Goal: Task Accomplishment & Management: Complete application form

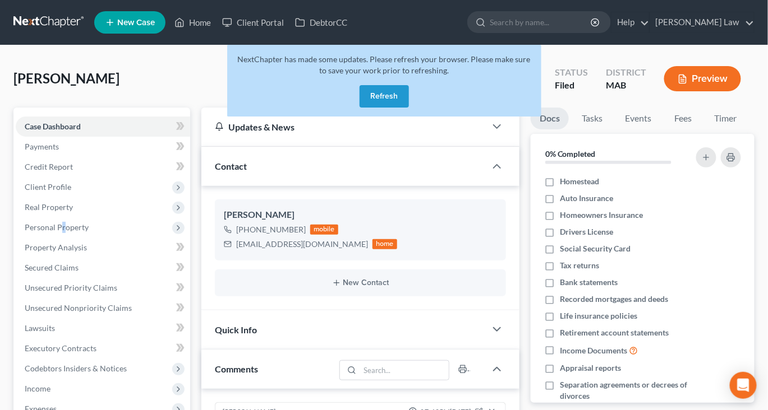
click at [398, 108] on button "Refresh" at bounding box center [383, 96] width 49 height 22
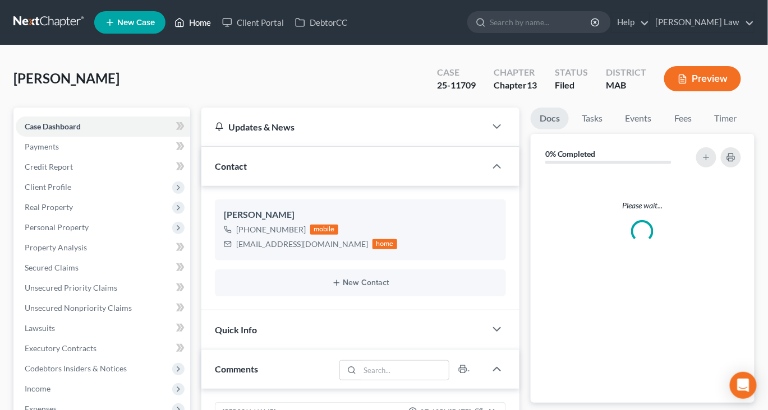
click at [216, 31] on link "Home" at bounding box center [193, 22] width 48 height 20
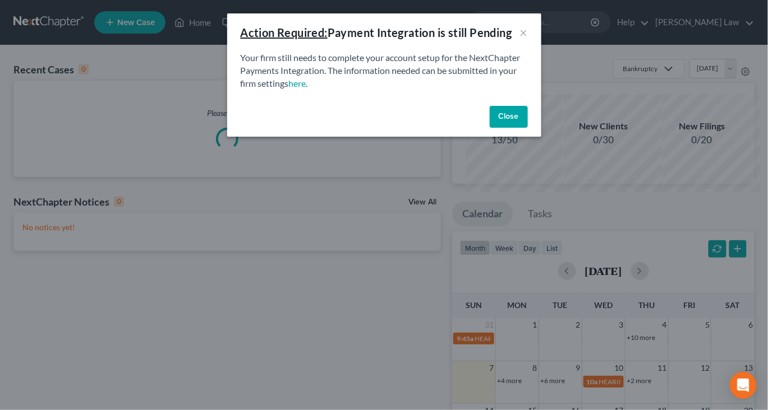
click at [528, 128] on button "Close" at bounding box center [508, 117] width 38 height 22
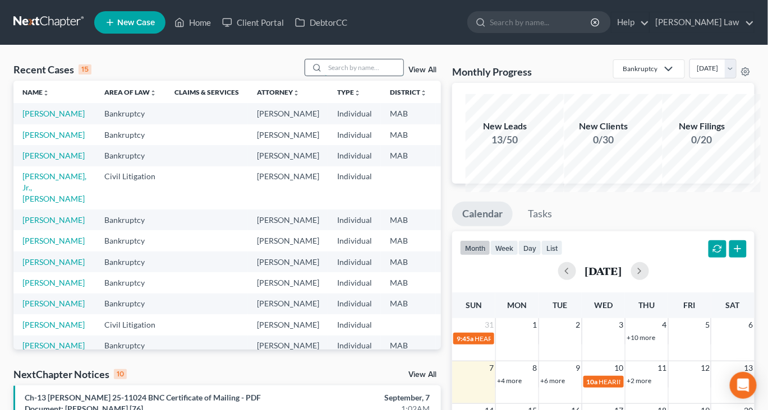
click at [354, 76] on input "search" at bounding box center [364, 67] width 78 height 16
type input "[PERSON_NAME]"
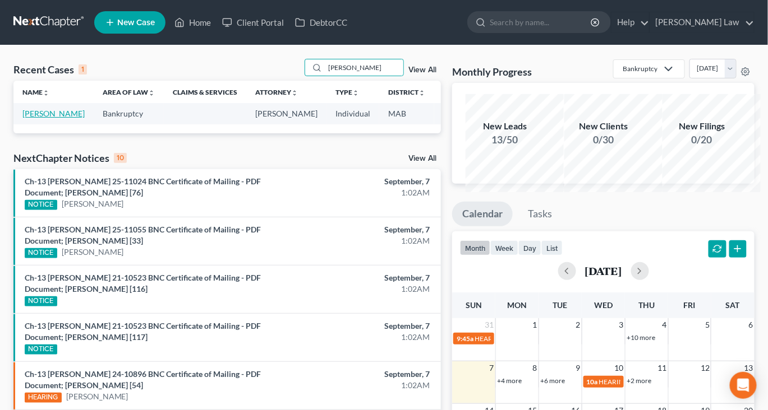
click at [39, 118] on link "[PERSON_NAME]" at bounding box center [53, 114] width 62 height 10
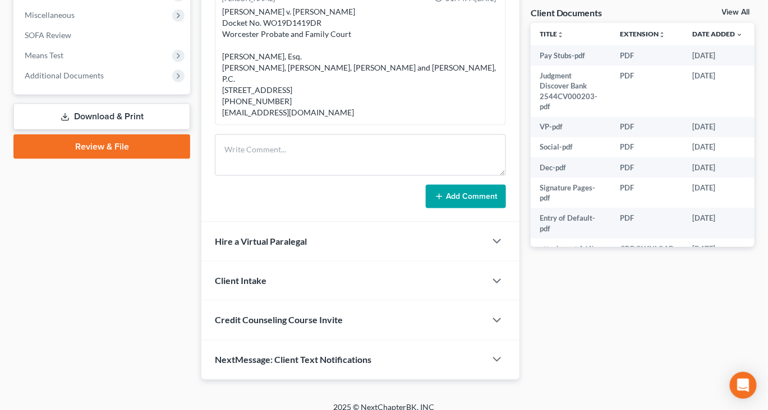
scroll to position [418, 0]
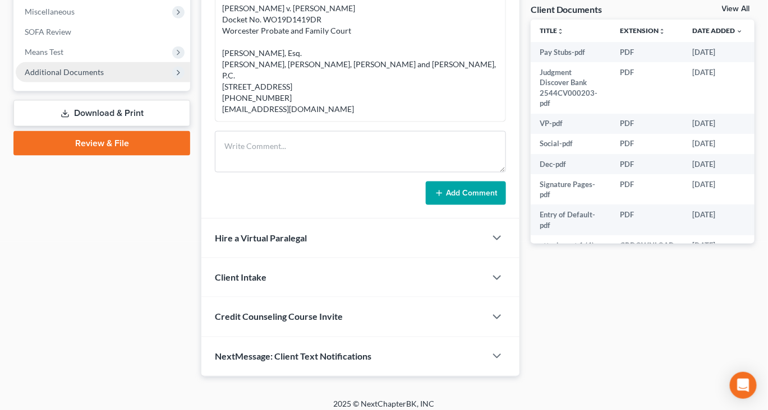
click at [103, 77] on span "Additional Documents" at bounding box center [64, 72] width 79 height 10
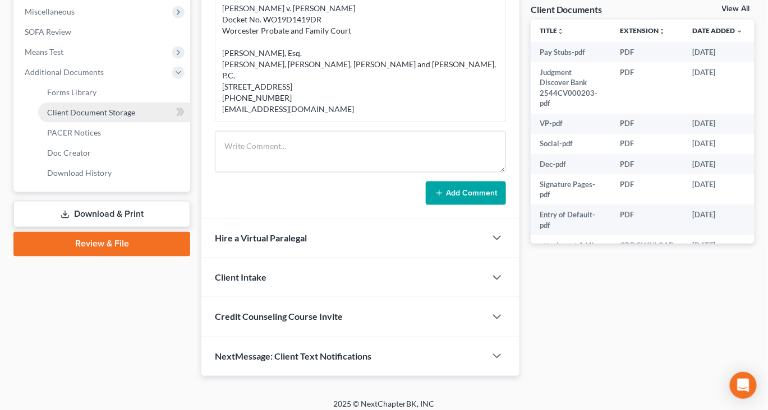
click at [124, 117] on span "Client Document Storage" at bounding box center [91, 113] width 88 height 10
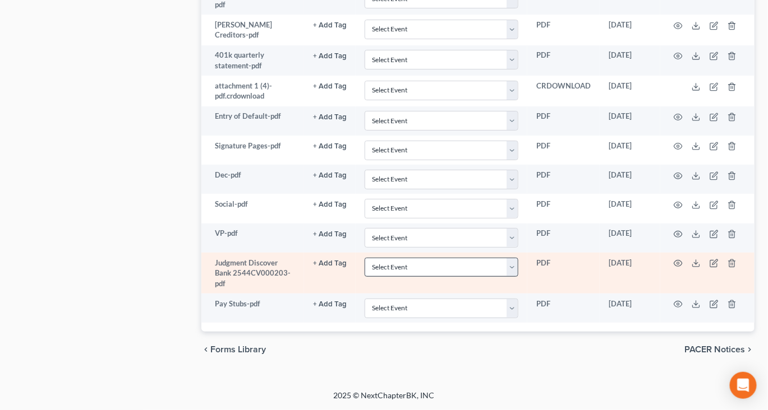
scroll to position [1759, 0]
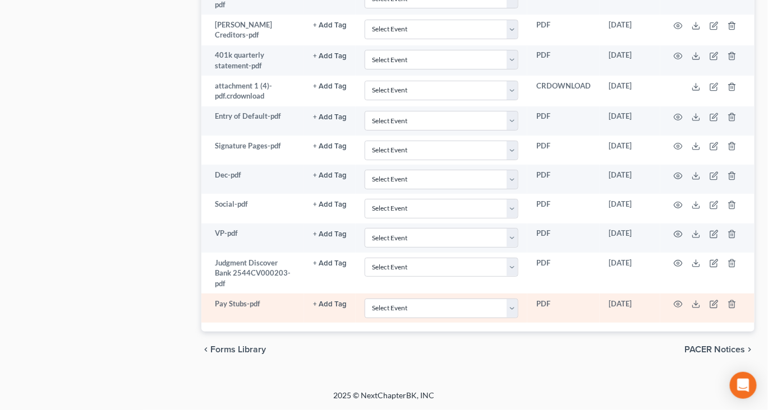
click at [742, 294] on td at bounding box center [707, 308] width 94 height 29
click at [700, 300] on icon at bounding box center [695, 304] width 9 height 9
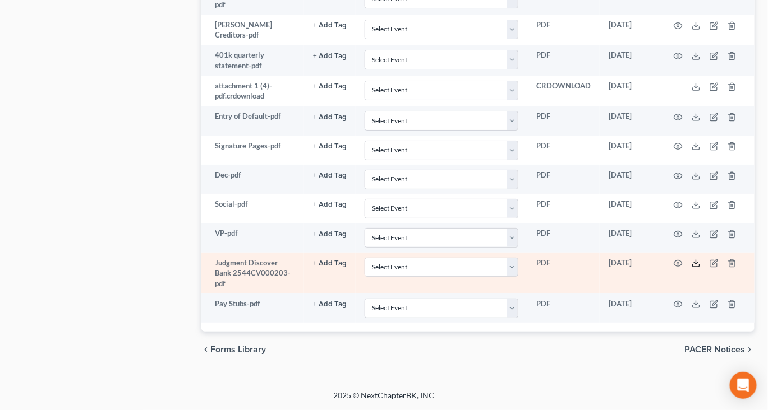
click at [700, 259] on icon at bounding box center [695, 263] width 9 height 9
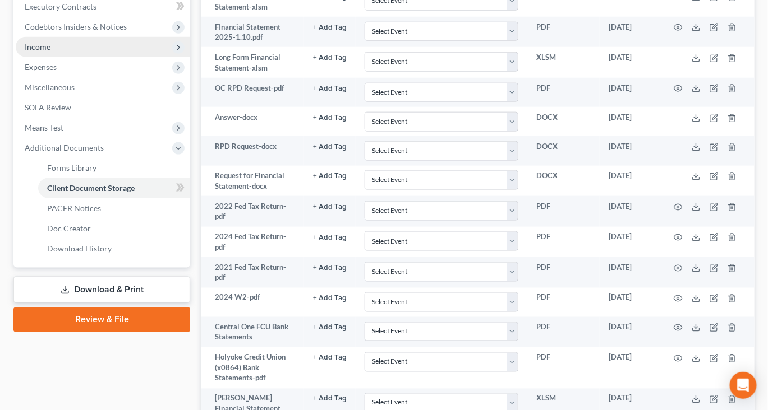
scroll to position [333, 0]
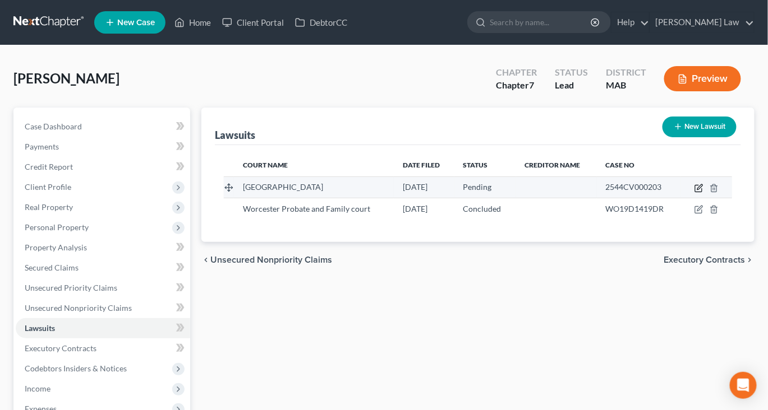
click at [702, 190] on icon "button" at bounding box center [699, 186] width 5 height 5
select select "22"
select select "0"
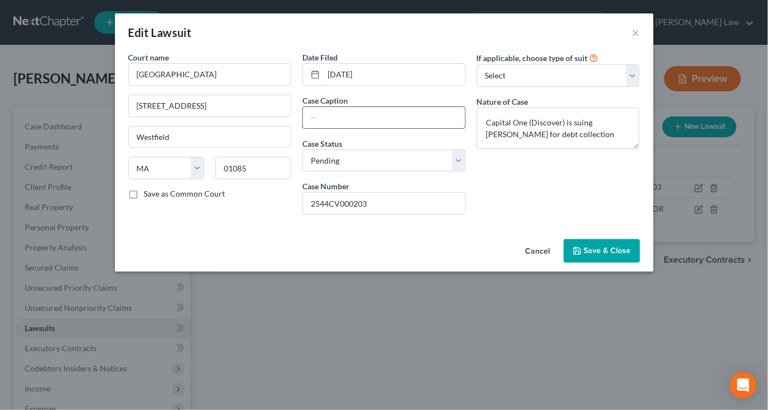
click at [334, 128] on input "text" at bounding box center [384, 117] width 162 height 21
type input "A"
type input "Capital One V. [PERSON_NAME]"
drag, startPoint x: 600, startPoint y: 168, endPoint x: 463, endPoint y: 147, distance: 138.4
click at [463, 147] on div "Court name * [GEOGRAPHIC_DATA] [GEOGRAPHIC_DATA] [US_STATE] AK AR AZ CA CO [GEO…" at bounding box center [384, 138] width 523 height 172
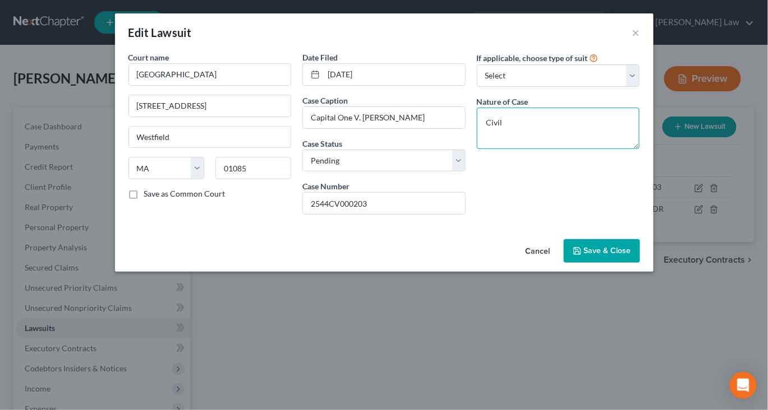
type textarea "Civil"
click at [631, 256] on span "Save & Close" at bounding box center [607, 251] width 47 height 10
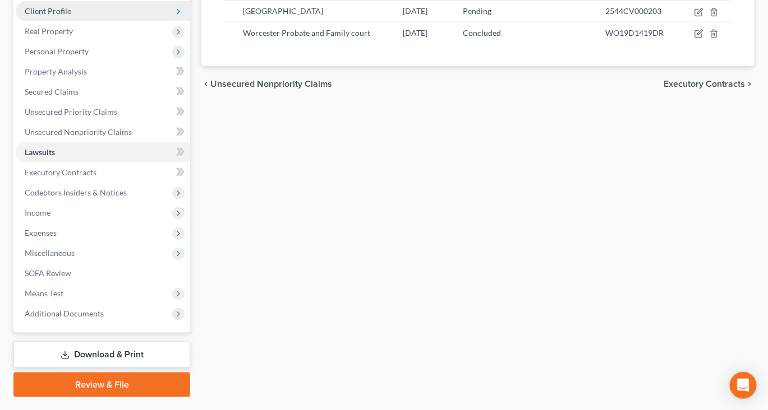
scroll to position [357, 0]
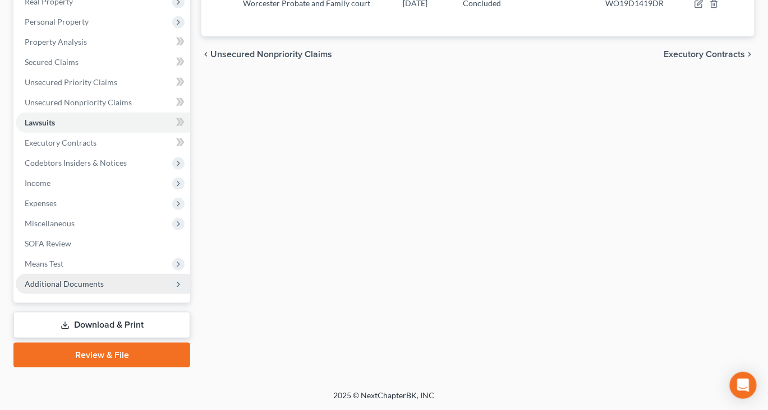
click at [129, 274] on span "Additional Documents" at bounding box center [103, 284] width 174 height 20
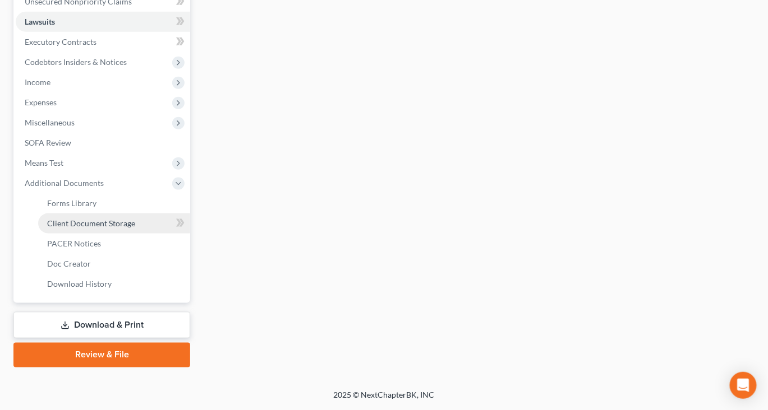
click at [119, 228] on span "Client Document Storage" at bounding box center [91, 224] width 88 height 10
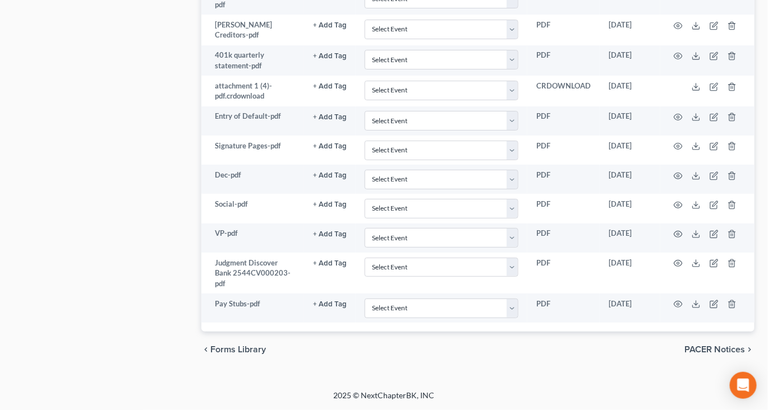
scroll to position [1465, 0]
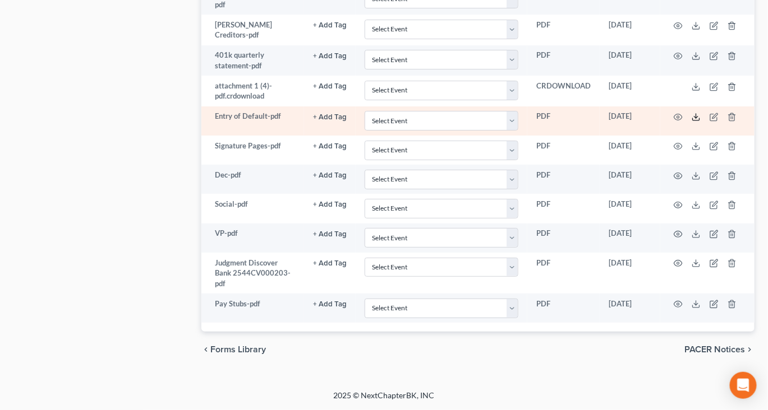
click at [700, 122] on icon at bounding box center [695, 117] width 9 height 9
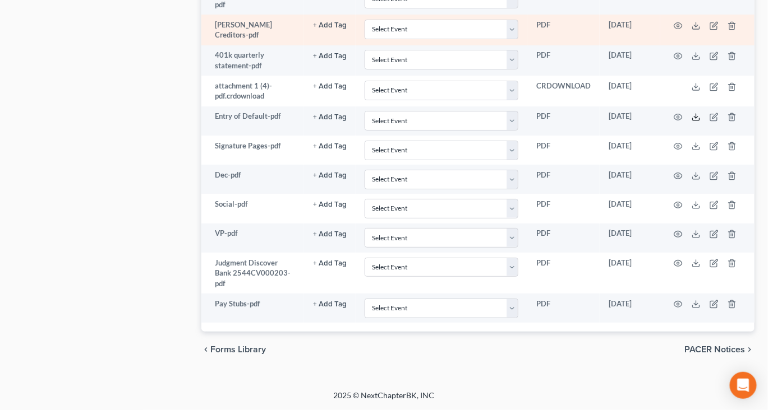
scroll to position [1407, 11]
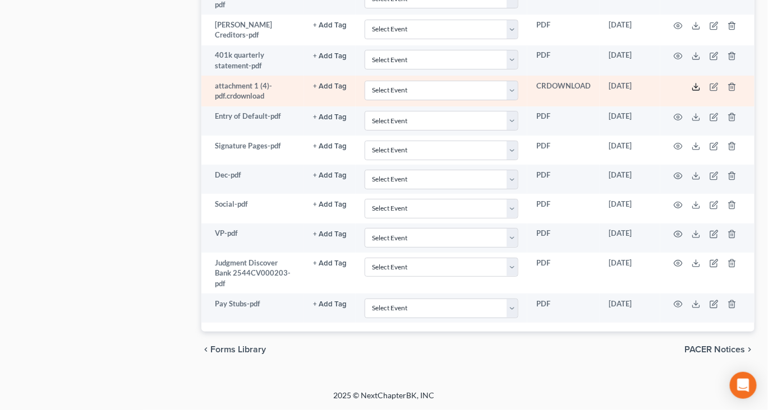
click at [700, 91] on icon at bounding box center [695, 86] width 9 height 9
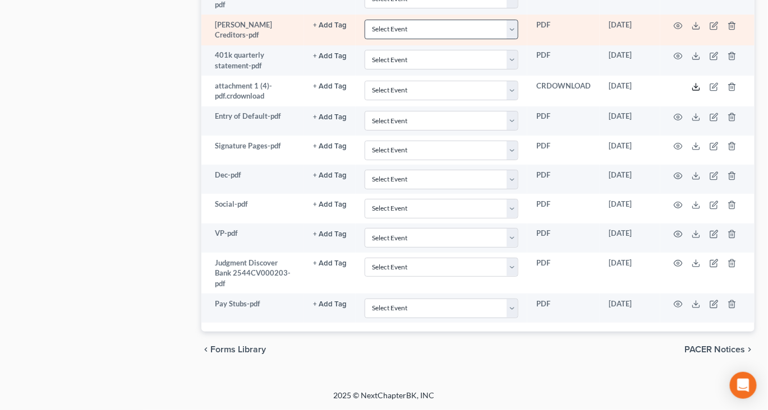
scroll to position [1367, 11]
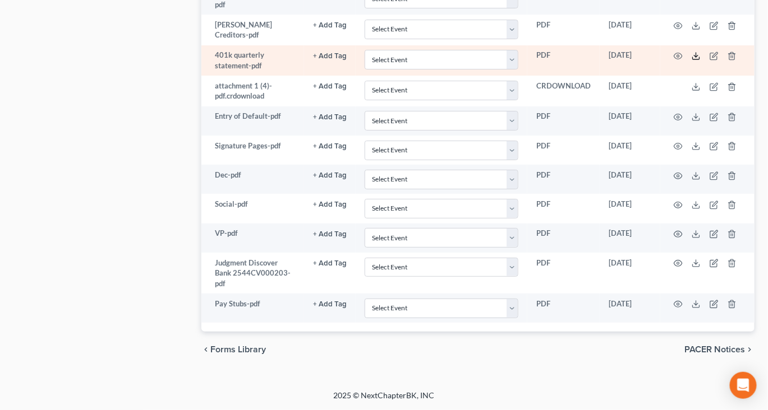
click at [698, 57] on polyline at bounding box center [696, 57] width 4 height 2
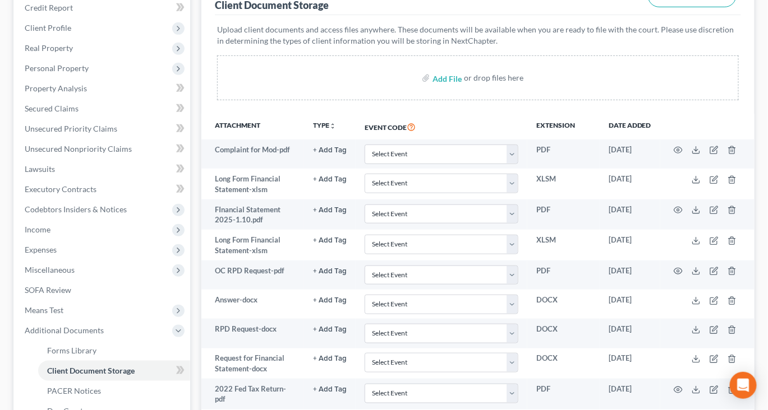
scroll to position [157, 11]
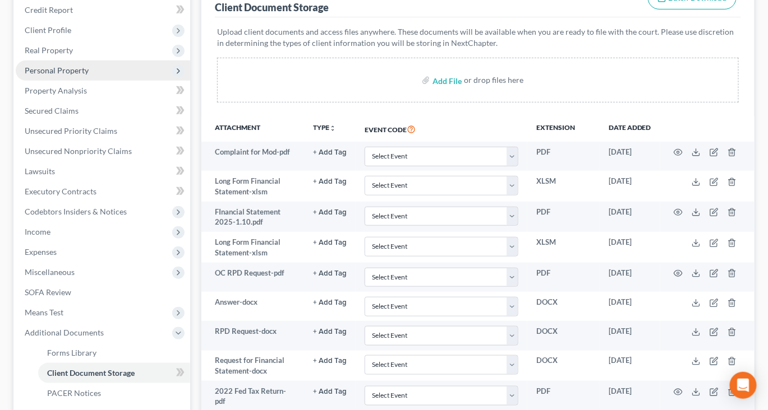
click at [75, 75] on span "Personal Property" at bounding box center [57, 71] width 64 height 10
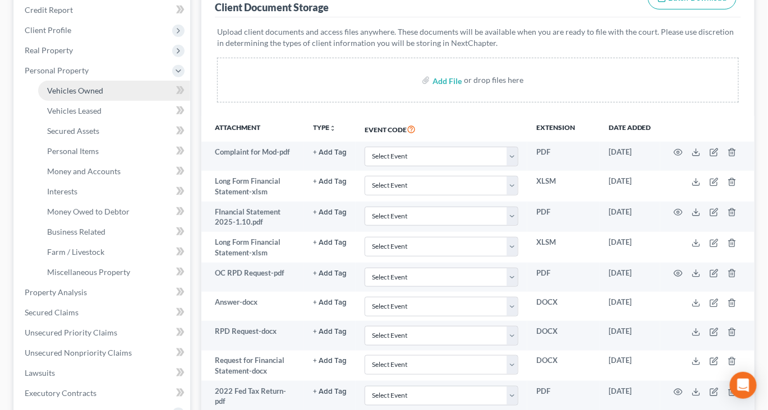
click at [98, 95] on span "Vehicles Owned" at bounding box center [75, 91] width 56 height 10
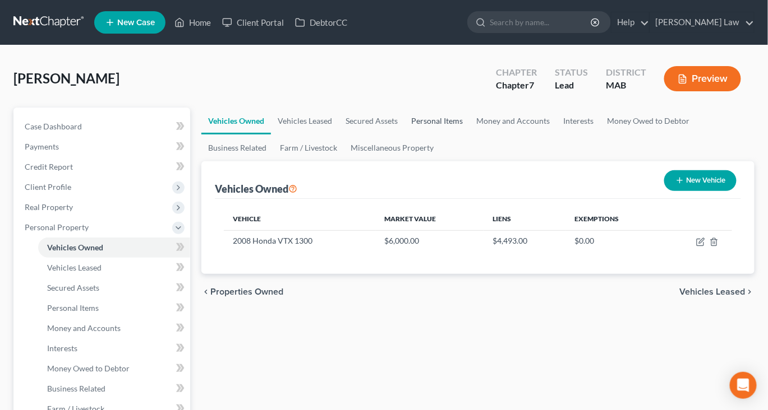
click at [469, 135] on link "Personal Items" at bounding box center [436, 121] width 65 height 27
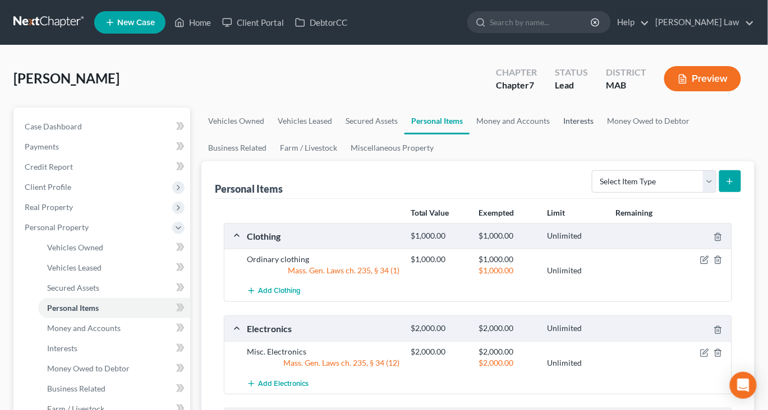
click at [600, 135] on link "Interests" at bounding box center [578, 121] width 44 height 27
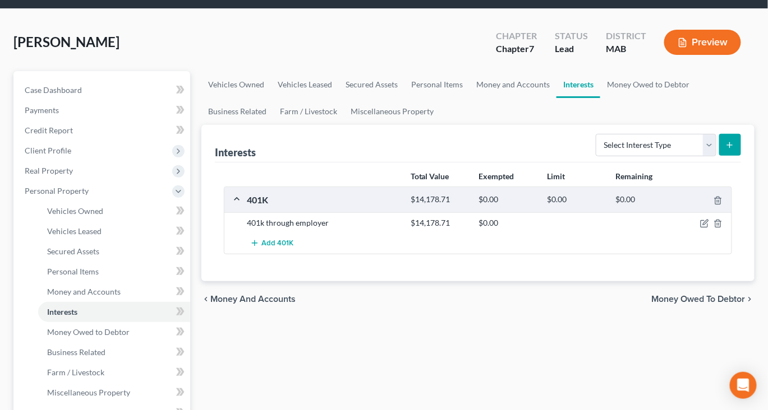
scroll to position [38, 0]
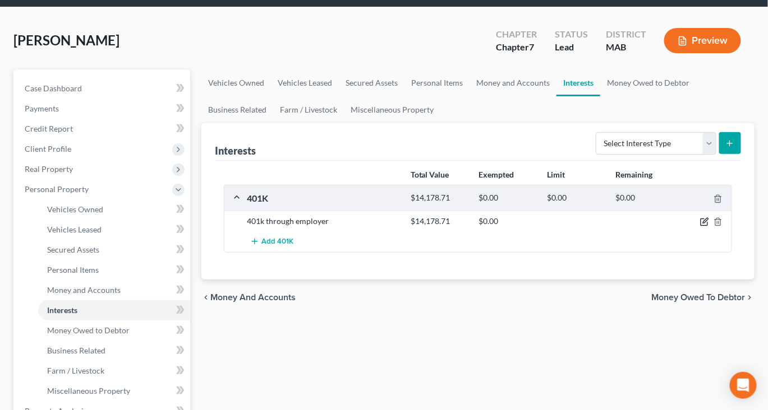
click at [700, 227] on icon "button" at bounding box center [704, 222] width 9 height 9
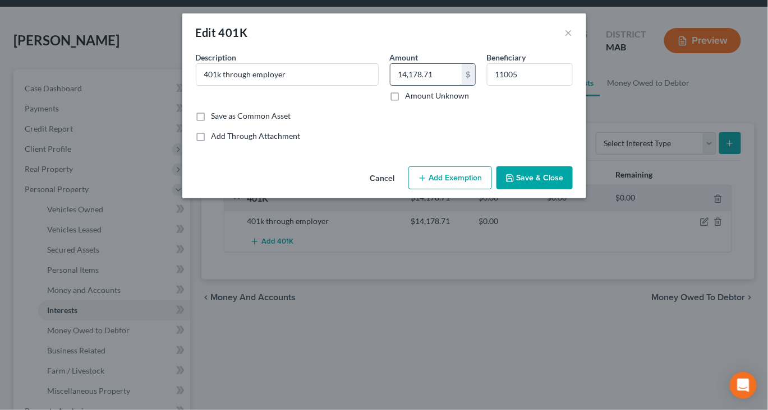
click at [450, 85] on input "14,178.71" at bounding box center [425, 74] width 71 height 21
type input "14,179"
drag, startPoint x: 585, startPoint y: 99, endPoint x: 528, endPoint y: 94, distance: 58.0
click at [528, 85] on input "11005" at bounding box center [529, 74] width 85 height 21
type input "1"
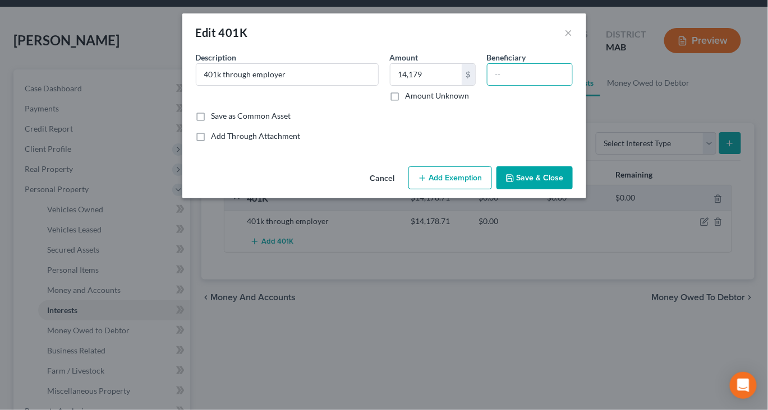
click at [467, 190] on button "Add Exemption" at bounding box center [450, 179] width 84 height 24
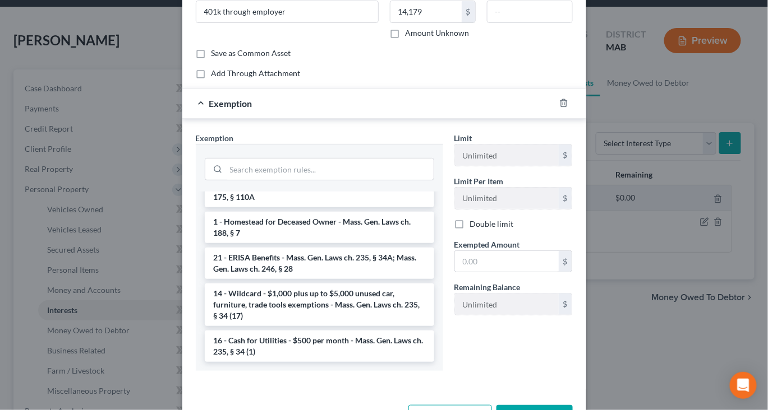
scroll to position [64, 0]
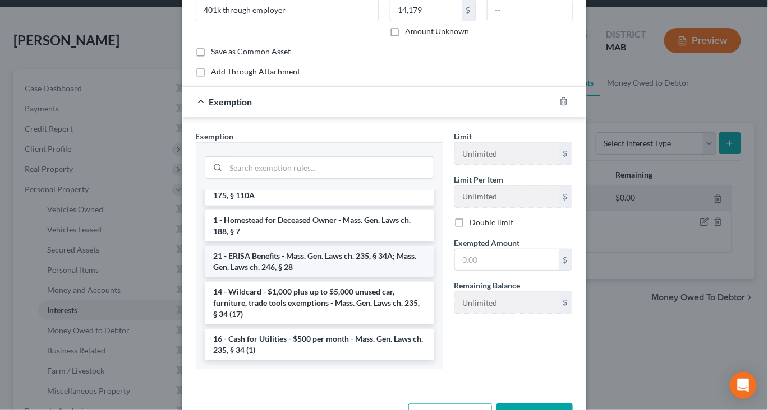
click at [322, 278] on li "21 - ERISA Benefits - Mass. Gen. Laws ch. 235, § 34A; Mass. Gen. Laws ch. 246, …" at bounding box center [319, 261] width 229 height 31
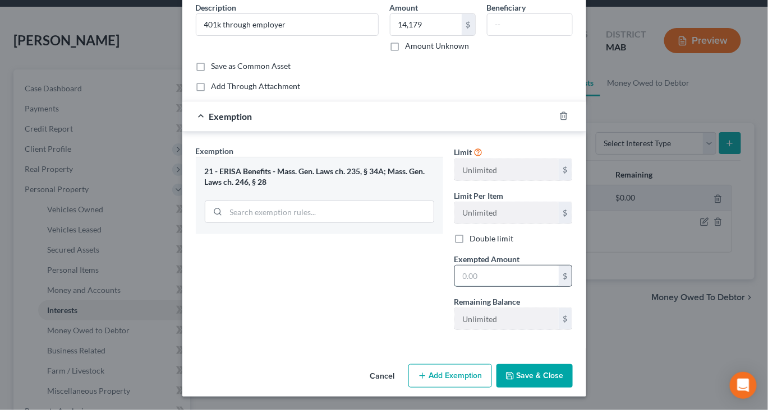
click at [512, 287] on input "text" at bounding box center [507, 276] width 104 height 21
type input "14,179"
click at [572, 373] on button "Save & Close" at bounding box center [534, 376] width 76 height 24
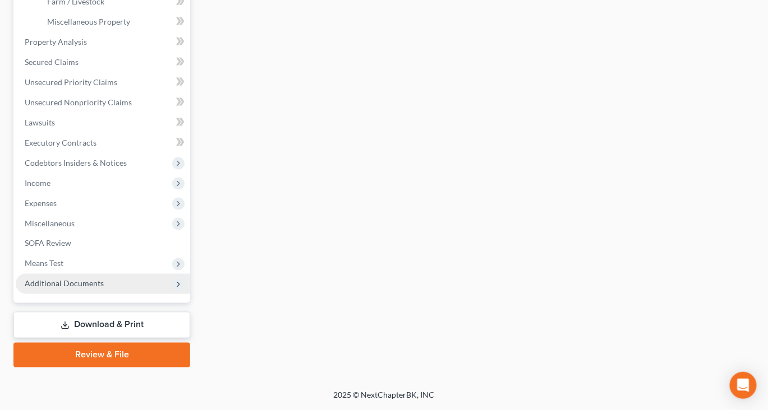
click at [104, 279] on span "Additional Documents" at bounding box center [64, 284] width 79 height 10
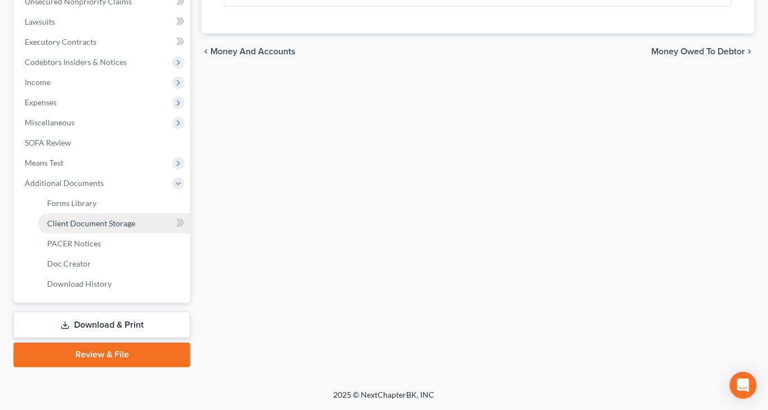
click at [135, 228] on span "Client Document Storage" at bounding box center [91, 224] width 88 height 10
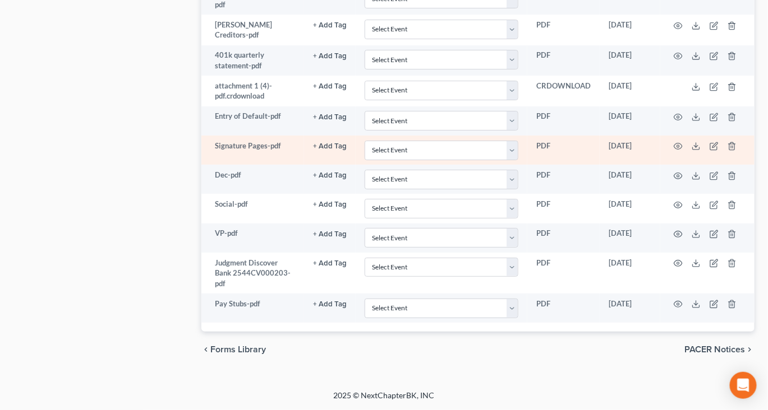
scroll to position [1395, 0]
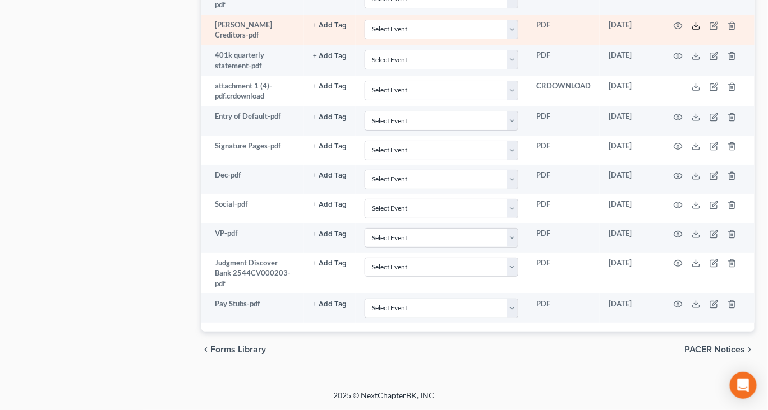
click at [700, 30] on icon at bounding box center [695, 25] width 9 height 9
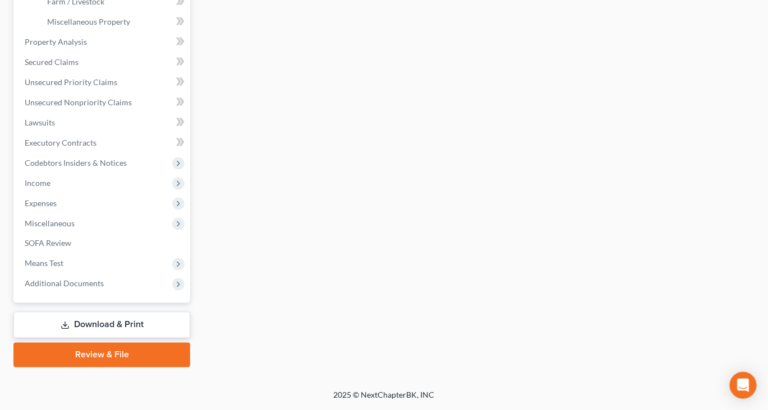
scroll to position [609, 0]
click at [104, 279] on span "Additional Documents" at bounding box center [64, 284] width 79 height 10
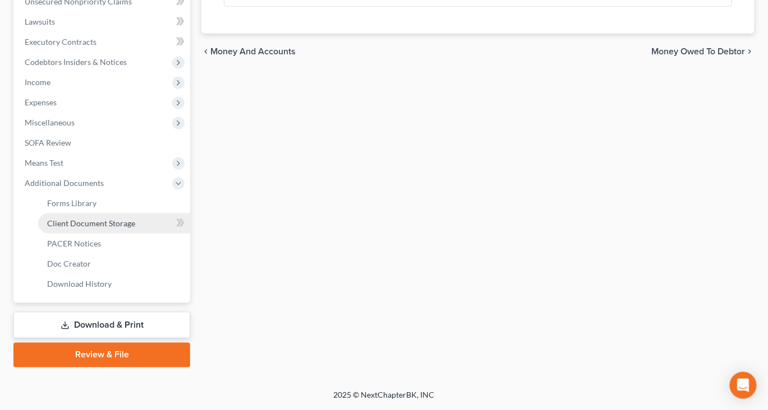
click at [126, 228] on span "Client Document Storage" at bounding box center [91, 224] width 88 height 10
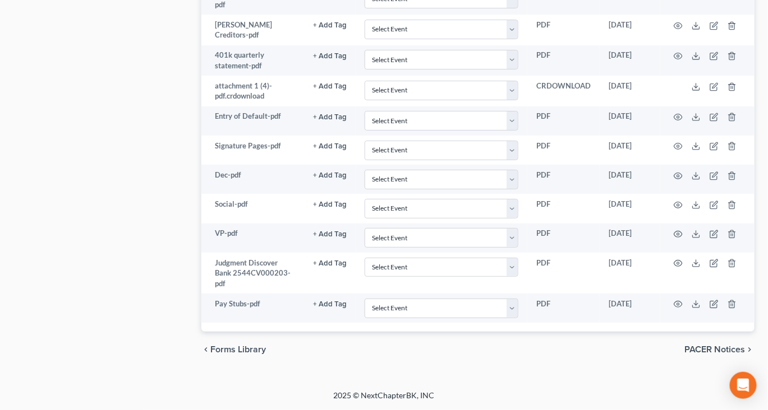
scroll to position [1634, 0]
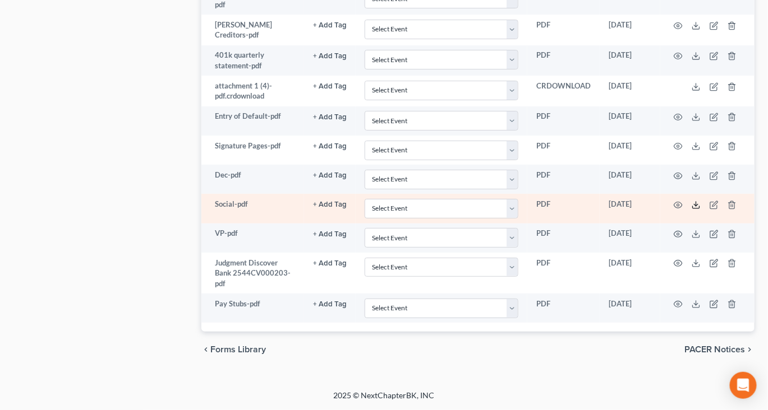
click at [698, 206] on polyline at bounding box center [696, 205] width 4 height 2
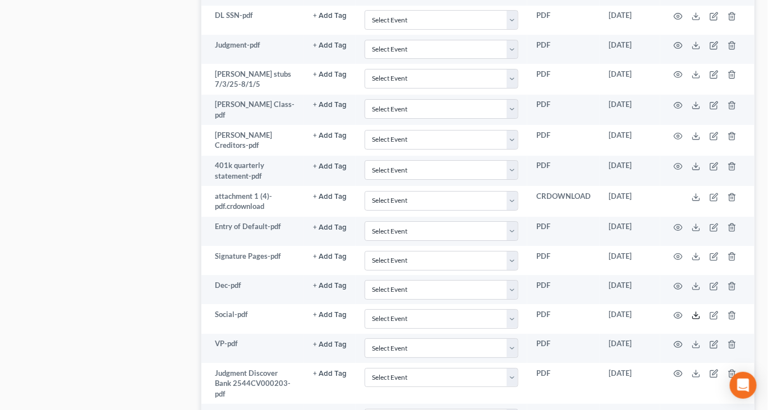
scroll to position [1116, 0]
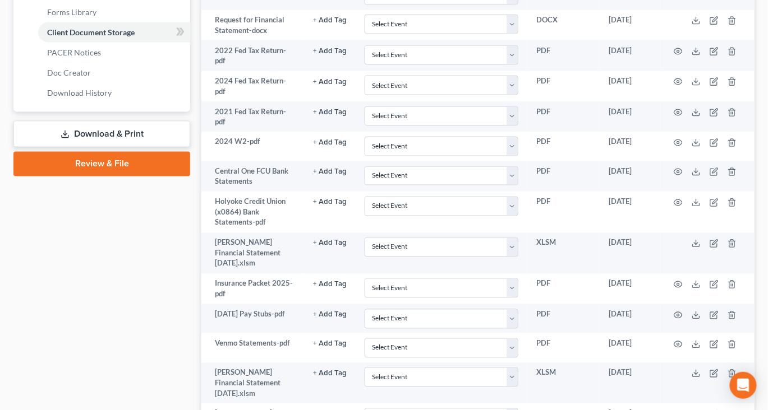
scroll to position [497, 0]
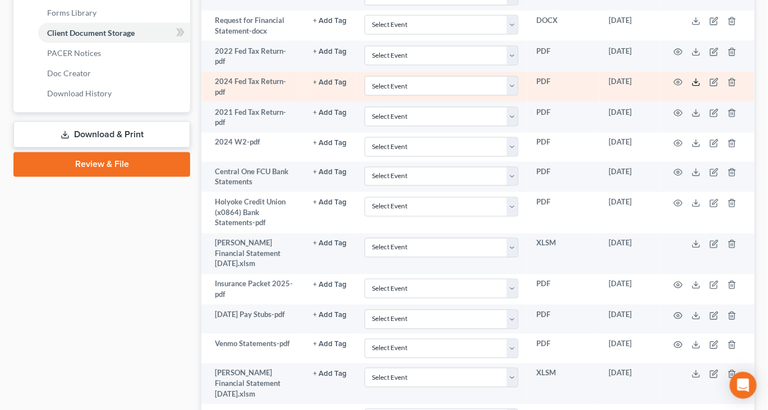
click at [700, 87] on icon at bounding box center [695, 82] width 9 height 9
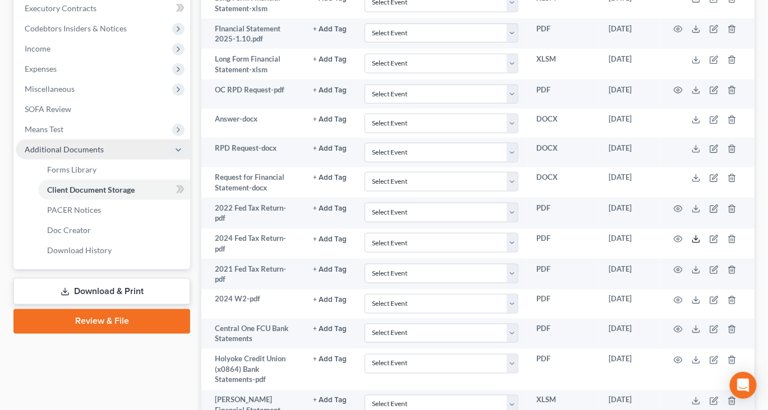
scroll to position [325, 0]
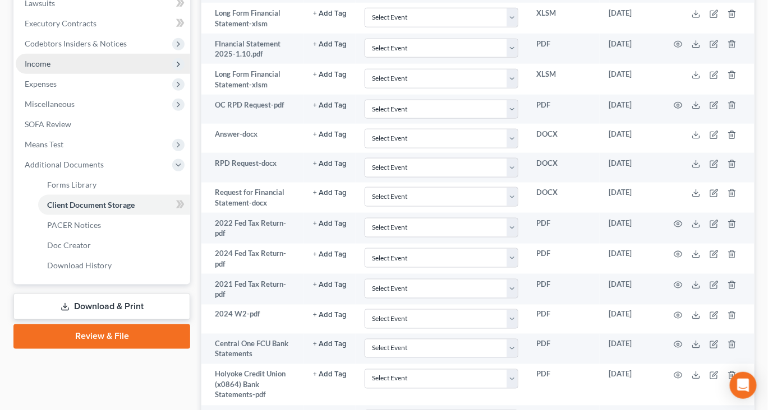
click at [64, 74] on span "Income" at bounding box center [103, 64] width 174 height 20
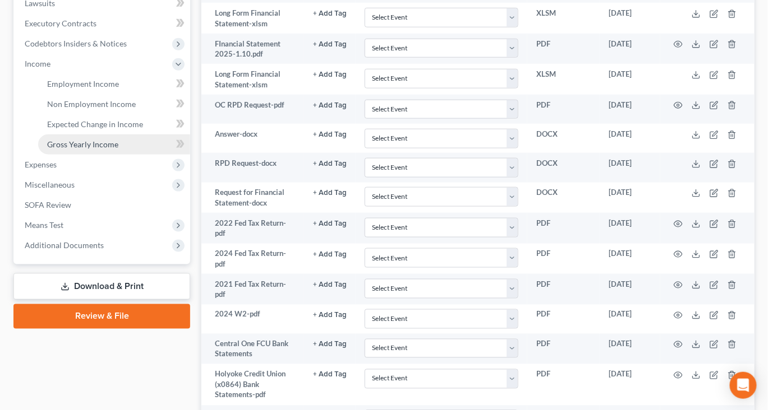
click at [103, 149] on span "Gross Yearly Income" at bounding box center [82, 145] width 71 height 10
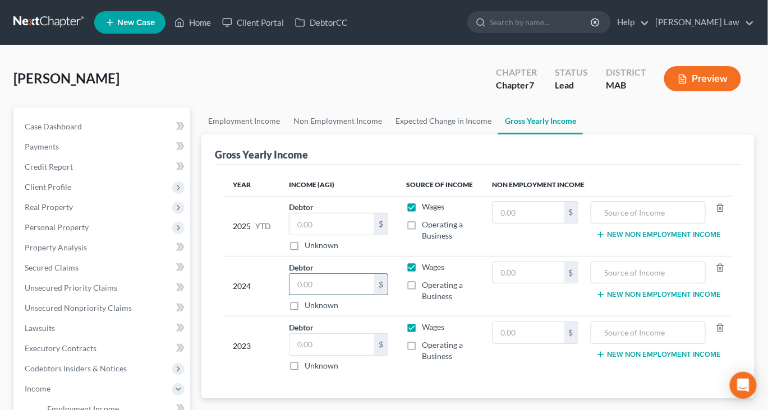
click at [337, 295] on input "text" at bounding box center [331, 284] width 85 height 21
type input "84,550"
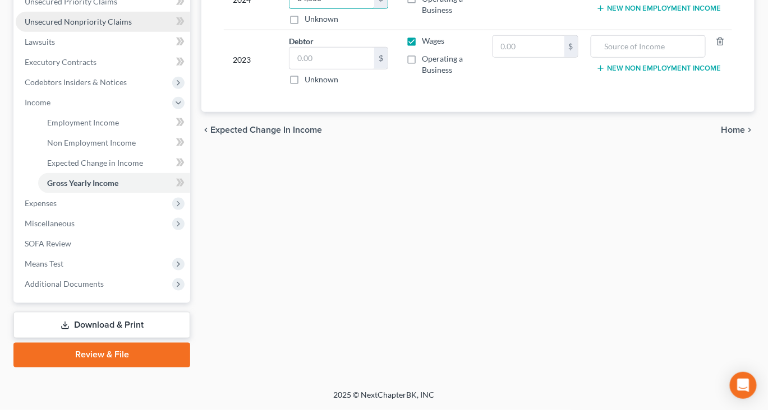
scroll to position [458, 0]
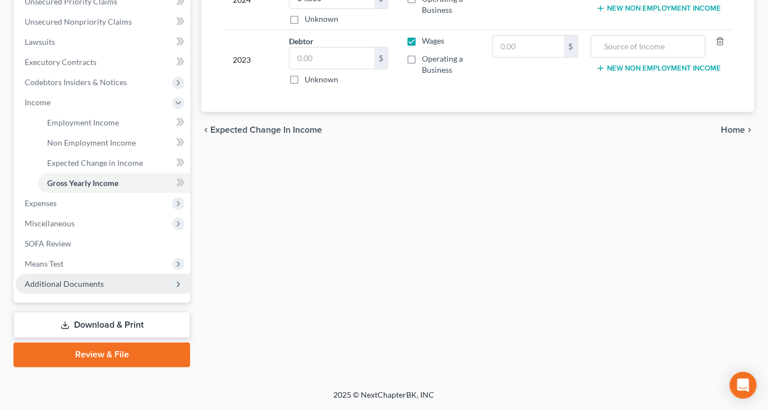
click at [104, 279] on span "Additional Documents" at bounding box center [64, 284] width 79 height 10
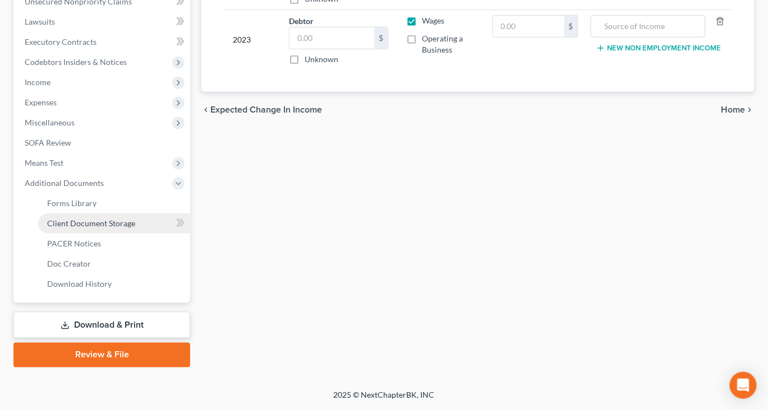
click at [135, 219] on span "Client Document Storage" at bounding box center [91, 224] width 88 height 10
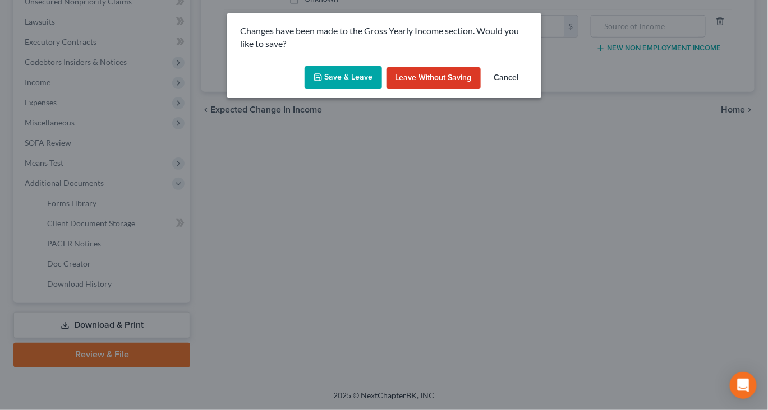
click at [340, 90] on button "Save & Leave" at bounding box center [342, 78] width 77 height 24
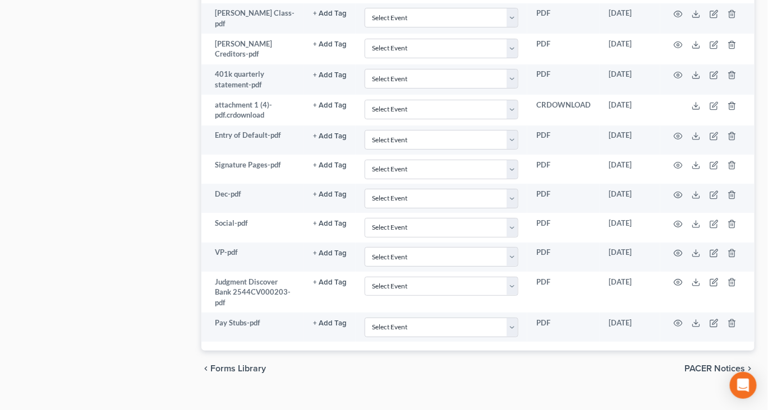
scroll to position [1212, 0]
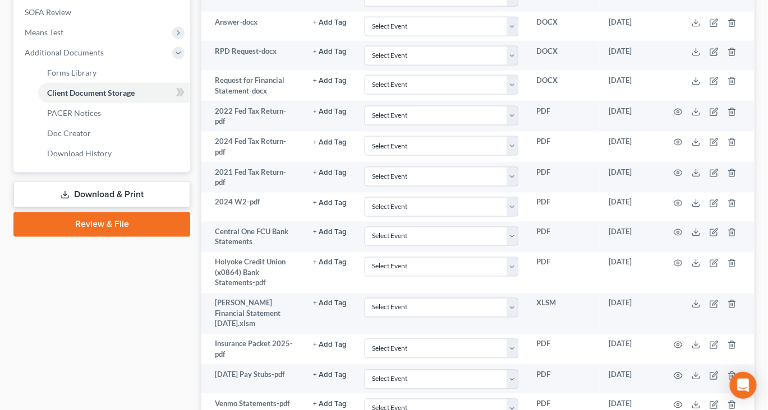
scroll to position [375, 0]
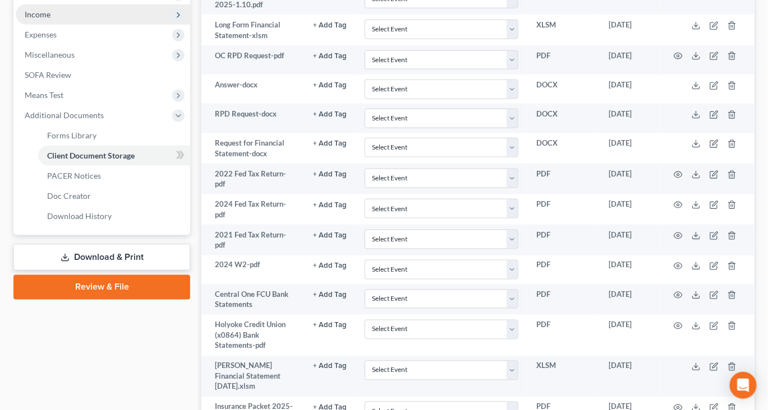
click at [50, 19] on span "Income" at bounding box center [38, 15] width 26 height 10
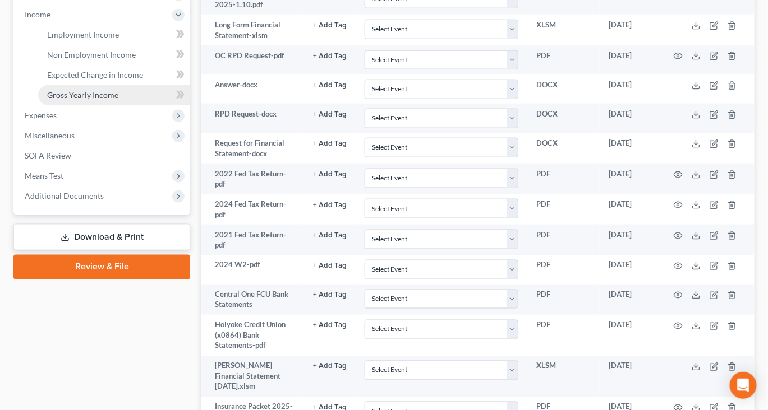
click at [108, 100] on span "Gross Yearly Income" at bounding box center [82, 95] width 71 height 10
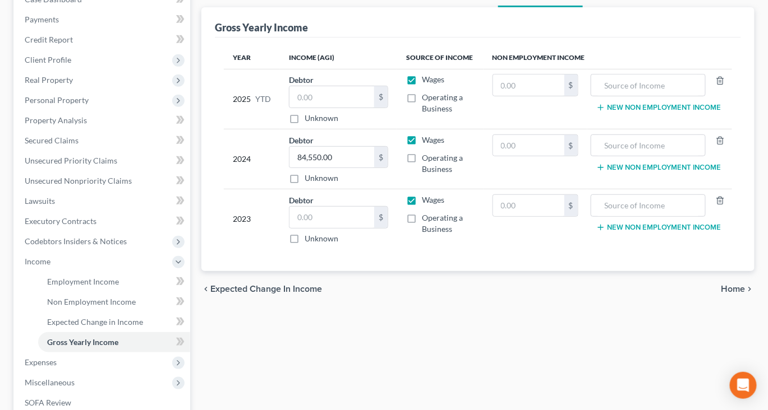
scroll to position [150, 0]
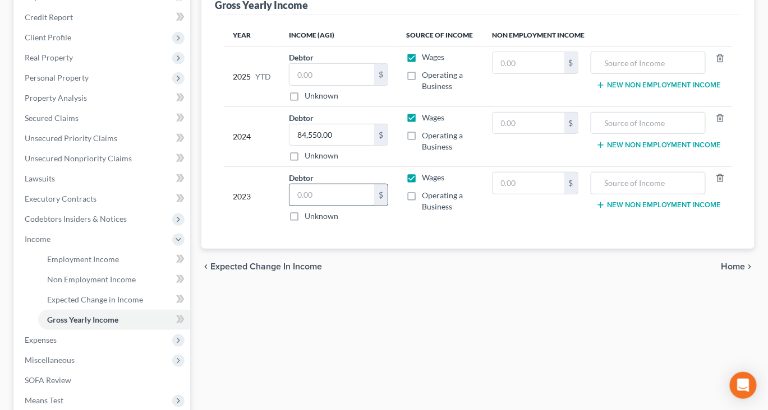
click at [344, 206] on input "text" at bounding box center [331, 194] width 85 height 21
type input "85,985"
click at [348, 85] on input "text" at bounding box center [331, 74] width 85 height 21
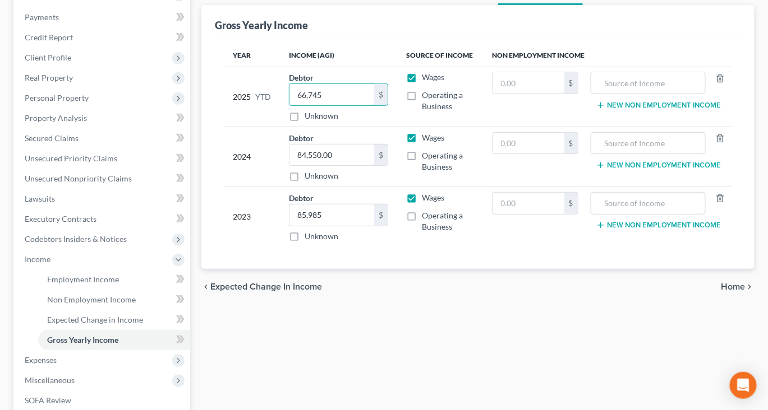
scroll to position [0, 0]
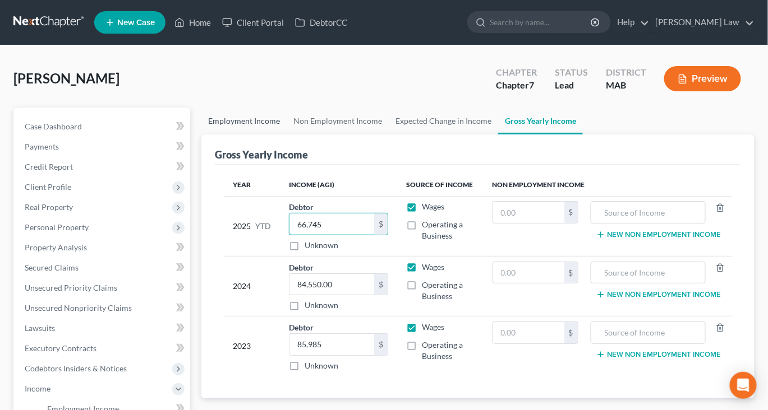
type input "66,745"
click at [249, 135] on link "Employment Income" at bounding box center [243, 121] width 85 height 27
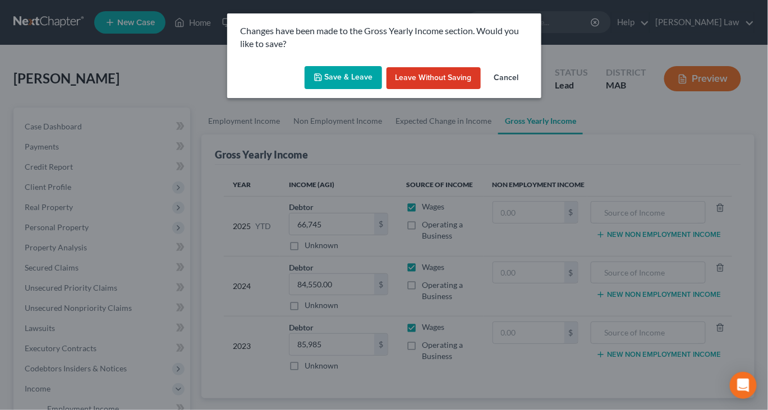
click at [347, 90] on button "Save & Leave" at bounding box center [342, 78] width 77 height 24
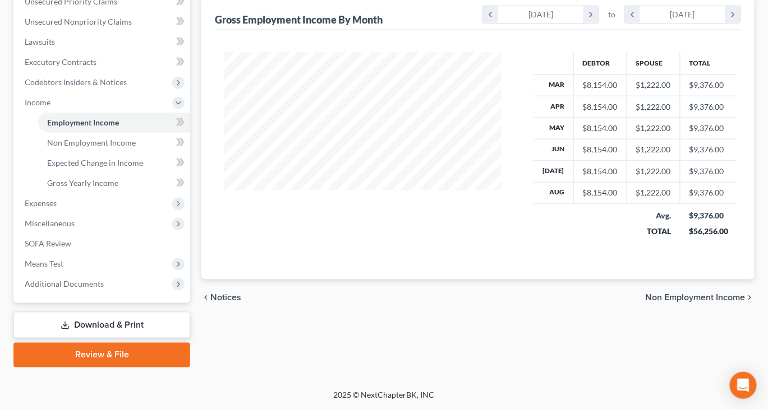
scroll to position [458, 0]
click at [104, 279] on span "Additional Documents" at bounding box center [64, 284] width 79 height 10
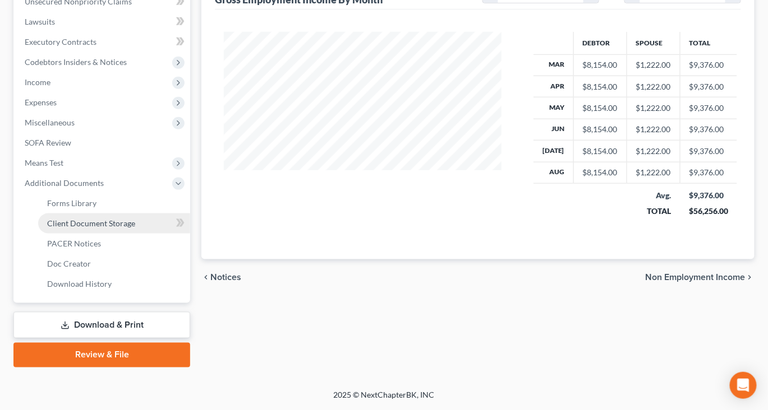
click at [135, 219] on span "Client Document Storage" at bounding box center [91, 224] width 88 height 10
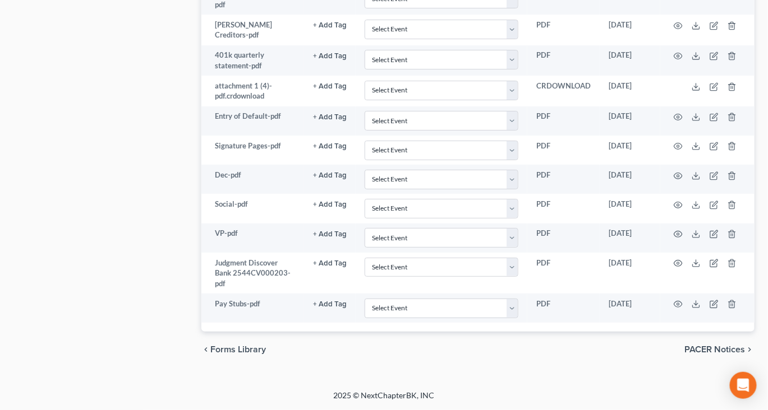
scroll to position [1759, 0]
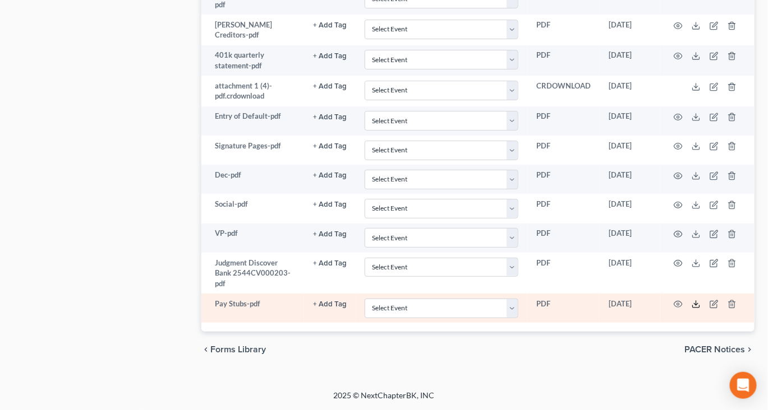
click at [698, 304] on polyline at bounding box center [696, 305] width 4 height 2
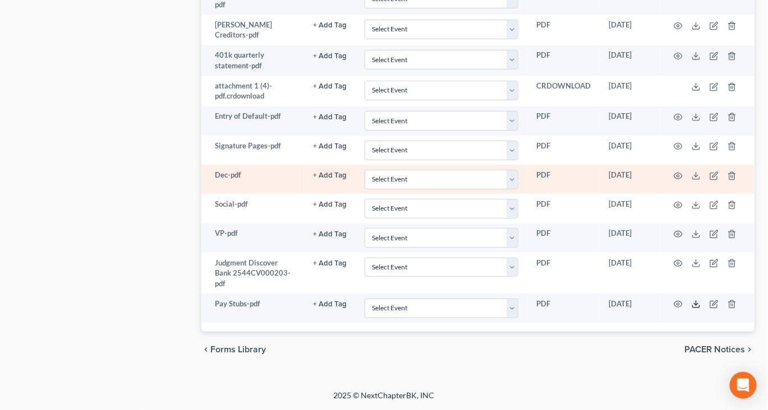
scroll to position [1293, 0]
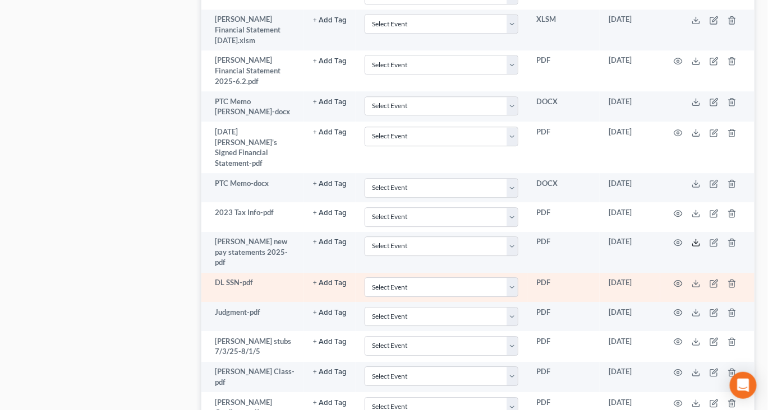
scroll to position [848, 0]
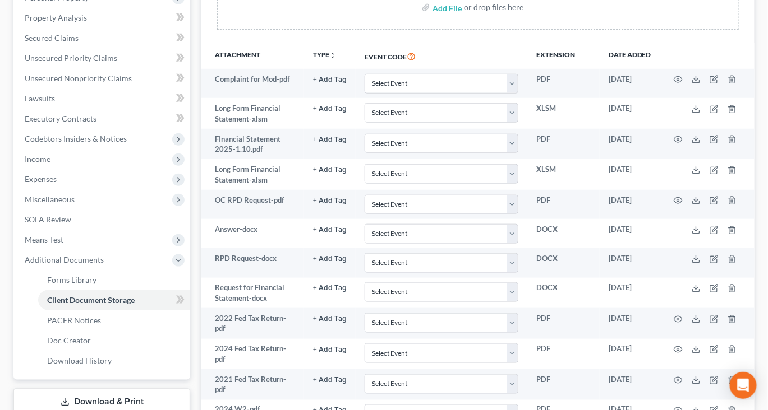
scroll to position [225, 0]
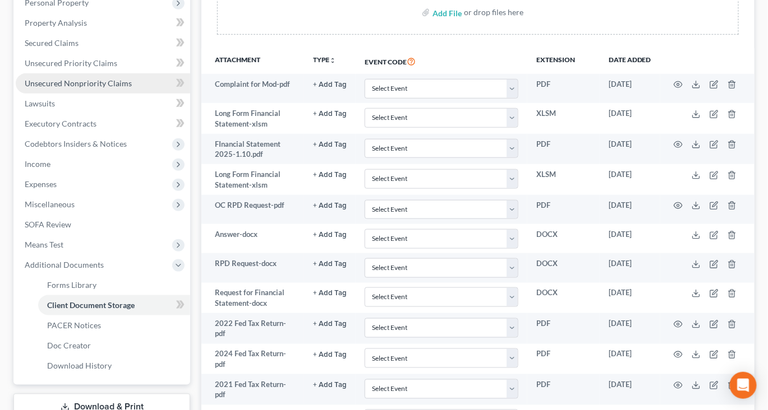
click at [106, 88] on span "Unsecured Nonpriority Claims" at bounding box center [78, 83] width 107 height 10
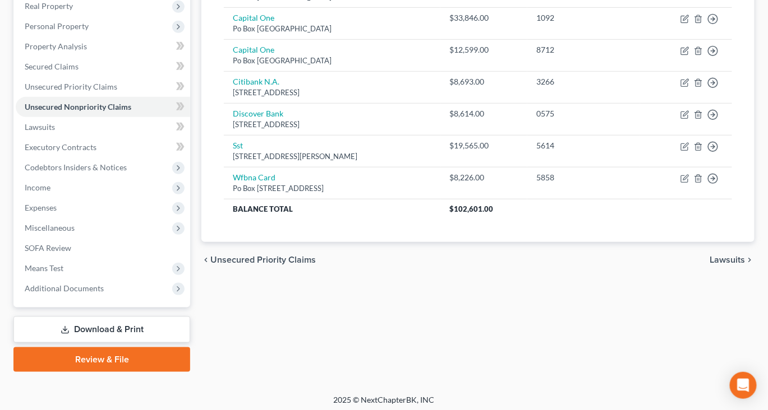
scroll to position [204, 0]
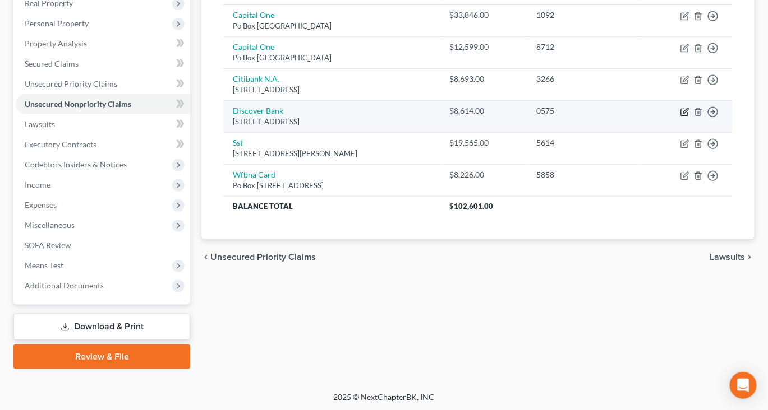
click at [683, 113] on icon "button" at bounding box center [685, 110] width 5 height 5
select select "7"
select select "2"
select select "0"
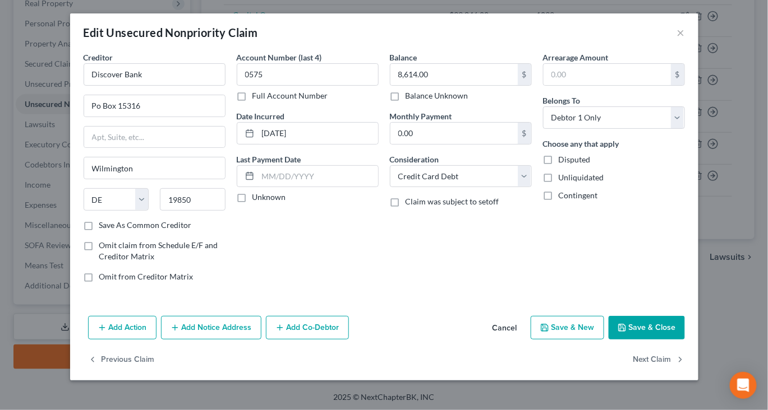
scroll to position [77, 0]
click at [194, 336] on button "Add Notice Address" at bounding box center [211, 328] width 100 height 24
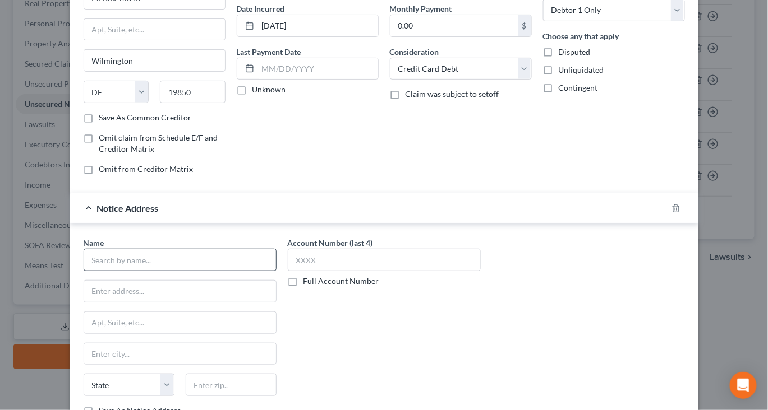
scroll to position [128, 0]
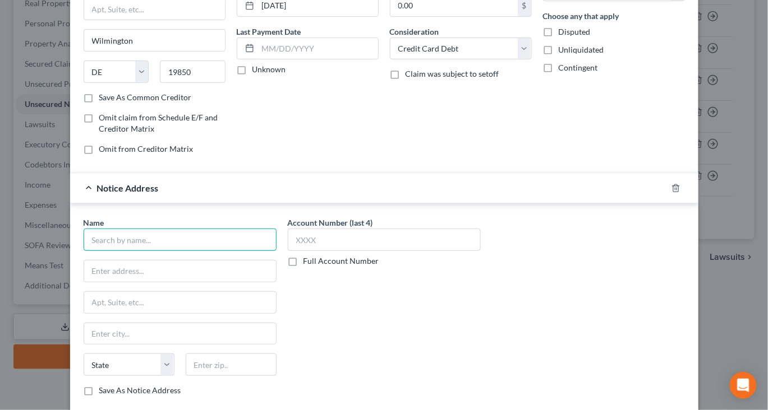
click at [107, 251] on input "text" at bounding box center [180, 240] width 193 height 22
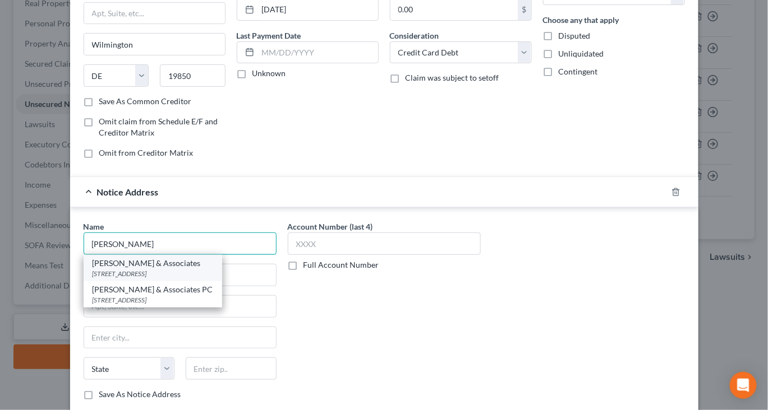
scroll to position [122, 0]
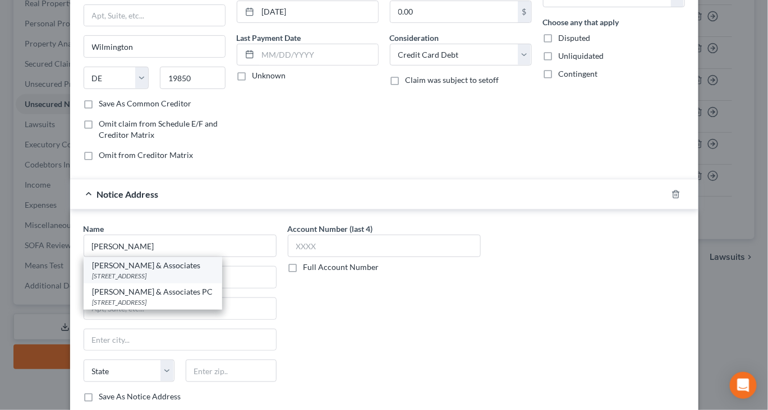
click at [161, 281] on div "[STREET_ADDRESS]" at bounding box center [153, 276] width 121 height 10
type input "[PERSON_NAME] & Associates"
type input "[STREET_ADDRESS]"
type input "[GEOGRAPHIC_DATA]"
select select "22"
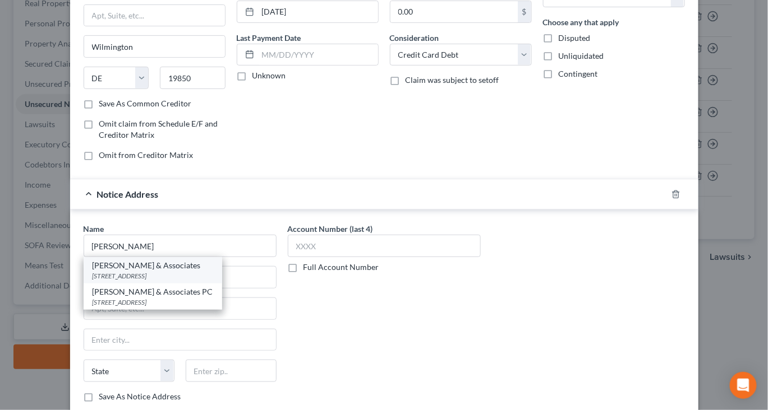
type input "02035"
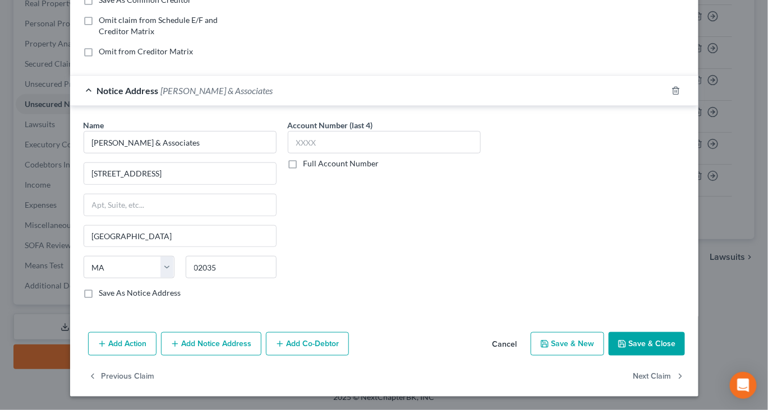
scroll to position [377, 0]
click at [670, 332] on button "Save & Close" at bounding box center [646, 344] width 76 height 24
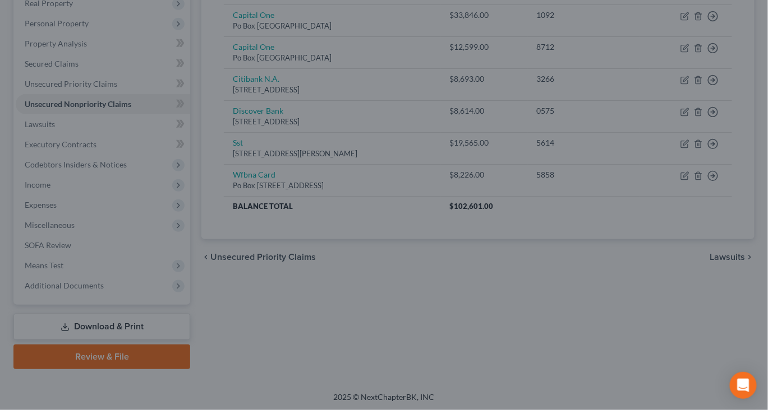
type input "0"
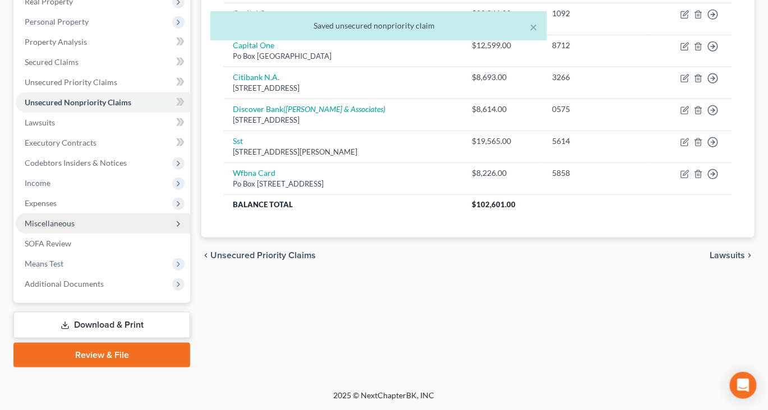
scroll to position [357, 0]
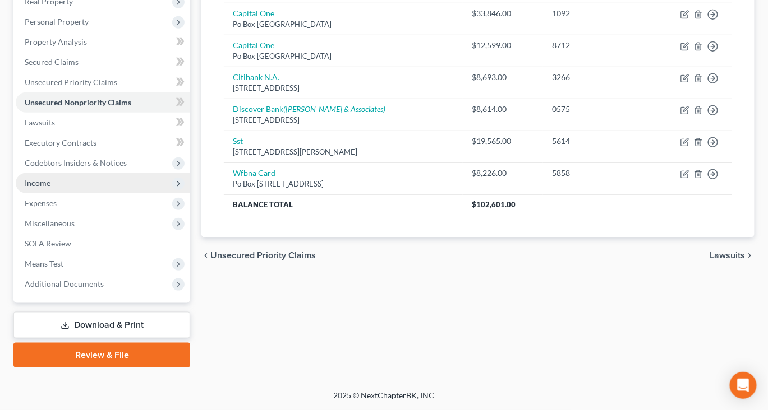
click at [50, 178] on span "Income" at bounding box center [38, 183] width 26 height 10
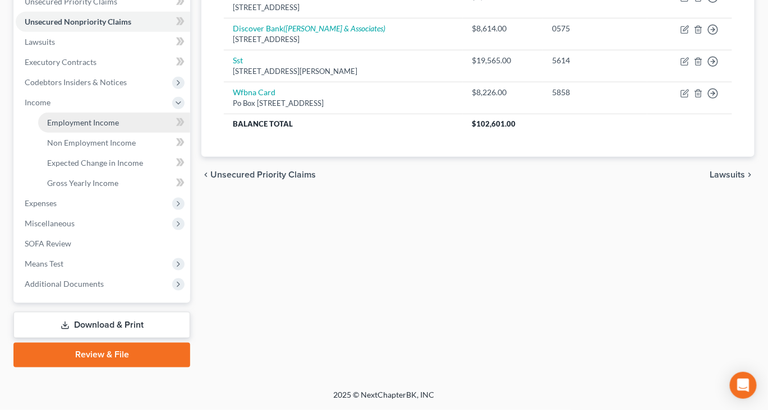
click at [98, 133] on link "Employment Income" at bounding box center [114, 123] width 152 height 20
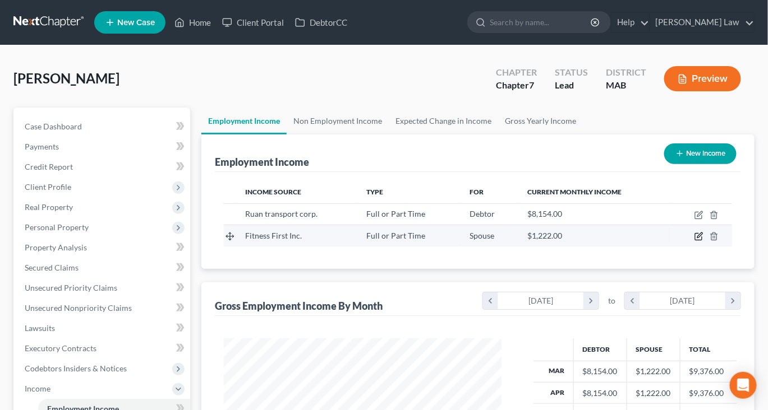
click at [695, 241] on icon "button" at bounding box center [698, 237] width 7 height 7
select select "0"
select select "22"
select select "0"
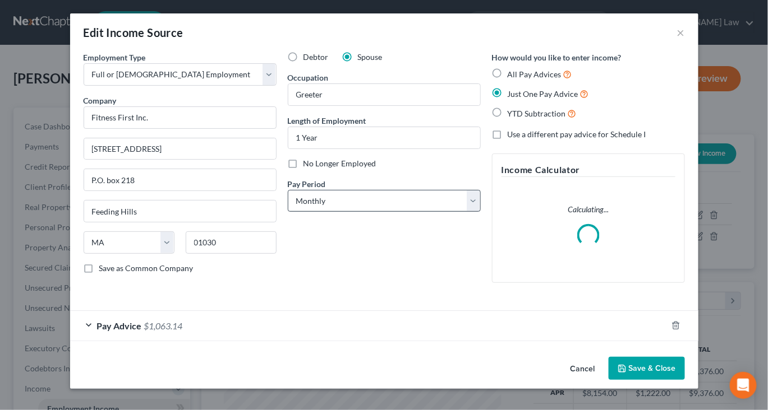
scroll to position [90, 0]
click at [203, 314] on div "Pay Advice $1,063.14" at bounding box center [368, 326] width 597 height 30
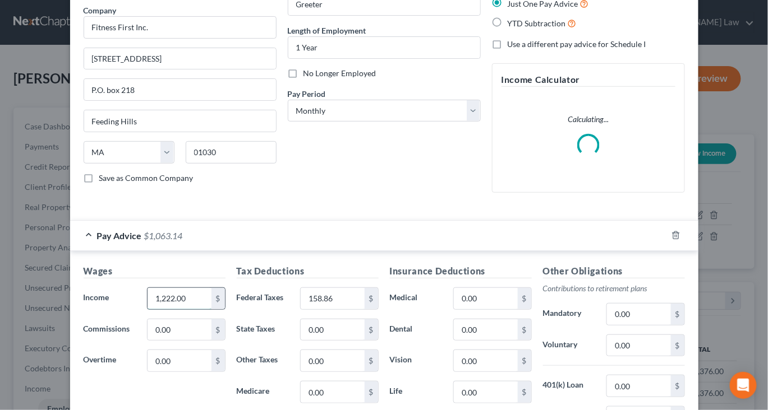
click at [167, 309] on input "1,222.00" at bounding box center [178, 298] width 63 height 21
type input "1,118"
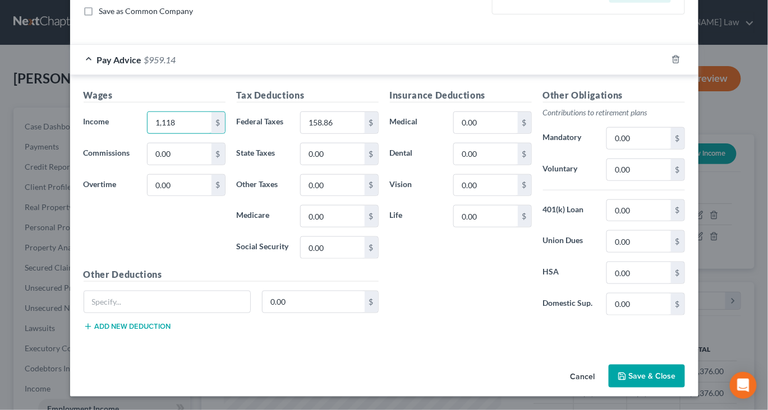
scroll to position [266, 0]
click at [336, 133] on input "158.86" at bounding box center [332, 122] width 63 height 21
type input "206"
click at [676, 365] on button "Save & Close" at bounding box center [646, 377] width 76 height 24
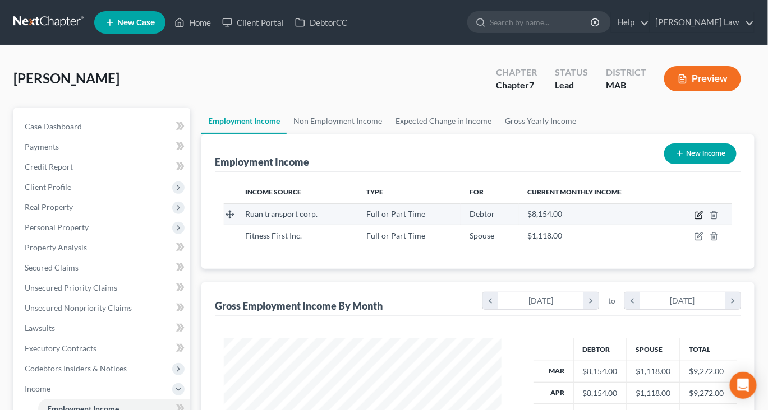
click at [694, 220] on icon "button" at bounding box center [698, 215] width 9 height 9
select select "0"
select select "16"
select select "0"
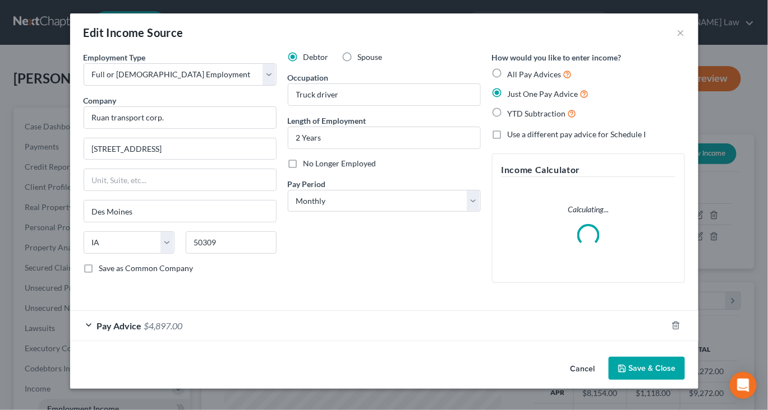
scroll to position [90, 0]
click at [226, 316] on div "Pay Advice $4,897.00" at bounding box center [368, 326] width 597 height 30
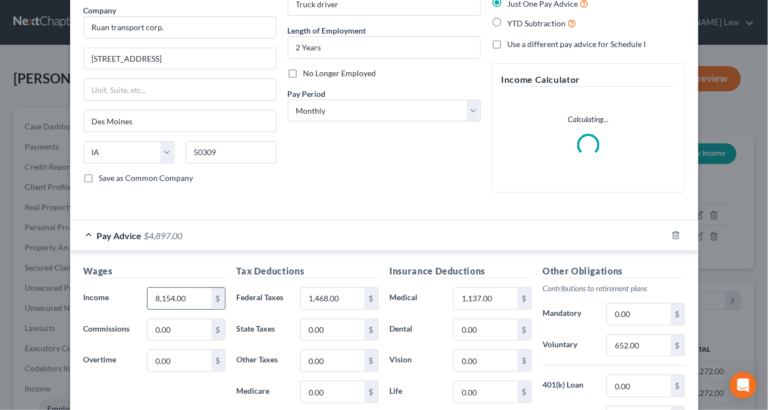
click at [160, 309] on input "8,154.00" at bounding box center [178, 298] width 63 height 21
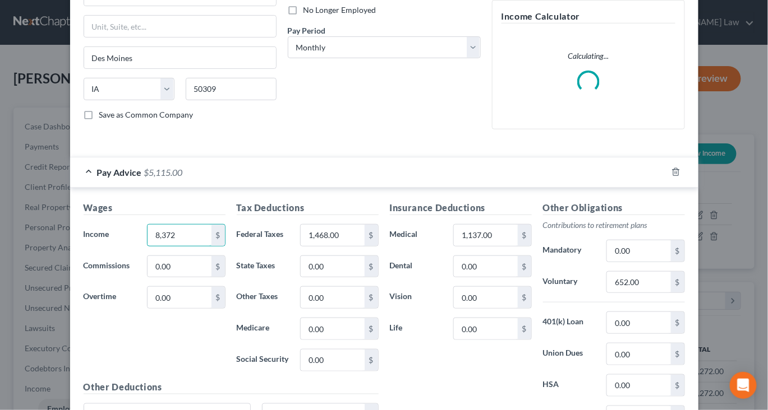
scroll to position [158, 0]
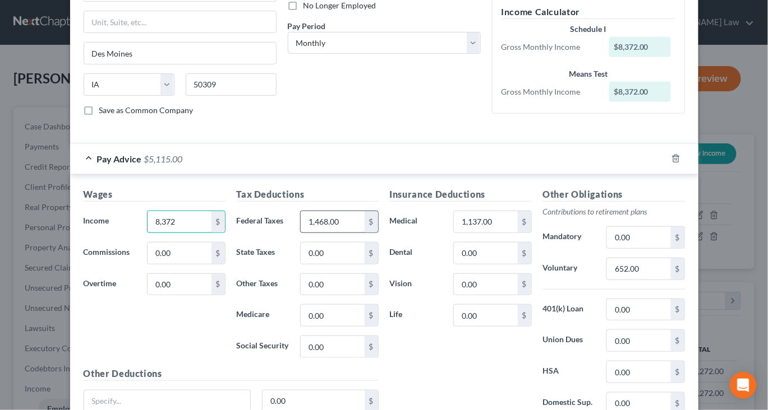
type input "8,372"
click at [345, 233] on input "1,468.00" at bounding box center [332, 221] width 63 height 21
type input "1,437"
click at [516, 233] on input "1,137.00" at bounding box center [485, 221] width 63 height 21
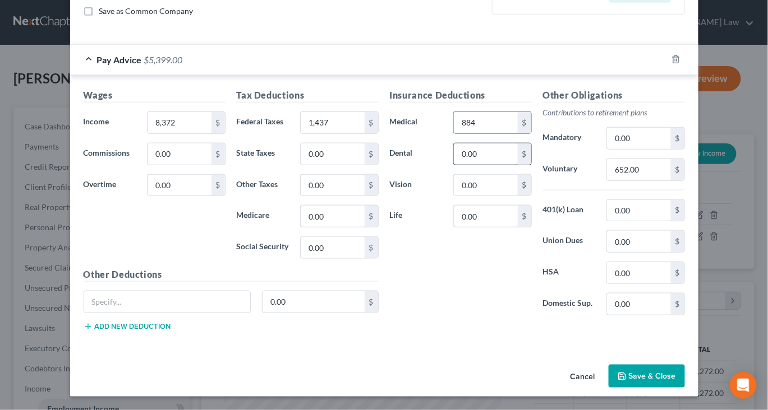
scroll to position [345, 0]
type input "884"
click at [507, 227] on input "0.00" at bounding box center [485, 216] width 63 height 21
type input "251"
click at [670, 181] on input "652.00" at bounding box center [638, 169] width 63 height 21
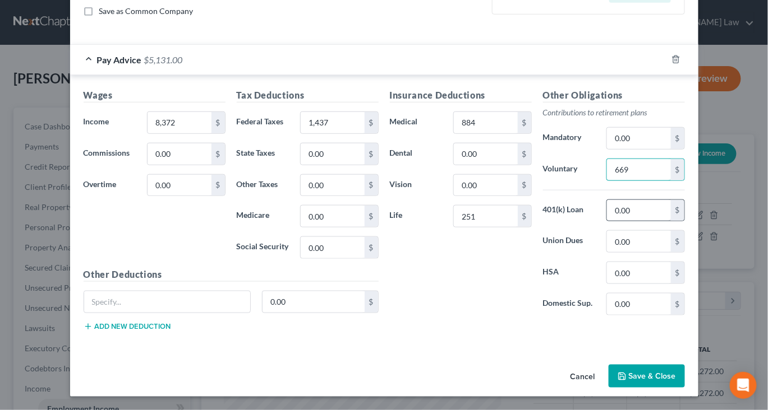
scroll to position [429, 0]
type input "669"
click at [685, 372] on button "Save & Close" at bounding box center [646, 377] width 76 height 24
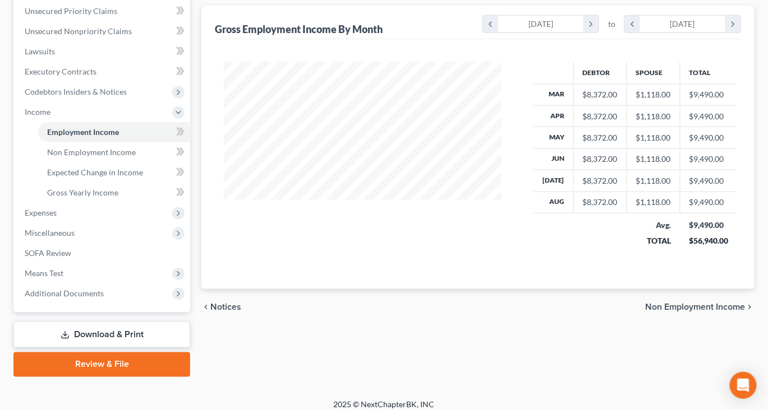
scroll to position [281, 0]
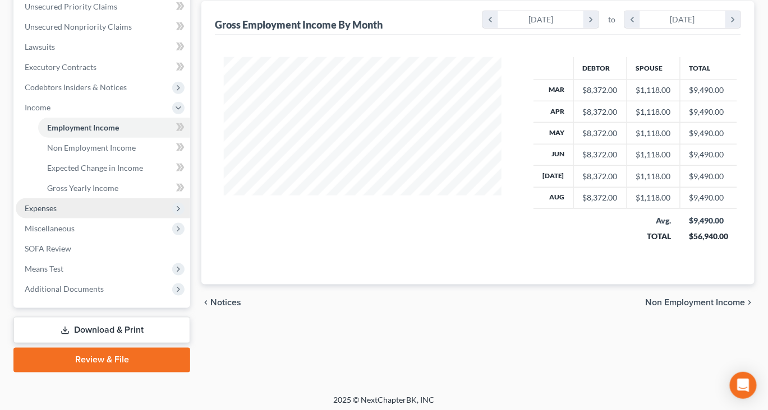
click at [57, 213] on span "Expenses" at bounding box center [41, 209] width 32 height 10
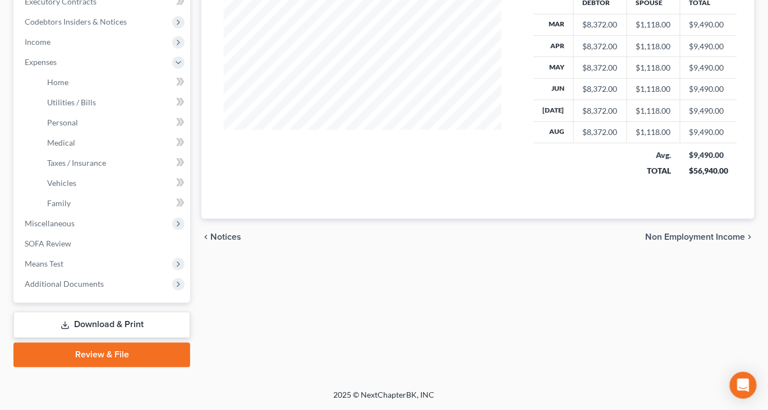
scroll to position [413, 0]
click at [75, 228] on span "Miscellaneous" at bounding box center [50, 224] width 50 height 10
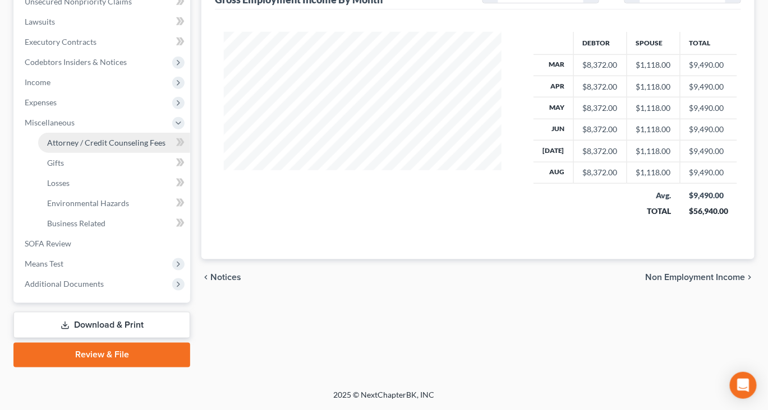
click at [128, 147] on span "Attorney / Credit Counseling Fees" at bounding box center [106, 143] width 118 height 10
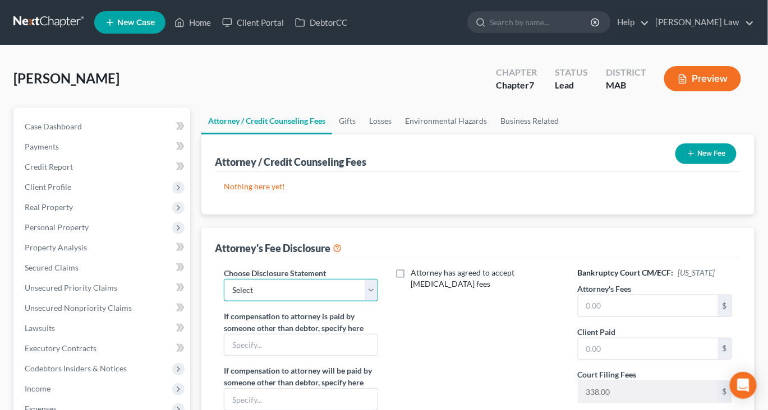
click at [373, 302] on select "Select Attorney Compensation" at bounding box center [301, 290] width 154 height 22
select select "0"
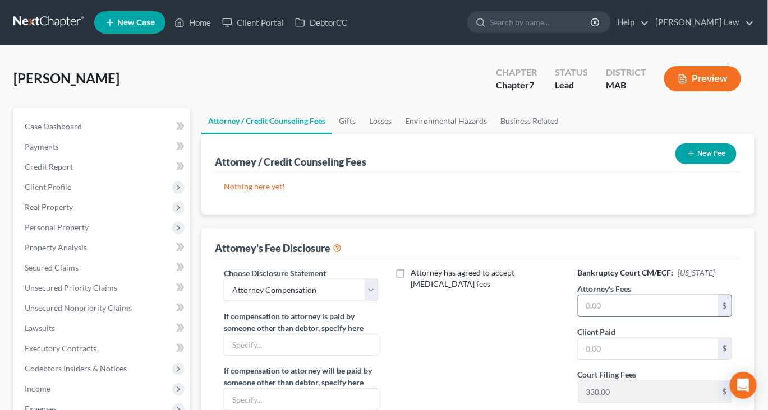
click at [622, 317] on input "text" at bounding box center [648, 305] width 140 height 21
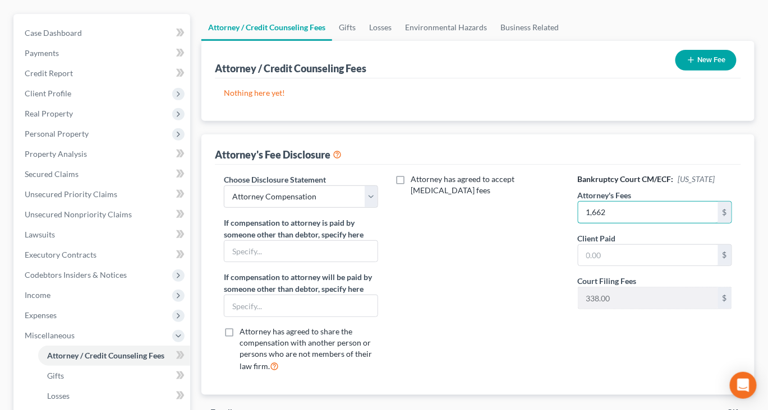
scroll to position [95, 0]
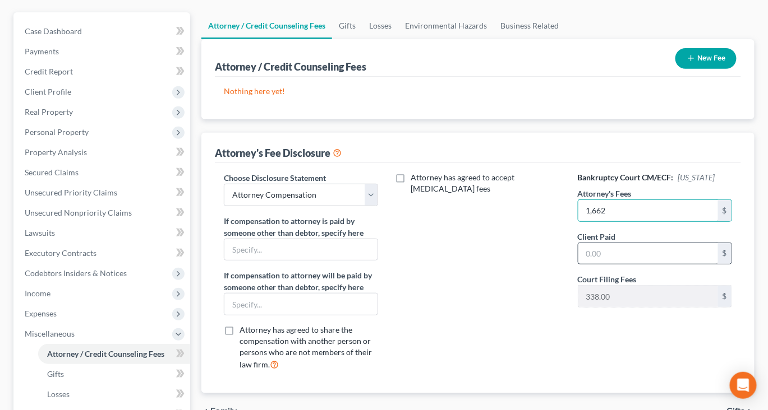
type input "1,662"
click at [622, 265] on input "text" at bounding box center [648, 253] width 140 height 21
type input "1,662"
click at [694, 69] on button "New Fee" at bounding box center [705, 58] width 61 height 21
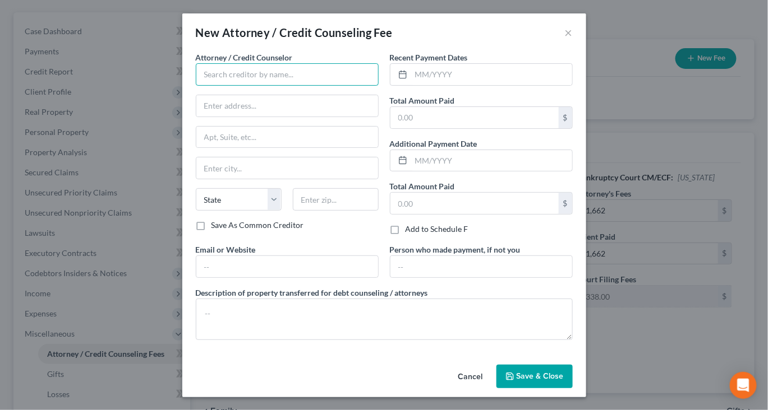
click at [329, 86] on input "text" at bounding box center [287, 74] width 183 height 22
type input "[PERSON_NAME] Law, P.C.,"
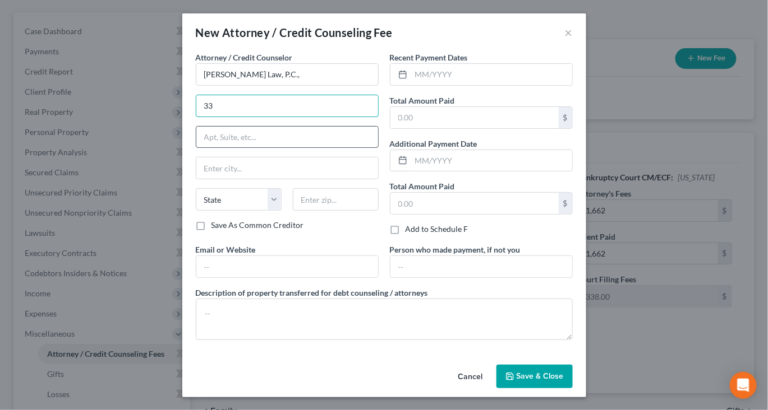
type input "[STREET_ADDRESS]"
type input "[GEOGRAPHIC_DATA]"
select select "22"
type input "02360"
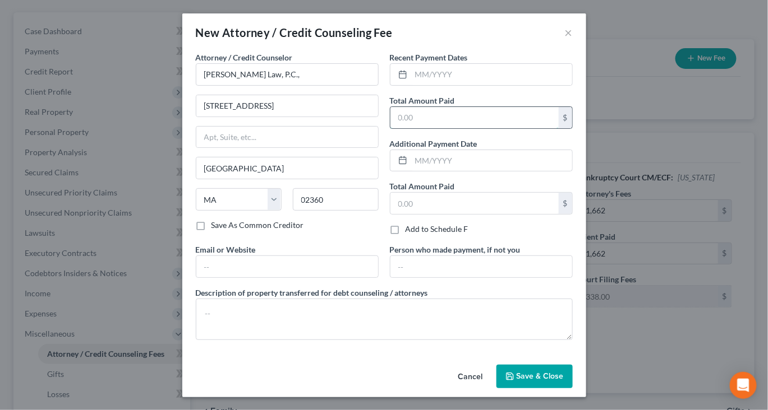
click at [435, 128] on input "text" at bounding box center [474, 117] width 168 height 21
type input "1,662.00"
click at [572, 378] on button "Save & Close" at bounding box center [534, 376] width 76 height 24
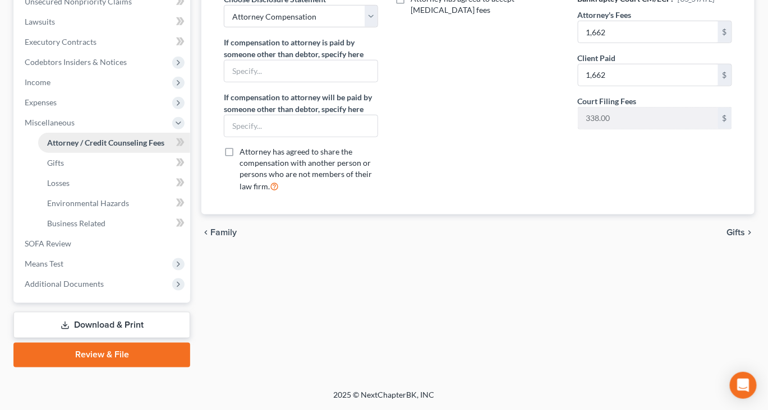
scroll to position [314, 0]
click at [57, 113] on span "Expenses" at bounding box center [103, 103] width 174 height 20
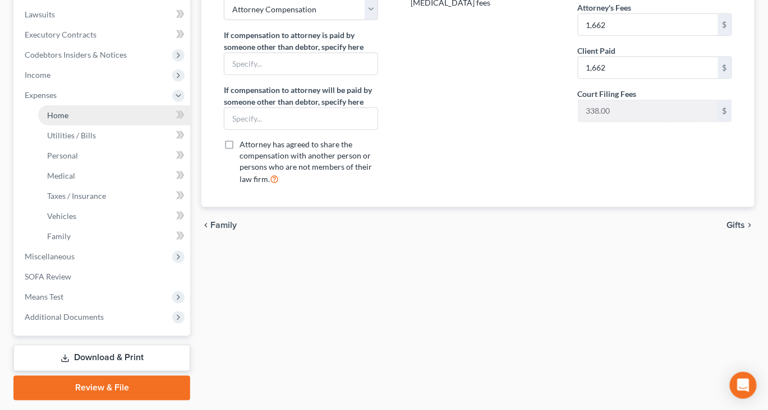
click at [68, 120] on span "Home" at bounding box center [57, 115] width 21 height 10
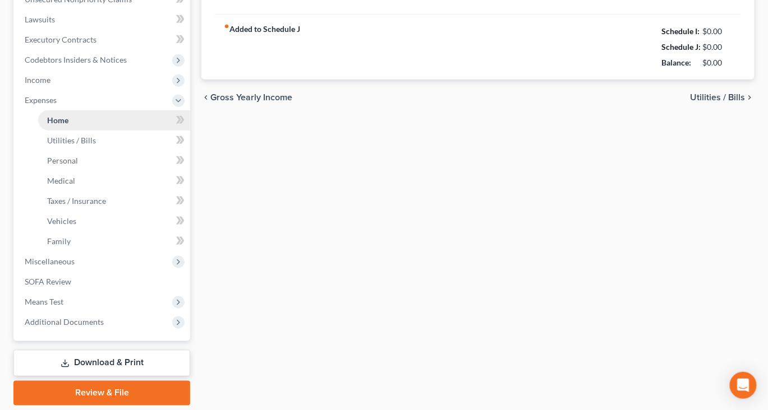
type input "2,800.00"
type input "0.00"
radio input "true"
type input "0.00"
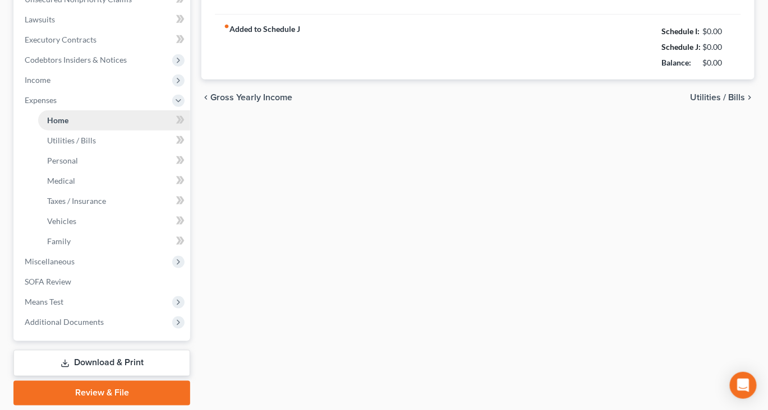
type input "0.00"
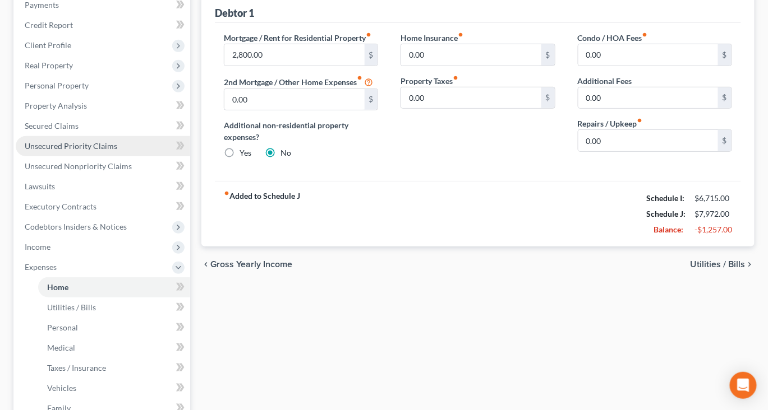
scroll to position [156, 0]
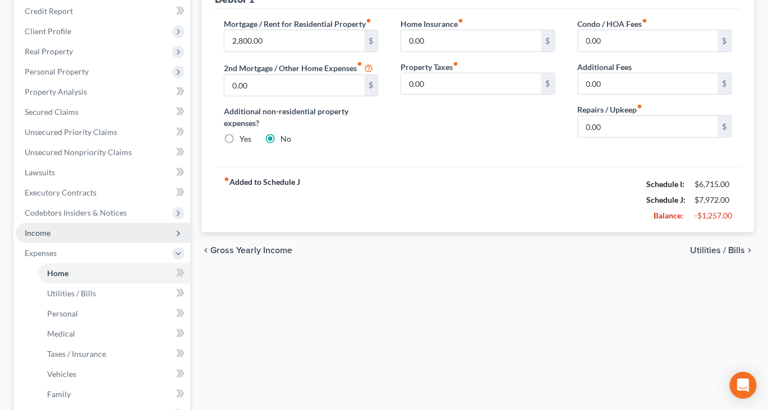
click at [63, 243] on span "Income" at bounding box center [103, 233] width 174 height 20
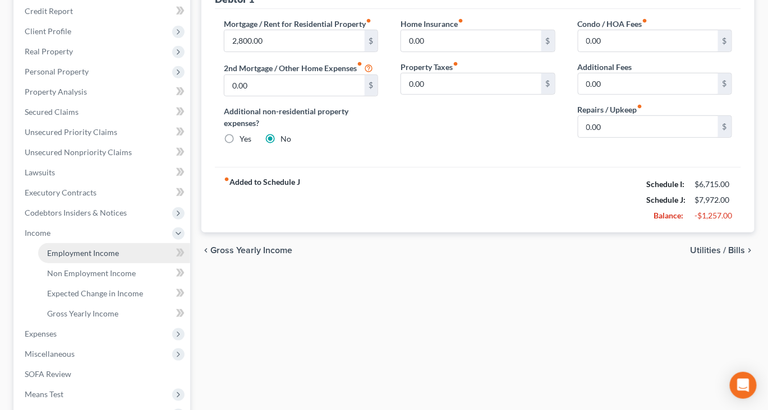
click at [106, 258] on span "Employment Income" at bounding box center [83, 253] width 72 height 10
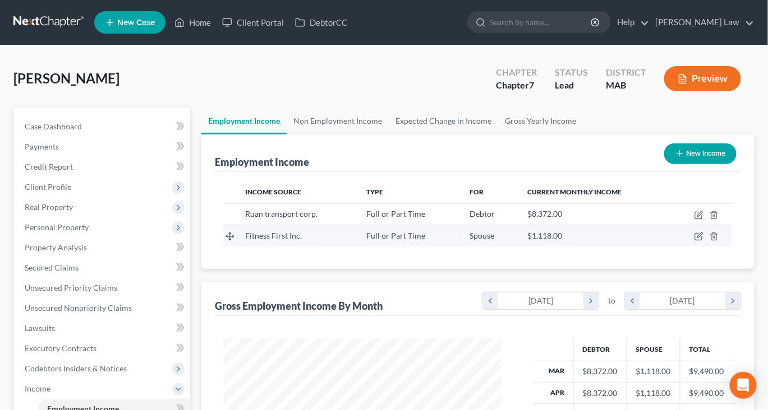
scroll to position [249, 299]
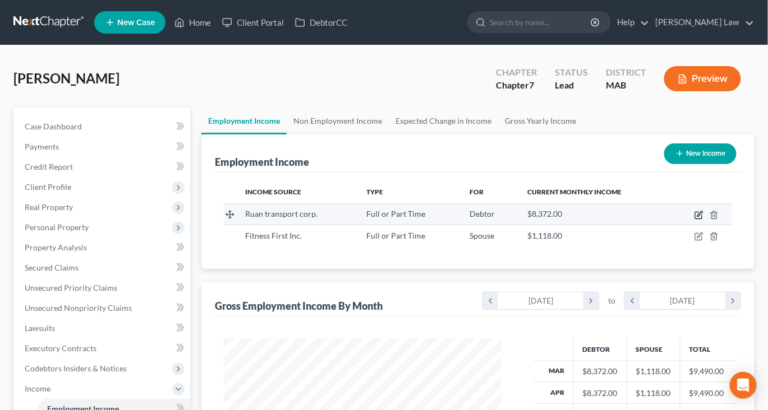
click at [694, 220] on icon "button" at bounding box center [698, 215] width 9 height 9
select select "0"
select select "16"
select select "0"
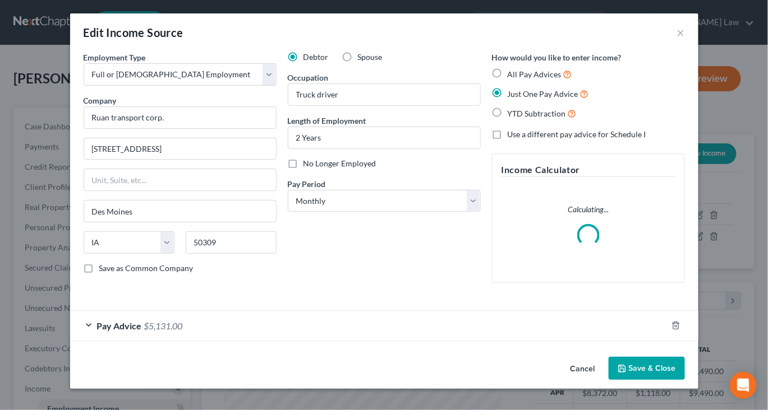
scroll to position [90, 0]
click at [680, 368] on button "Save & Close" at bounding box center [646, 369] width 76 height 24
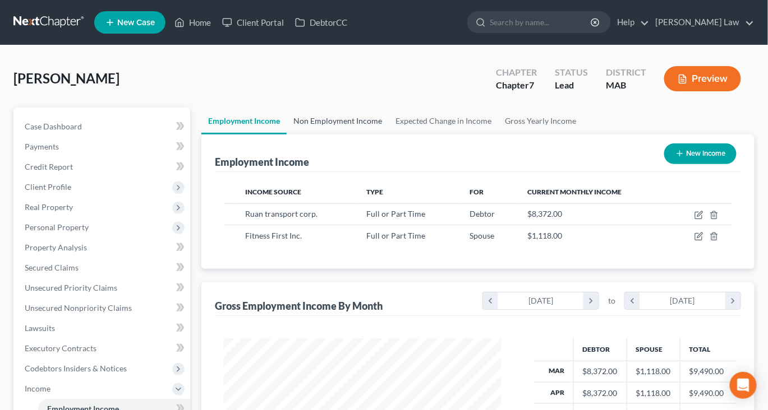
click at [385, 135] on link "Non Employment Income" at bounding box center [338, 121] width 102 height 27
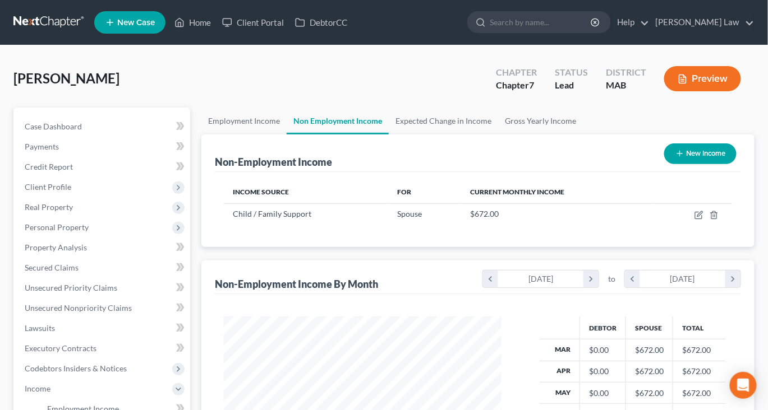
scroll to position [249, 299]
click at [694, 220] on icon "button" at bounding box center [698, 215] width 9 height 9
select select "7"
select select "0"
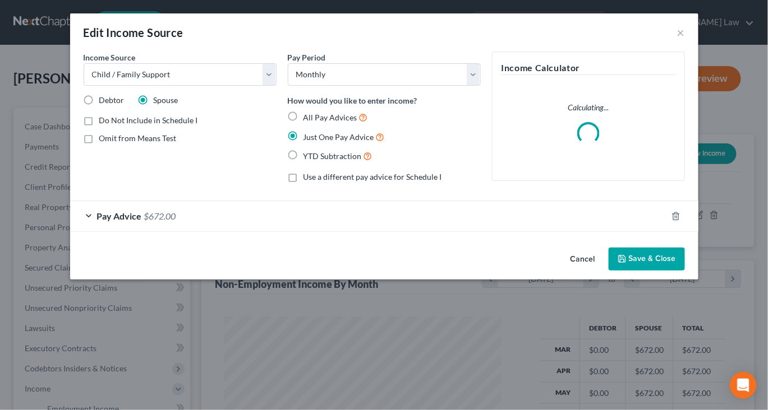
click at [664, 271] on button "Save & Close" at bounding box center [646, 260] width 76 height 24
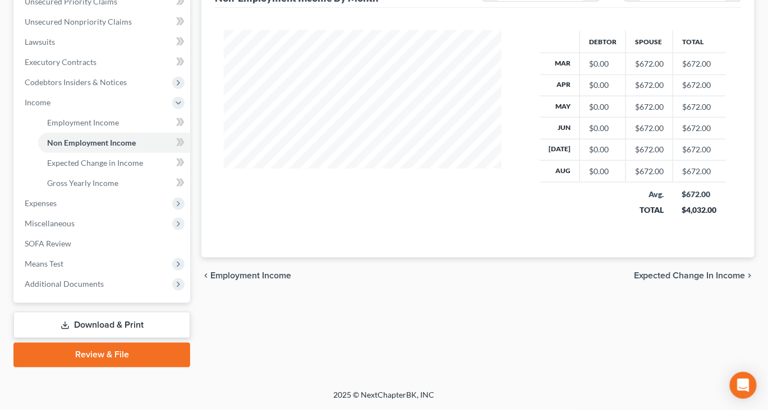
scroll to position [312, 0]
click at [57, 208] on span "Expenses" at bounding box center [41, 203] width 32 height 10
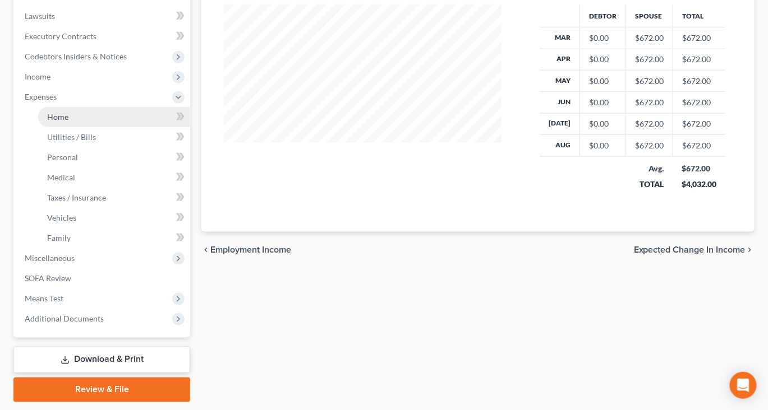
click at [74, 127] on link "Home" at bounding box center [114, 117] width 152 height 20
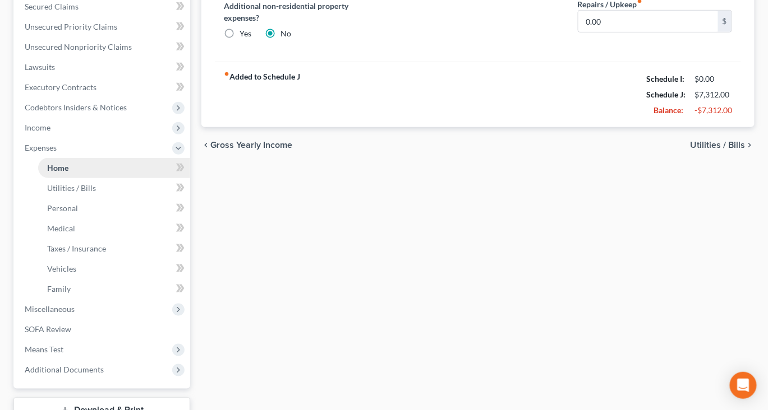
click at [74, 224] on ul "Case Dashboard Payments Invoices Payments Payments Credit Report Client Profile" at bounding box center [103, 117] width 174 height 525
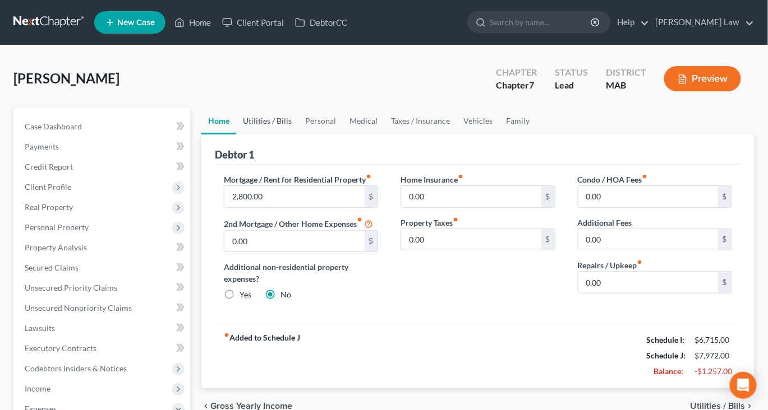
click at [271, 135] on link "Utilities / Bills" at bounding box center [267, 121] width 62 height 27
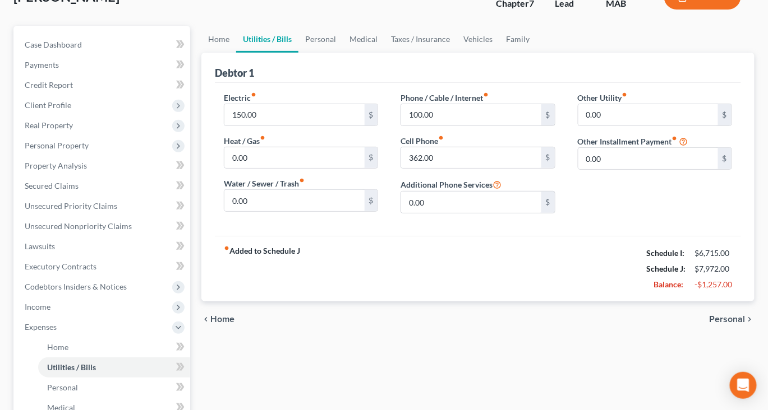
scroll to position [80, 0]
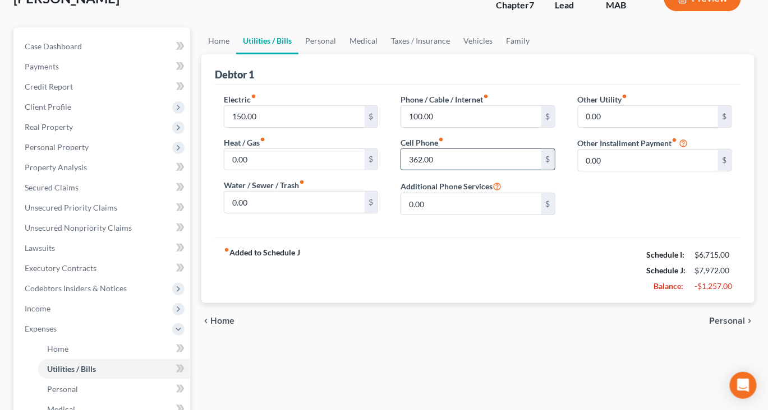
click at [458, 170] on input "362.00" at bounding box center [471, 159] width 140 height 21
type input "260"
click at [343, 54] on link "Personal" at bounding box center [320, 40] width 44 height 27
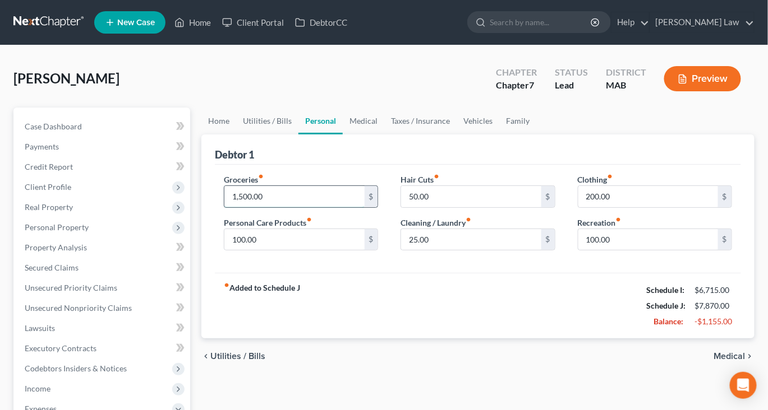
click at [290, 207] on input "1,500.00" at bounding box center [294, 196] width 140 height 21
type input "1,200"
drag, startPoint x: 637, startPoint y: 238, endPoint x: 637, endPoint y: 227, distance: 11.2
click at [637, 207] on input "200.00" at bounding box center [648, 196] width 140 height 21
type input "100"
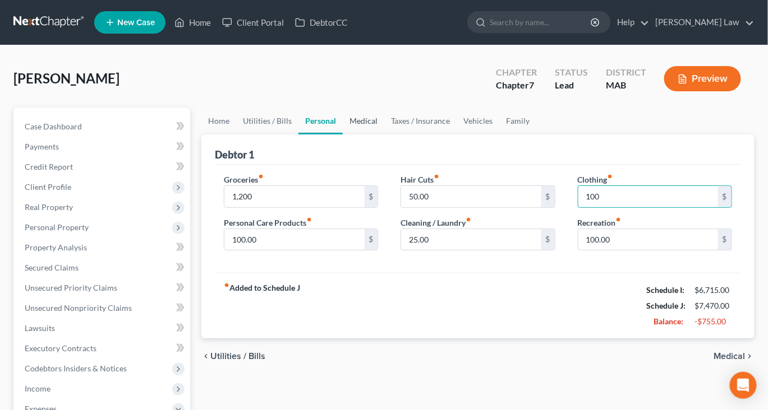
click at [384, 135] on link "Medical" at bounding box center [363, 121] width 41 height 27
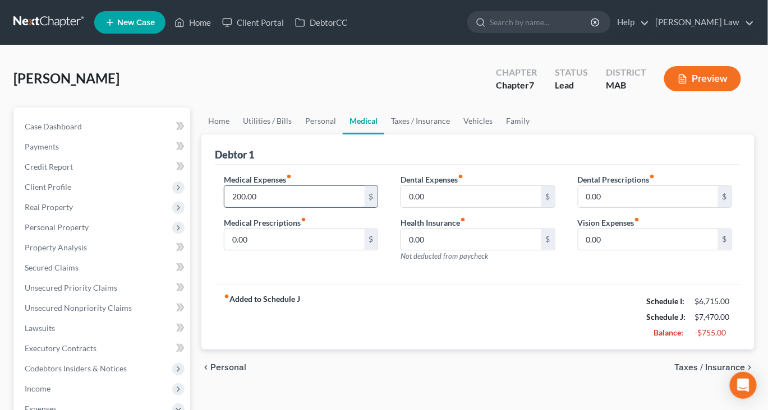
click at [293, 207] on input "200.00" at bounding box center [294, 196] width 140 height 21
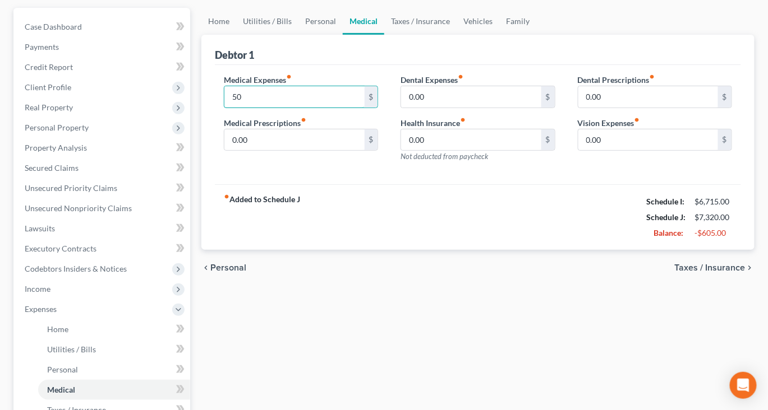
scroll to position [114, 0]
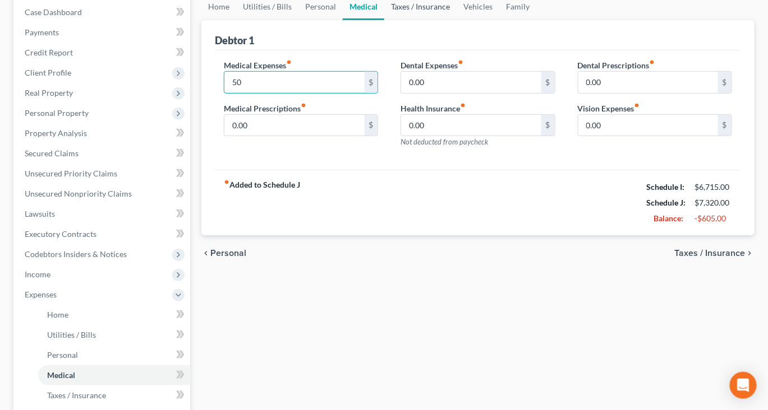
type input "50"
click at [456, 20] on link "Taxes / Insurance" at bounding box center [420, 6] width 72 height 27
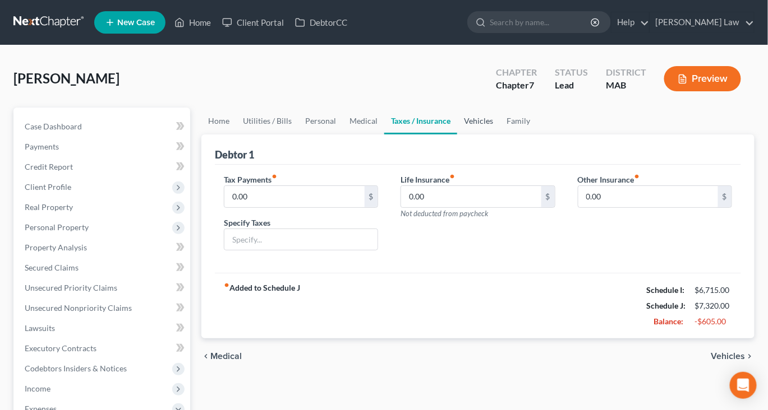
click at [500, 135] on link "Vehicles" at bounding box center [478, 121] width 43 height 27
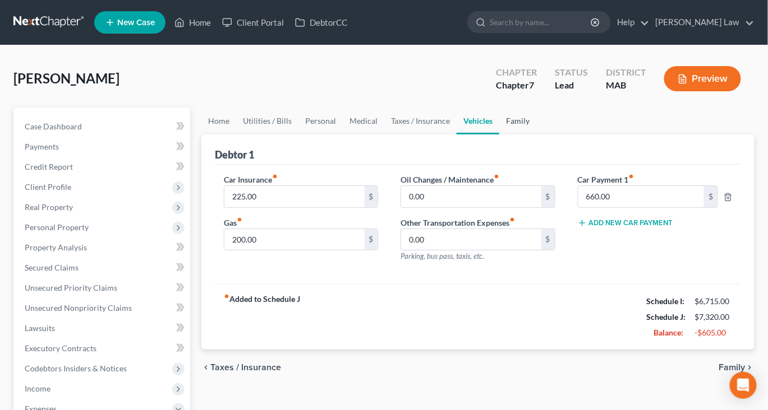
click at [536, 135] on link "Family" at bounding box center [517, 121] width 37 height 27
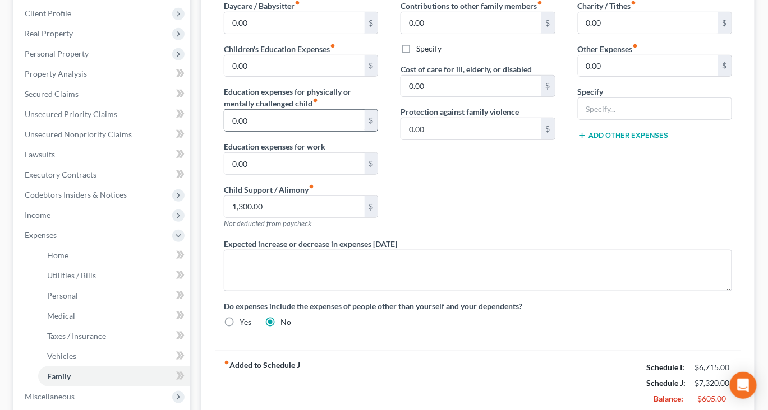
scroll to position [177, 0]
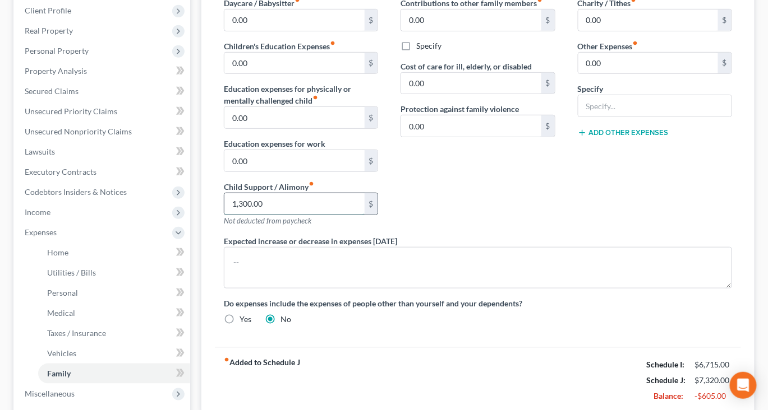
click at [303, 215] on input "1,300.00" at bounding box center [294, 203] width 140 height 21
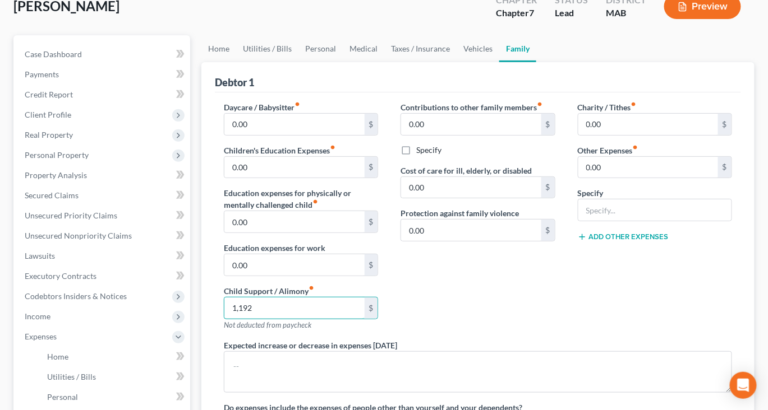
scroll to position [71, 0]
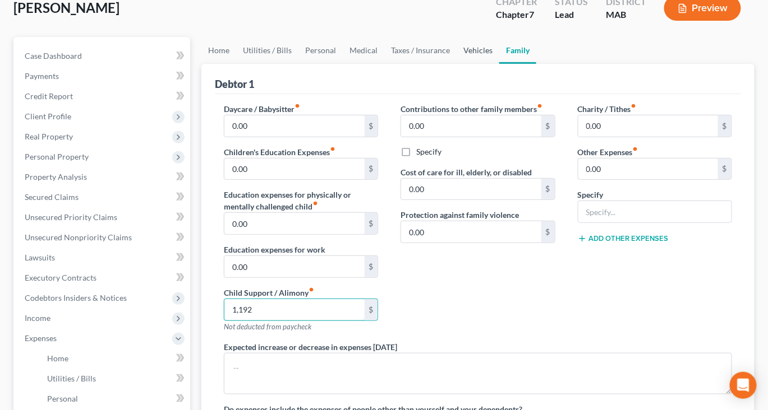
type input "1,192"
click at [499, 64] on link "Vehicles" at bounding box center [477, 50] width 43 height 27
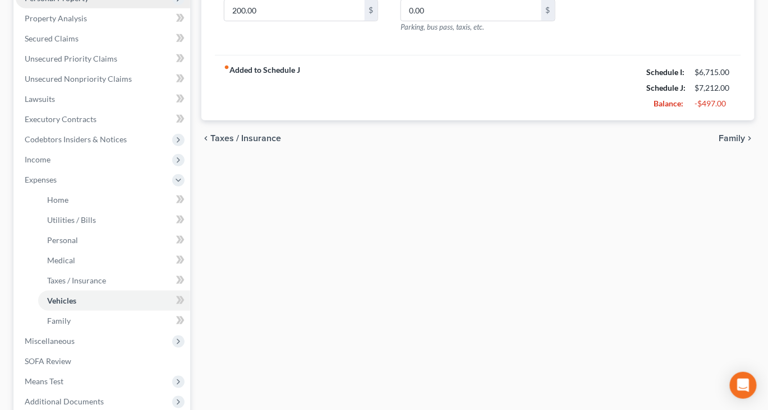
scroll to position [233, 0]
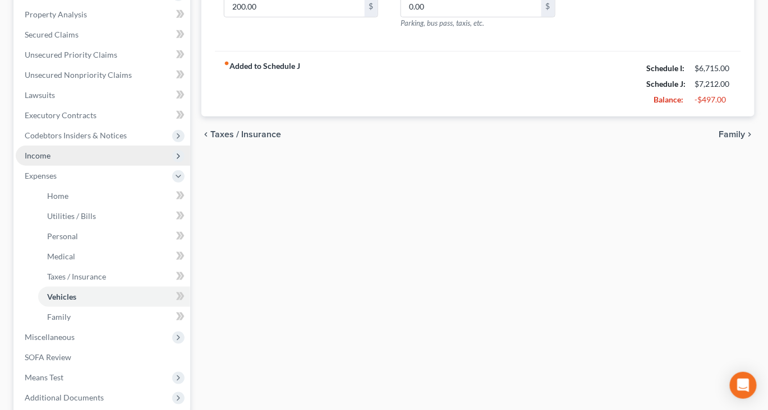
click at [50, 160] on span "Income" at bounding box center [38, 156] width 26 height 10
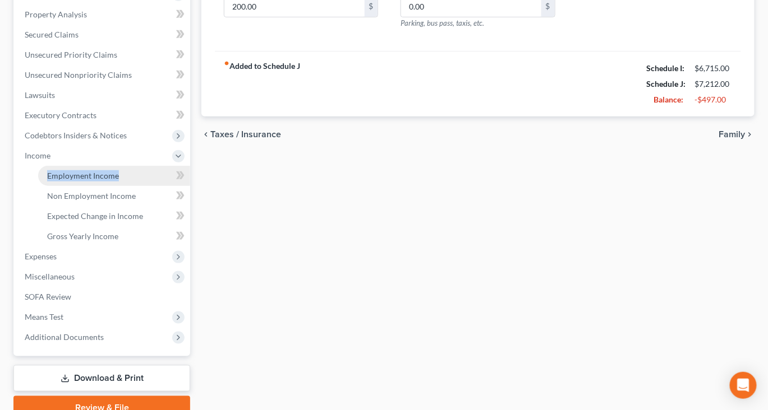
click at [93, 181] on span "Employment Income" at bounding box center [83, 176] width 72 height 10
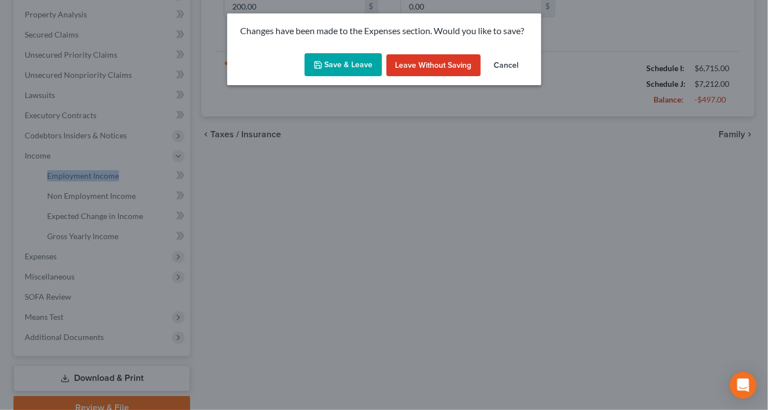
click at [339, 77] on button "Save & Leave" at bounding box center [342, 65] width 77 height 24
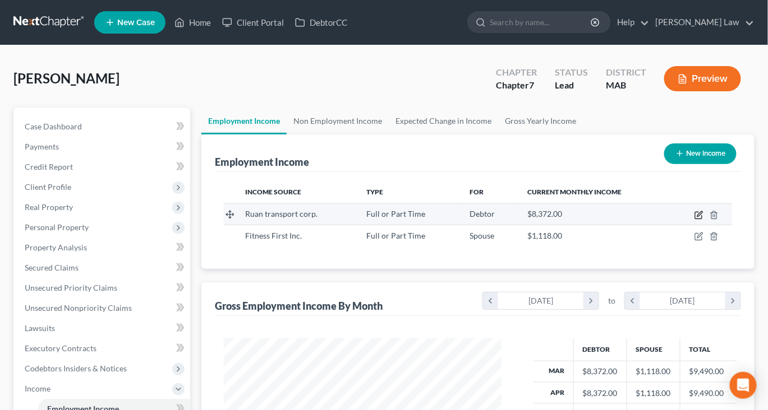
click at [694, 220] on icon "button" at bounding box center [698, 215] width 9 height 9
select select "0"
select select "16"
select select "0"
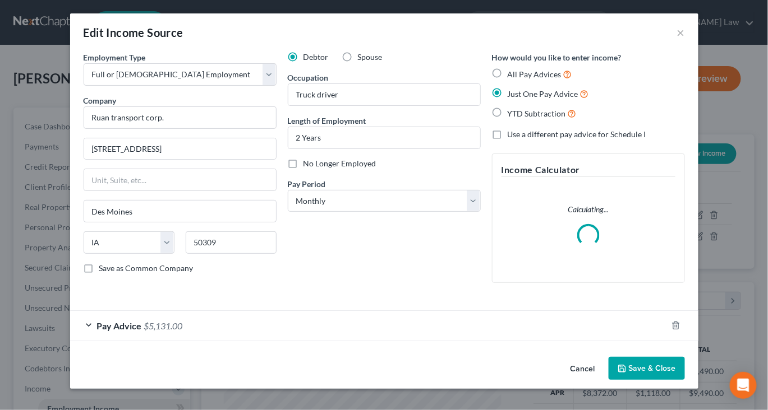
scroll to position [90, 0]
click at [409, 311] on div "Pay Advice $5,131.00" at bounding box center [368, 326] width 597 height 30
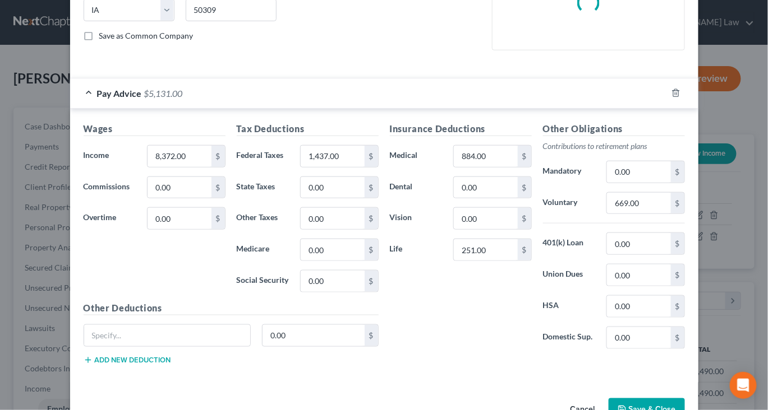
scroll to position [233, 0]
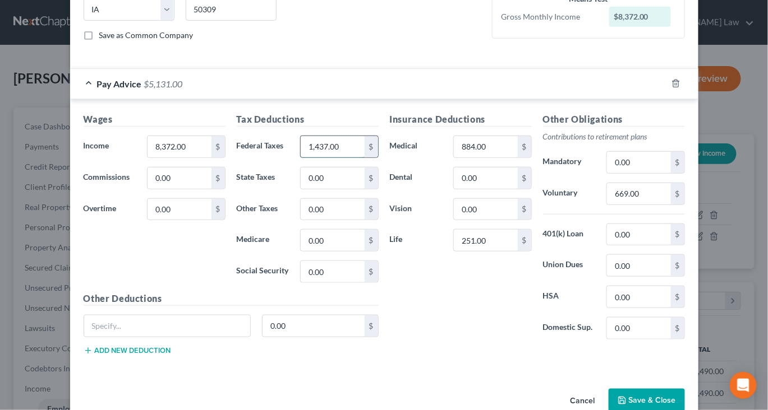
click at [345, 158] on input "1,437.00" at bounding box center [332, 146] width 63 height 21
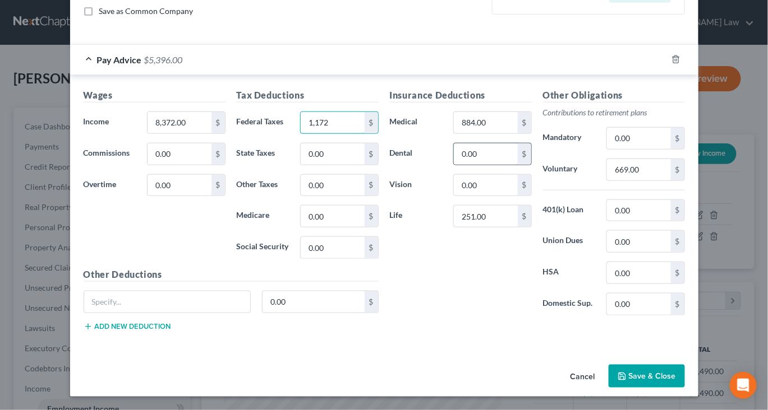
scroll to position [429, 0]
type input "1,172"
click at [678, 377] on button "Save & Close" at bounding box center [646, 377] width 76 height 24
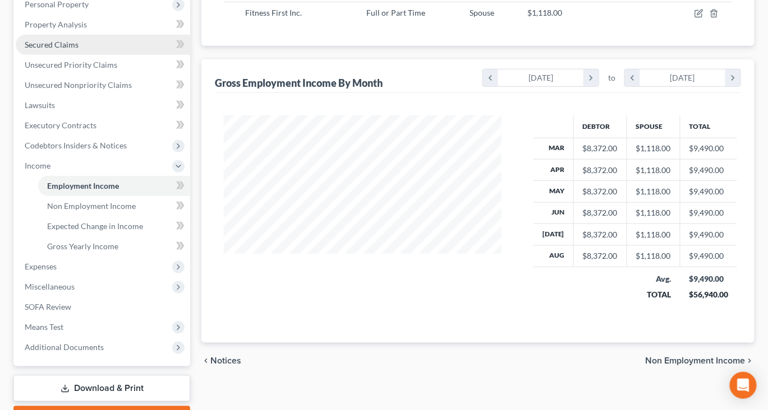
scroll to position [232, 0]
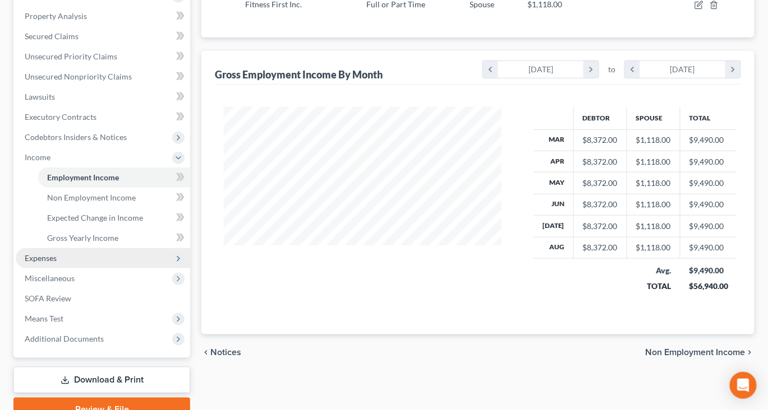
click at [57, 263] on span "Expenses" at bounding box center [41, 258] width 32 height 10
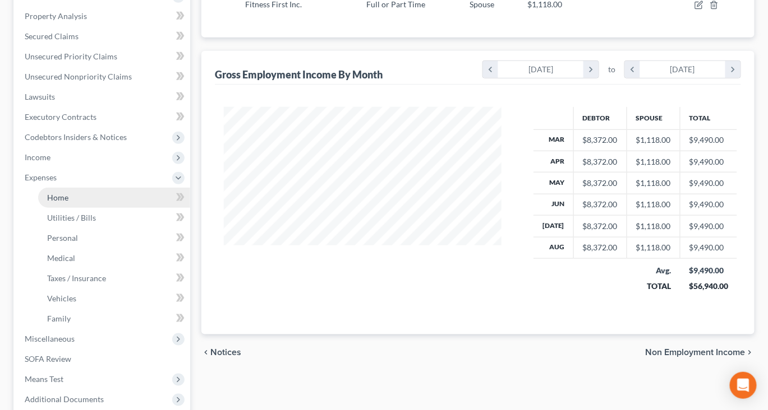
click at [121, 208] on link "Home" at bounding box center [114, 198] width 152 height 20
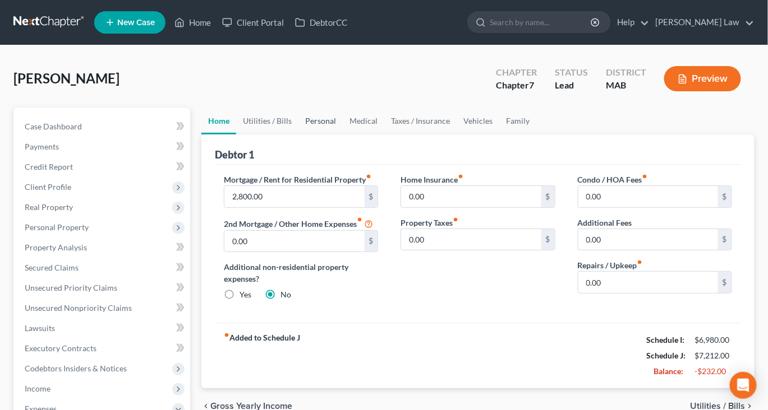
click at [343, 135] on link "Personal" at bounding box center [320, 121] width 44 height 27
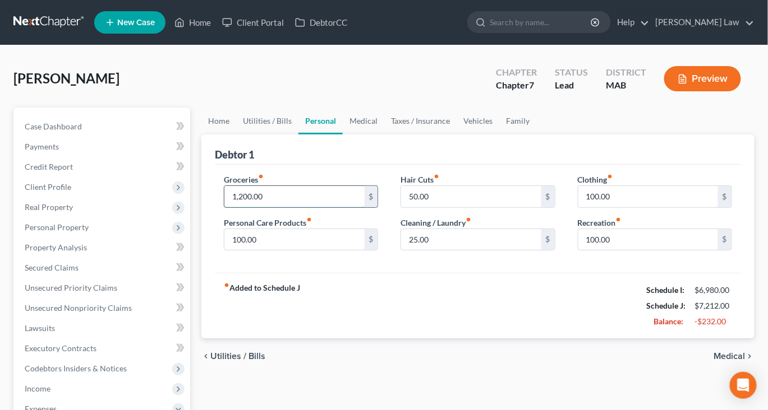
click at [300, 207] on input "1,200.00" at bounding box center [294, 196] width 140 height 21
type input "1,000"
click at [630, 251] on input "100.00" at bounding box center [648, 239] width 140 height 21
click at [641, 207] on input "100.00" at bounding box center [648, 196] width 140 height 21
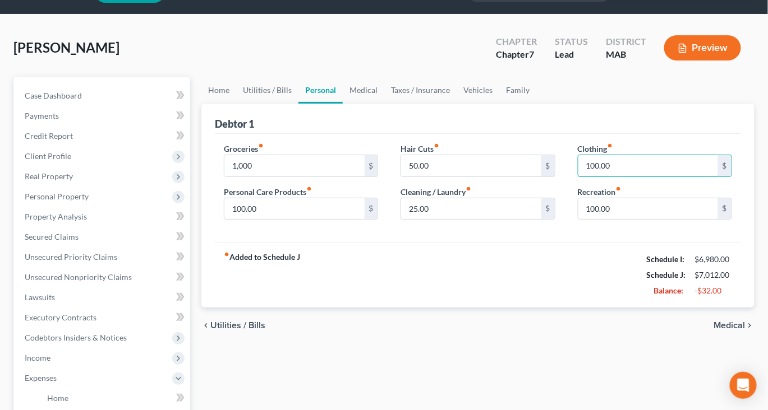
scroll to position [29, 0]
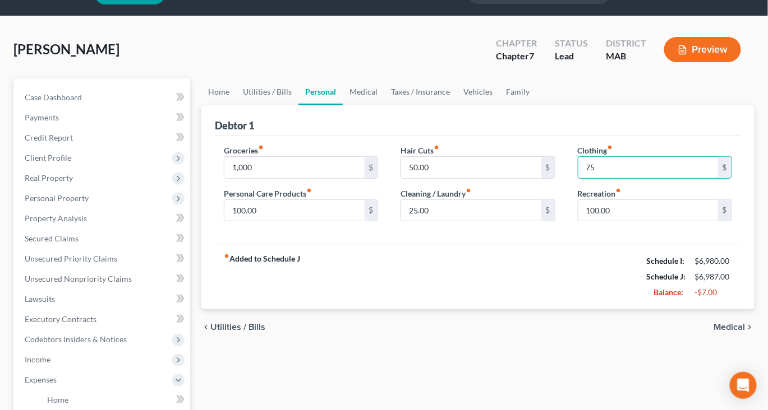
type input "75"
click at [456, 178] on input "50.00" at bounding box center [471, 167] width 140 height 21
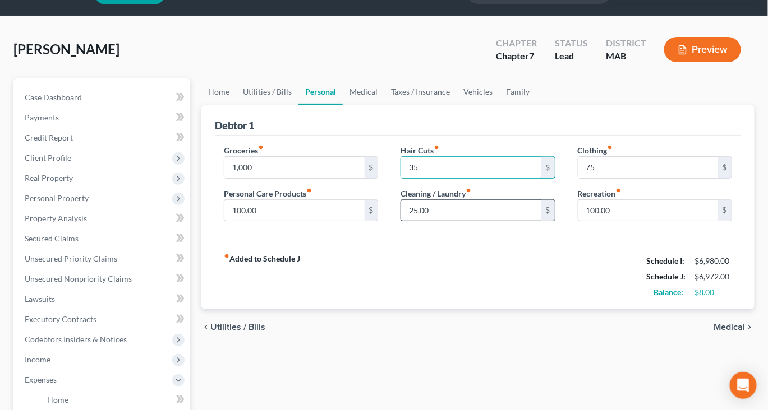
type input "35"
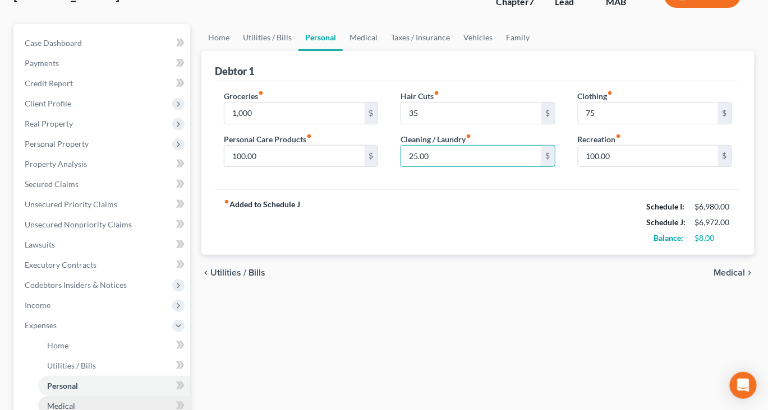
scroll to position [49, 0]
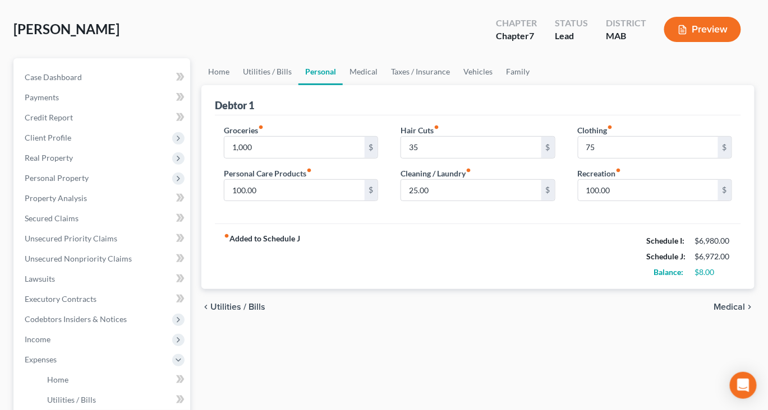
click at [680, 42] on button "Preview" at bounding box center [702, 29] width 77 height 25
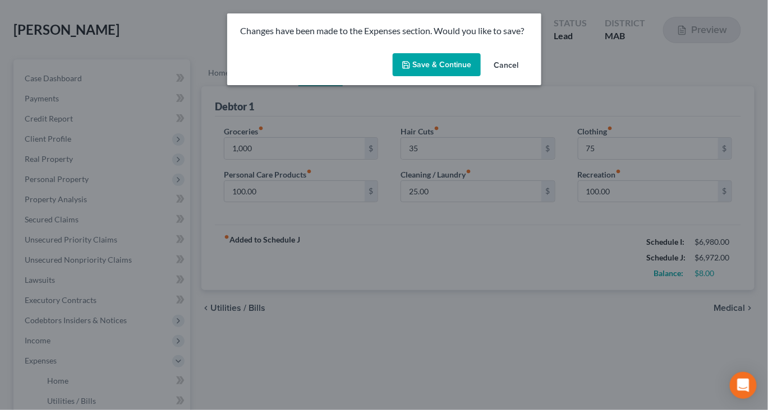
click at [451, 77] on button "Save & Continue" at bounding box center [436, 65] width 88 height 24
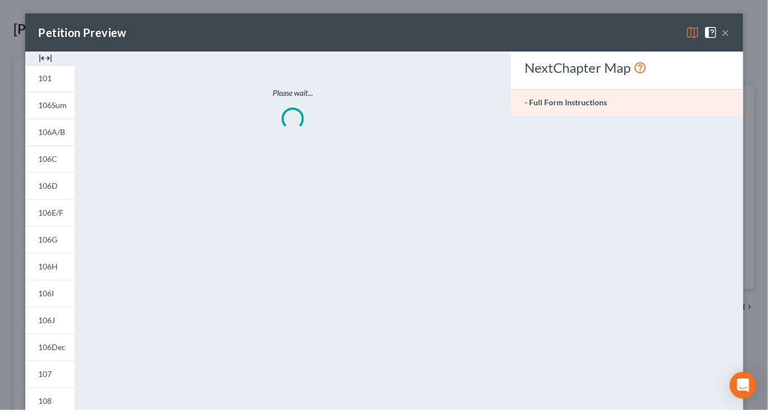
type input "1,000.00"
type input "35.00"
type input "75.00"
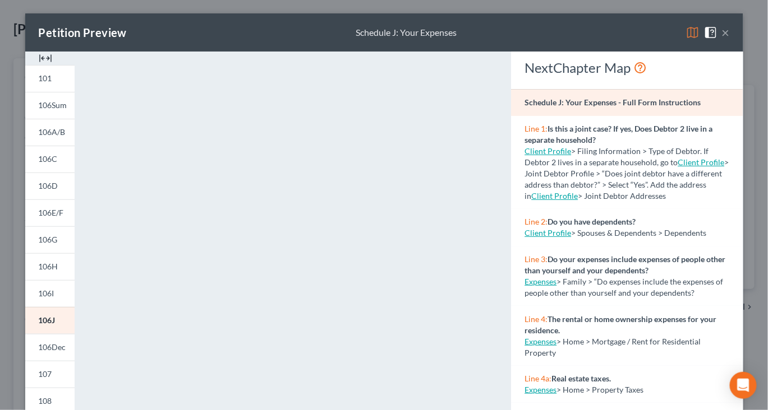
click at [729, 39] on button "×" at bounding box center [726, 32] width 8 height 13
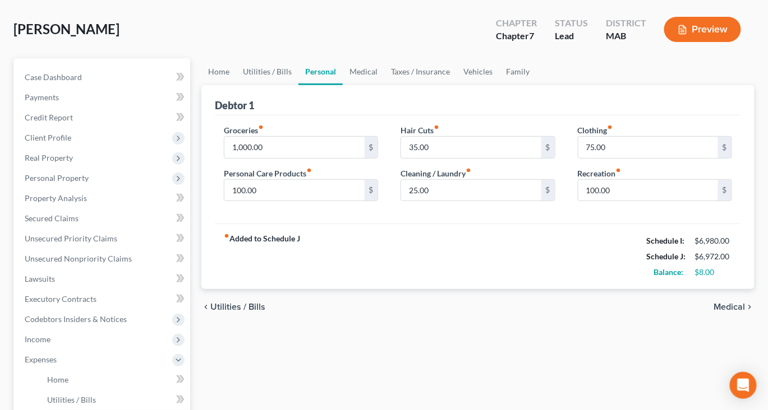
click at [682, 42] on button "Preview" at bounding box center [702, 29] width 77 height 25
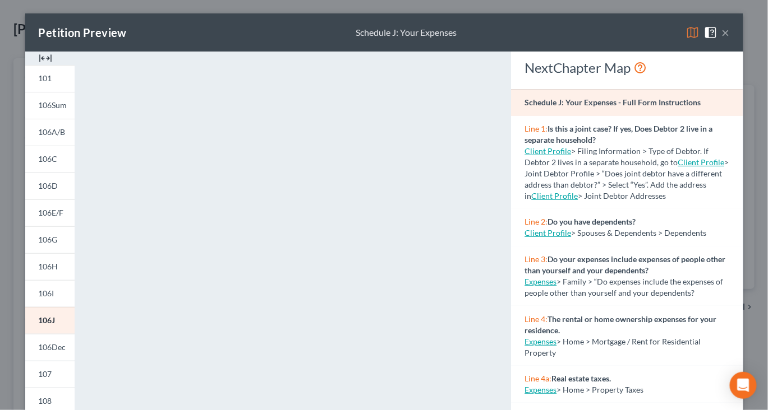
click at [41, 65] on img at bounding box center [45, 58] width 13 height 13
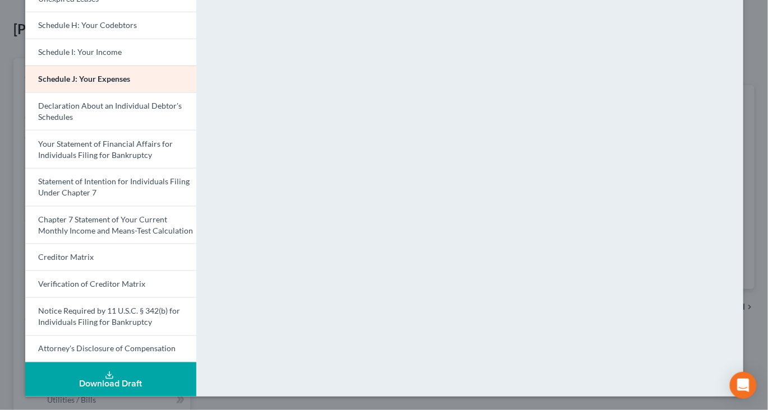
scroll to position [524, 0]
click at [110, 369] on button "Download Draft" at bounding box center [110, 380] width 171 height 34
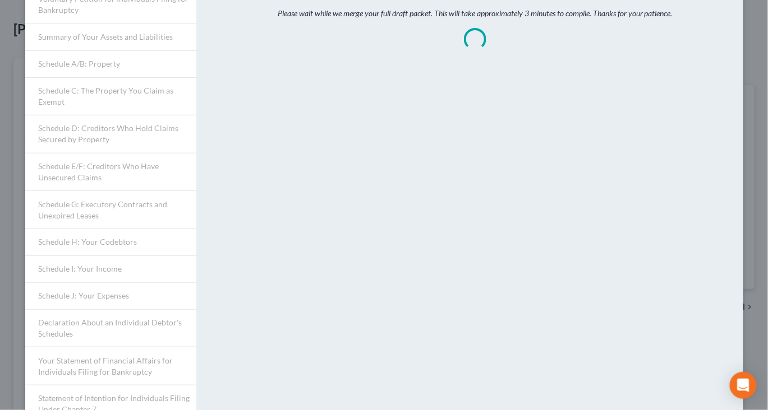
scroll to position [0, 0]
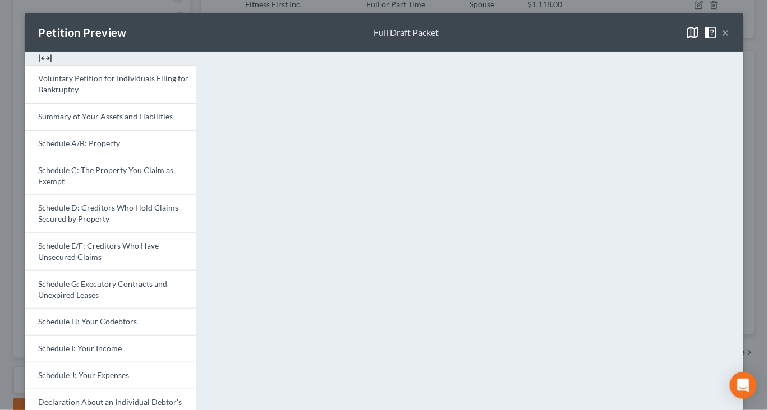
scroll to position [249, 299]
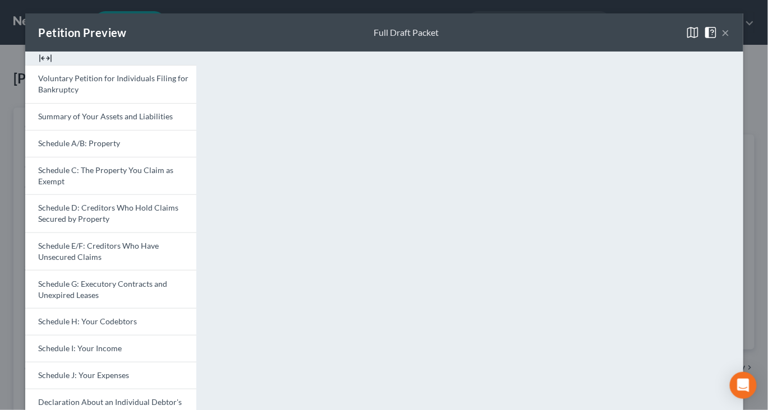
scroll to position [71, 0]
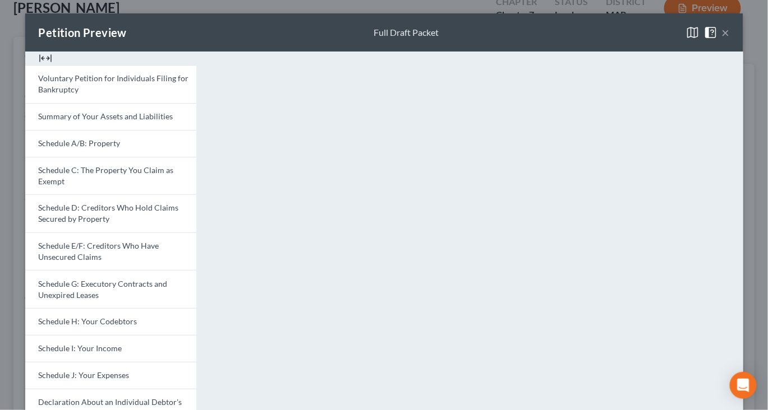
click at [729, 39] on button "×" at bounding box center [726, 32] width 8 height 13
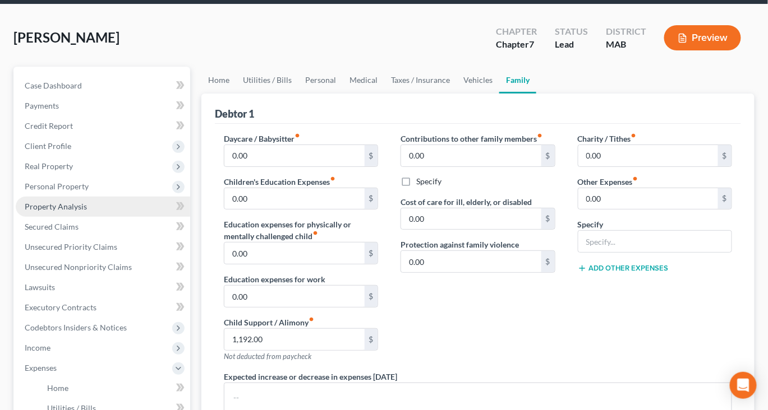
scroll to position [40, 0]
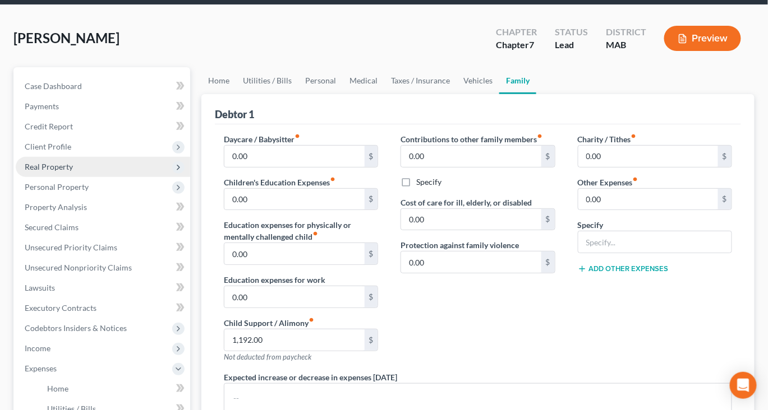
click at [67, 172] on span "Real Property" at bounding box center [49, 167] width 48 height 10
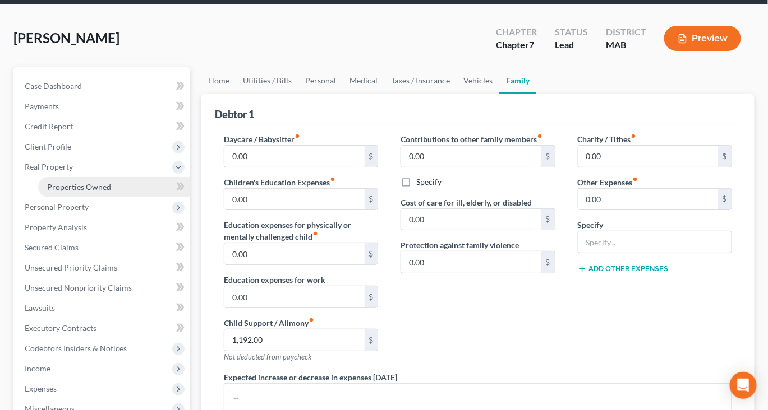
click at [86, 192] on span "Properties Owned" at bounding box center [79, 187] width 64 height 10
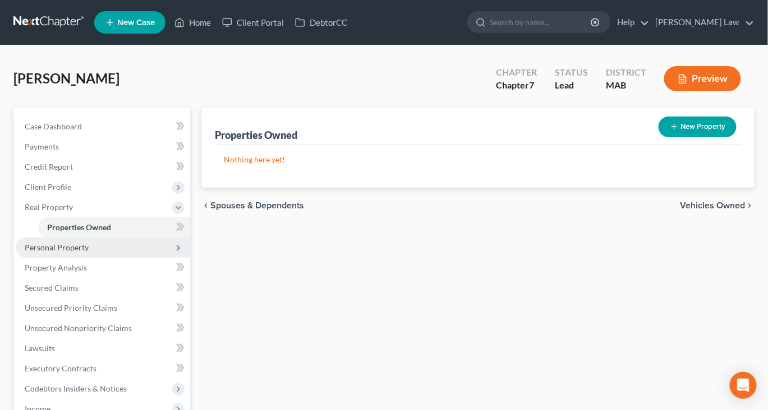
click at [109, 258] on span "Personal Property" at bounding box center [103, 248] width 174 height 20
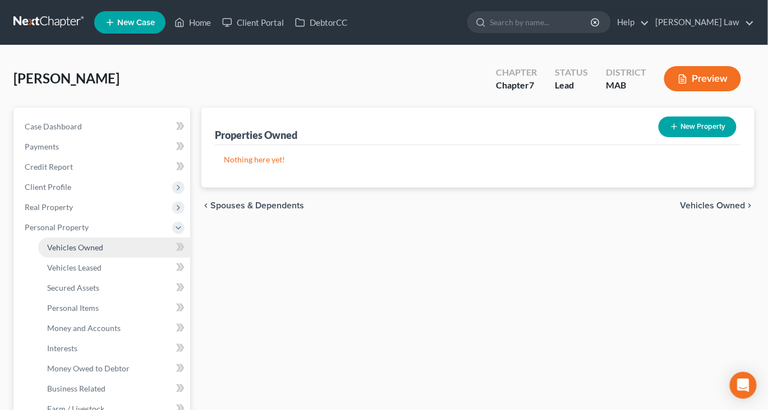
click at [103, 252] on span "Vehicles Owned" at bounding box center [75, 248] width 56 height 10
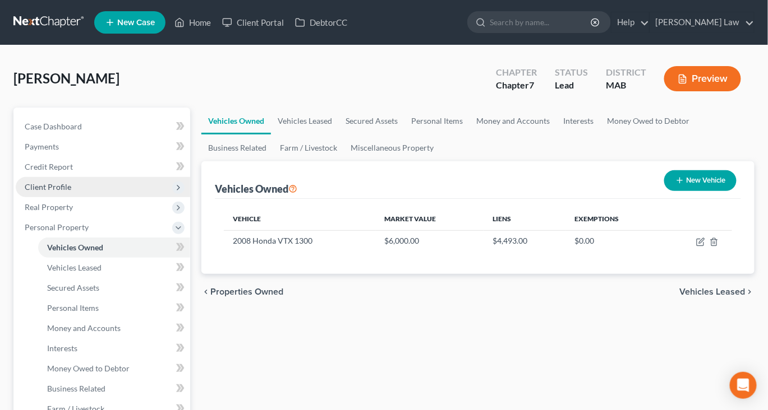
click at [68, 192] on span "Client Profile" at bounding box center [48, 187] width 47 height 10
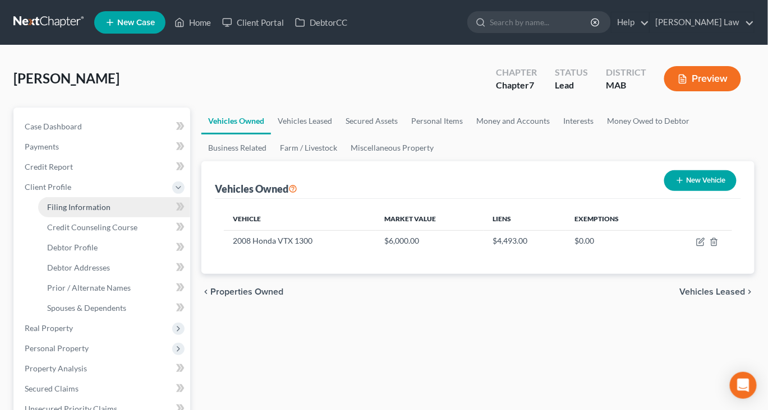
click at [102, 212] on span "Filing Information" at bounding box center [78, 207] width 63 height 10
select select "1"
select select "0"
select select "22"
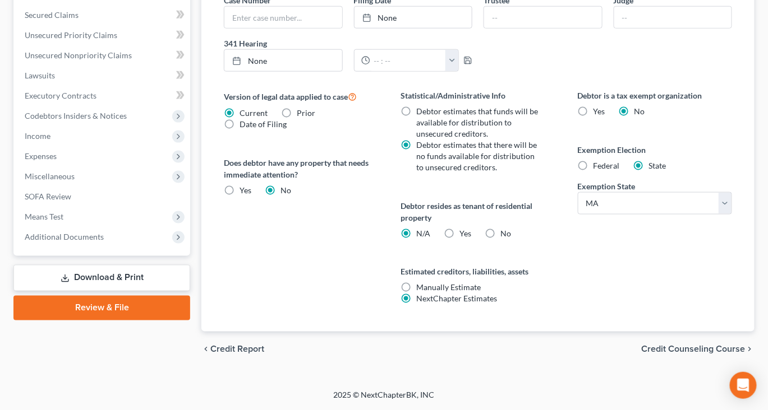
scroll to position [419, 0]
click at [593, 172] on label "Federal" at bounding box center [606, 165] width 26 height 11
click at [598, 168] on input "Federal" at bounding box center [601, 163] width 7 height 7
radio input "true"
radio input "false"
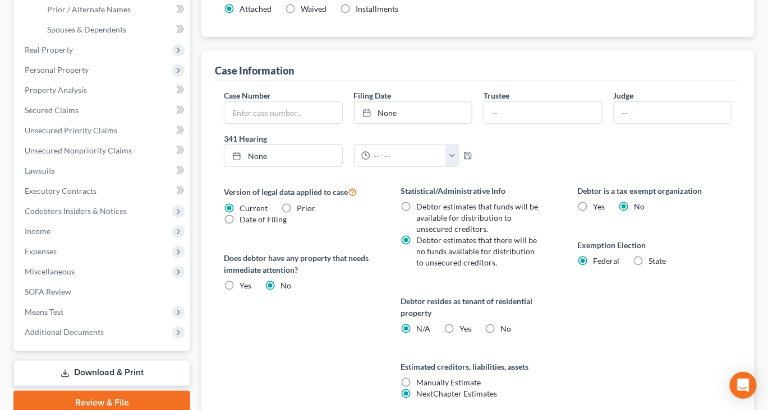
scroll to position [269, 0]
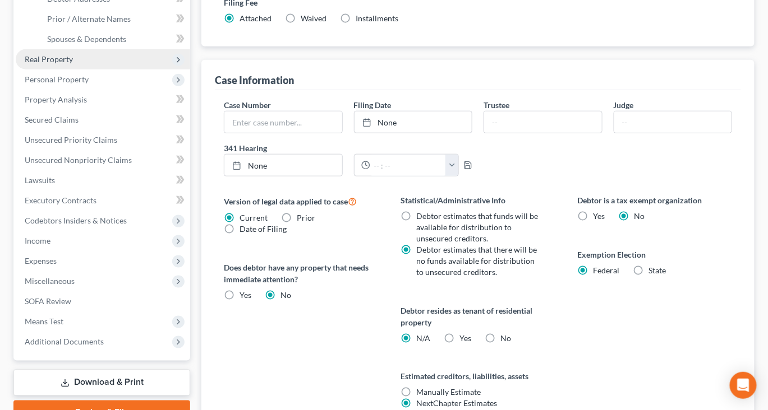
click at [80, 70] on span "Real Property" at bounding box center [103, 59] width 174 height 20
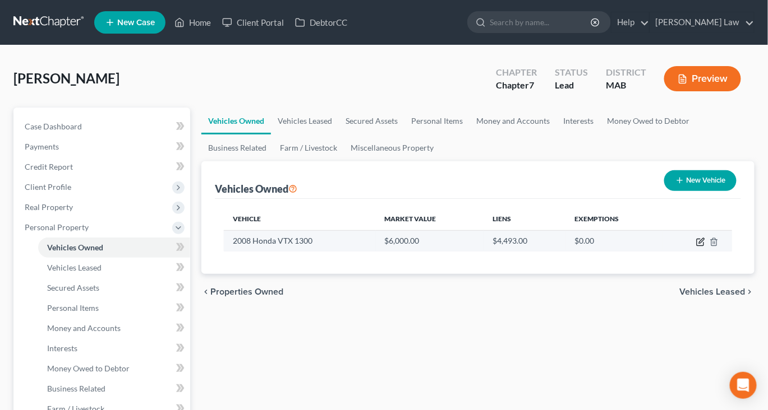
click at [696, 247] on icon "button" at bounding box center [700, 242] width 9 height 9
select select "0"
select select "18"
select select "0"
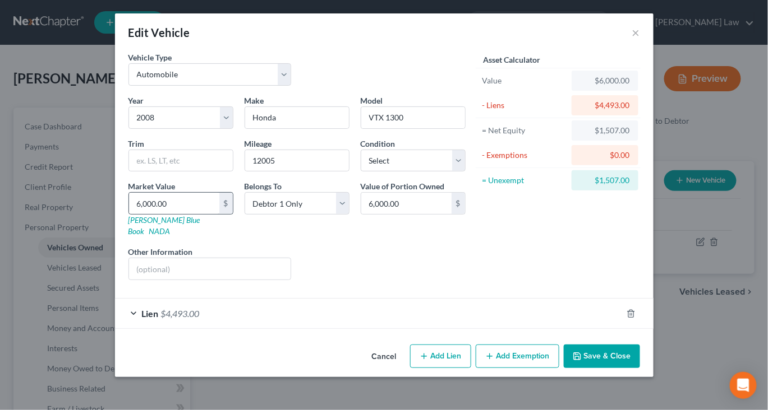
click at [131, 215] on div "6,000.00 $" at bounding box center [180, 203] width 105 height 22
click at [129, 214] on input "6,000.00" at bounding box center [174, 203] width 90 height 21
type input "3"
type input "3.00"
type input "39"
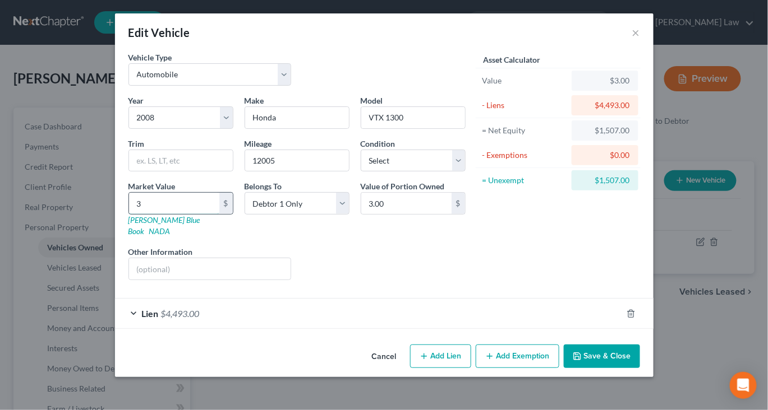
type input "39.00"
type input "395"
type input "395.00"
type input "3950"
type input "3,950.00"
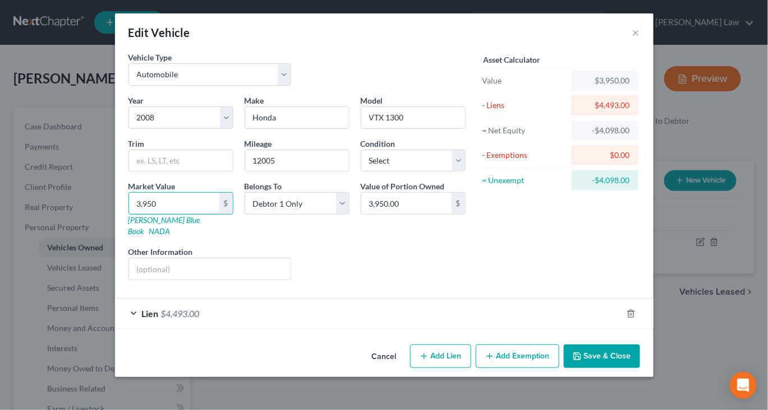
scroll to position [59, 0]
type input "3,950"
click at [640, 366] on button "Save & Close" at bounding box center [601, 357] width 76 height 24
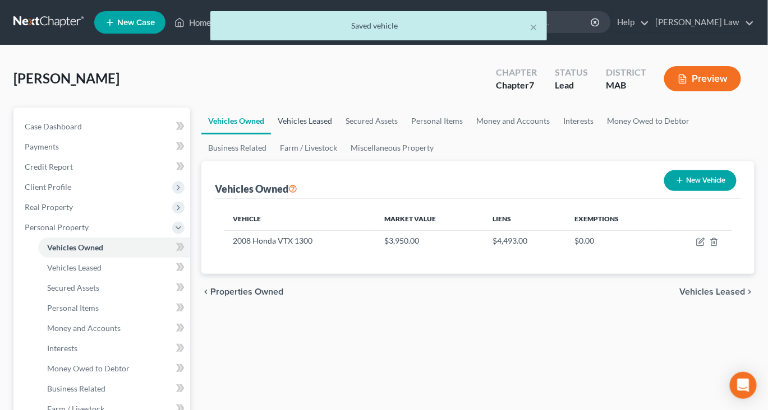
click at [331, 135] on link "Vehicles Leased" at bounding box center [305, 121] width 68 height 27
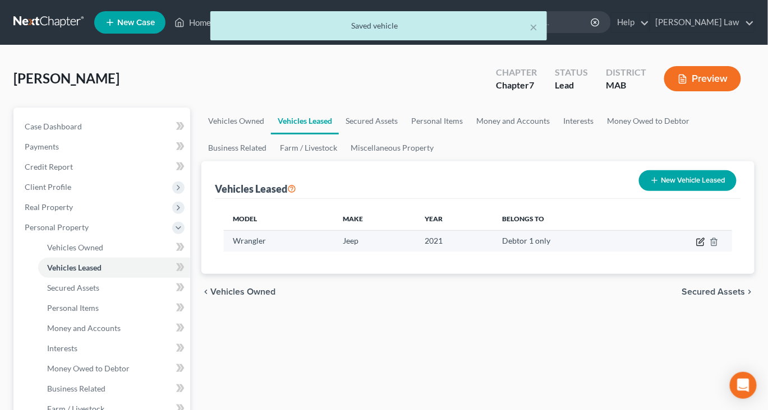
click at [696, 247] on icon "button" at bounding box center [700, 242] width 9 height 9
select select "0"
select select "5"
select select "0"
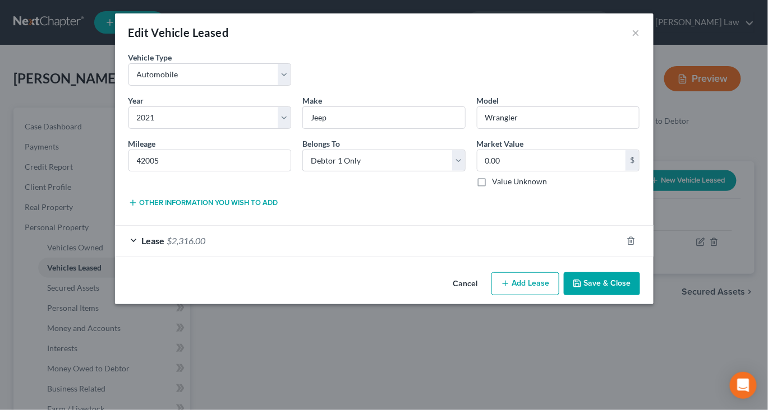
click at [196, 216] on div "Other information you wish to add Lease Select" at bounding box center [384, 206] width 523 height 20
click at [202, 207] on button "Other information you wish to add" at bounding box center [203, 202] width 150 height 9
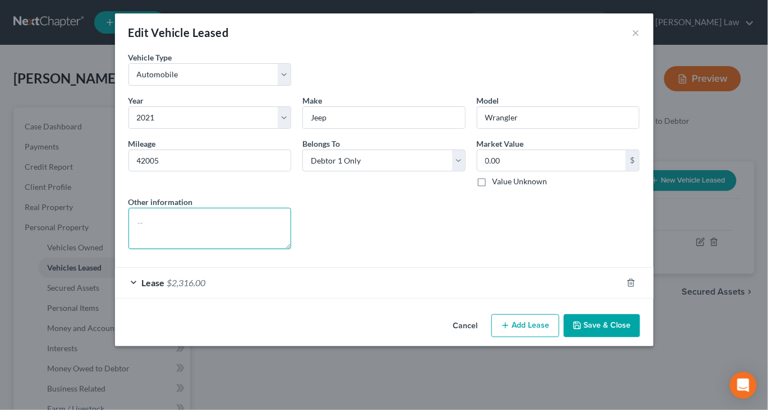
click at [167, 249] on textarea at bounding box center [209, 228] width 163 height 41
type textarea "Surrendering vehicle"
click at [629, 338] on button "Save & Close" at bounding box center [601, 327] width 76 height 24
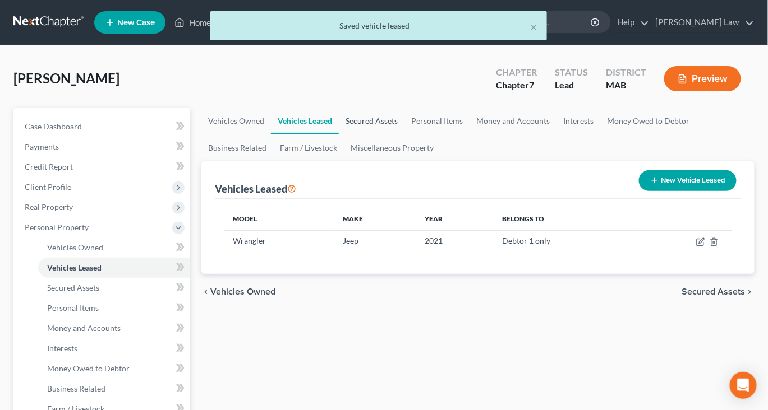
click at [404, 135] on link "Secured Assets" at bounding box center [372, 121] width 66 height 27
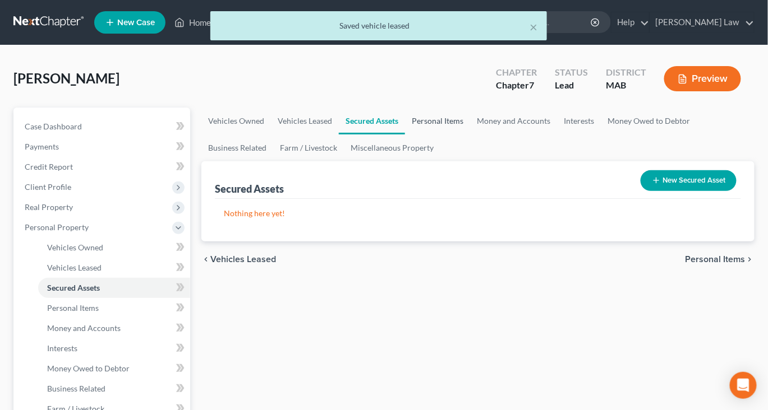
click at [470, 135] on link "Personal Items" at bounding box center [437, 121] width 65 height 27
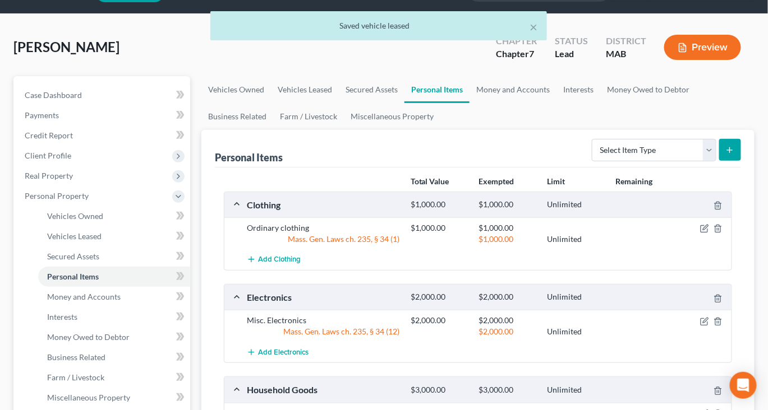
scroll to position [58, 0]
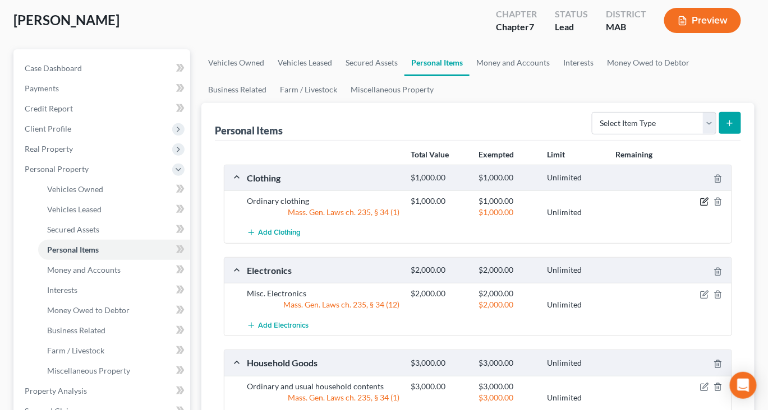
click at [700, 206] on icon "button" at bounding box center [703, 202] width 7 height 7
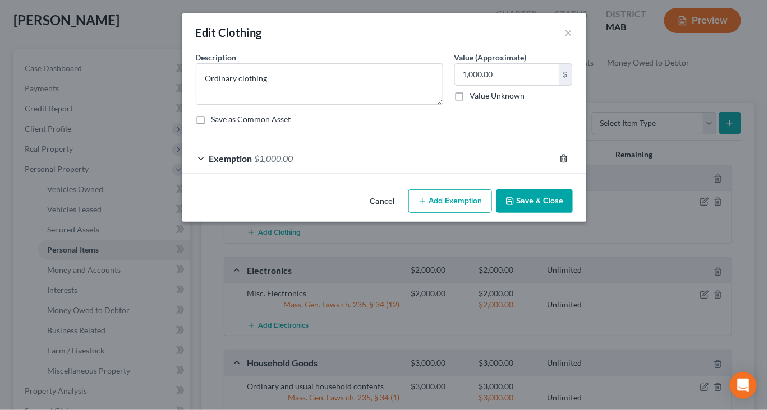
click at [566, 162] on icon "button" at bounding box center [563, 158] width 5 height 7
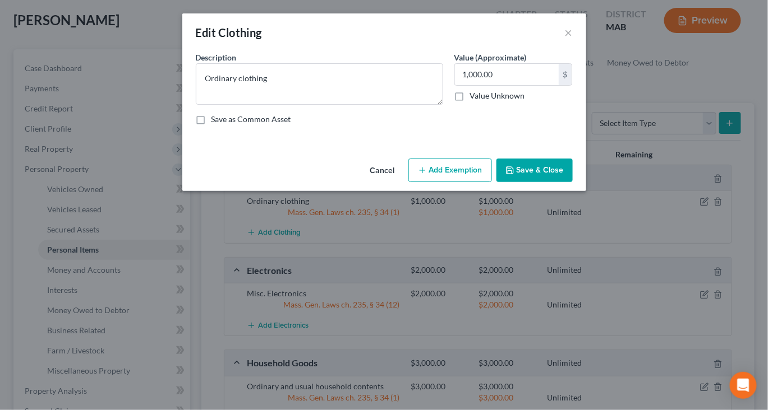
click at [466, 182] on button "Add Exemption" at bounding box center [450, 171] width 84 height 24
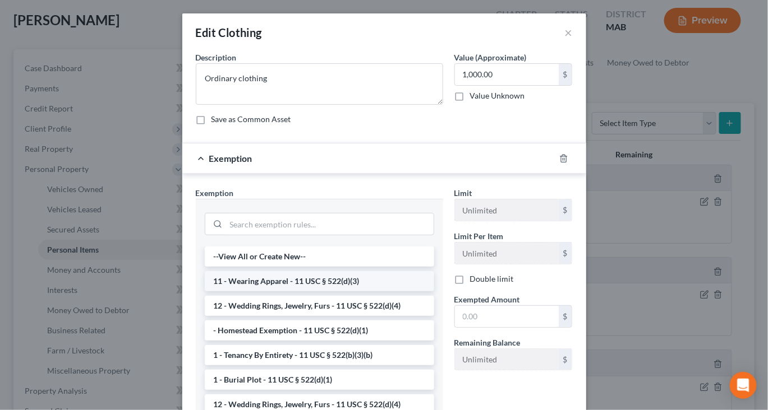
click at [332, 292] on li "11 - Wearing Apparel - 11 USC § 522(d)(3)" at bounding box center [319, 281] width 229 height 20
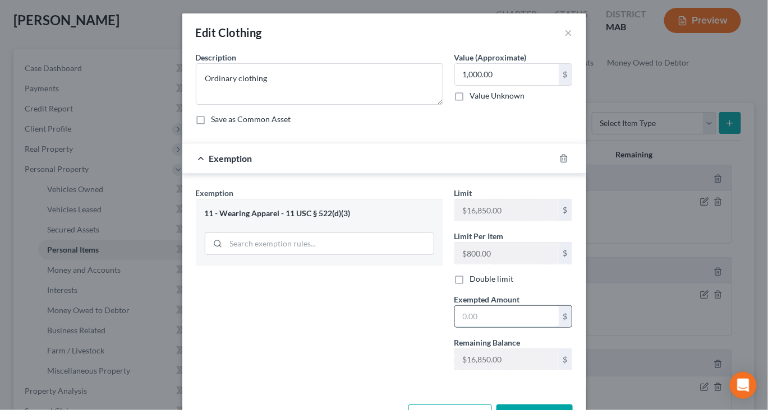
click at [498, 327] on input "text" at bounding box center [507, 316] width 104 height 21
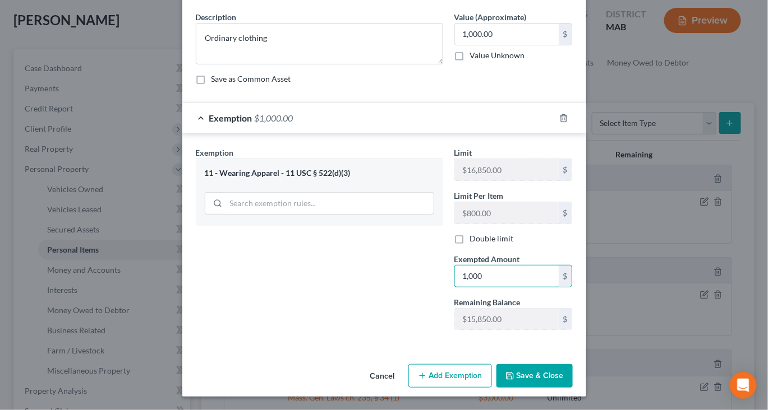
scroll to position [149, 0]
type input "1,000"
click at [564, 371] on button "Save & Close" at bounding box center [534, 376] width 76 height 24
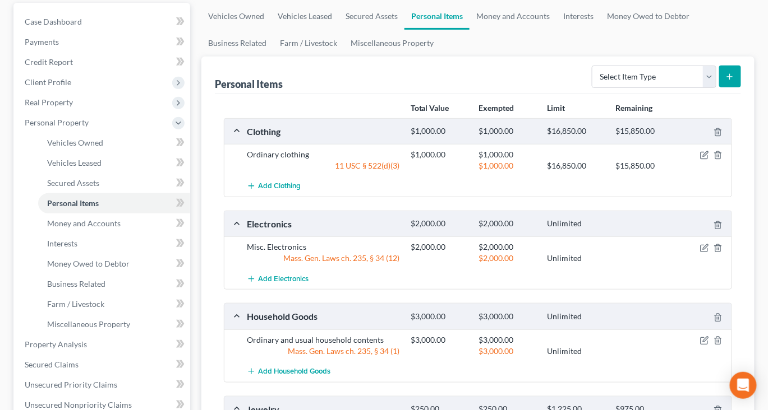
scroll to position [155, 0]
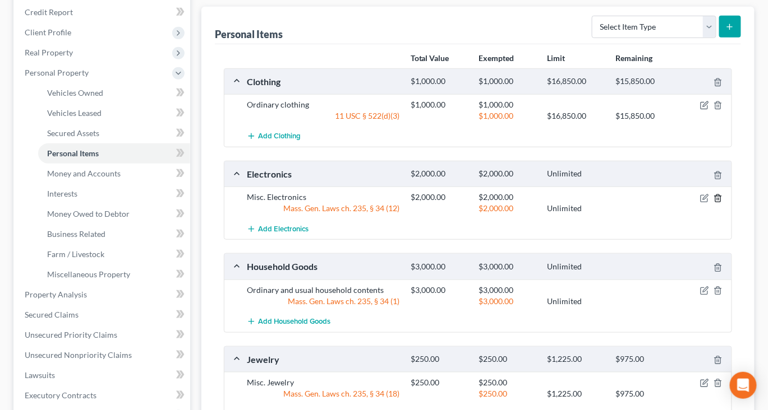
click at [713, 203] on icon "button" at bounding box center [717, 198] width 9 height 9
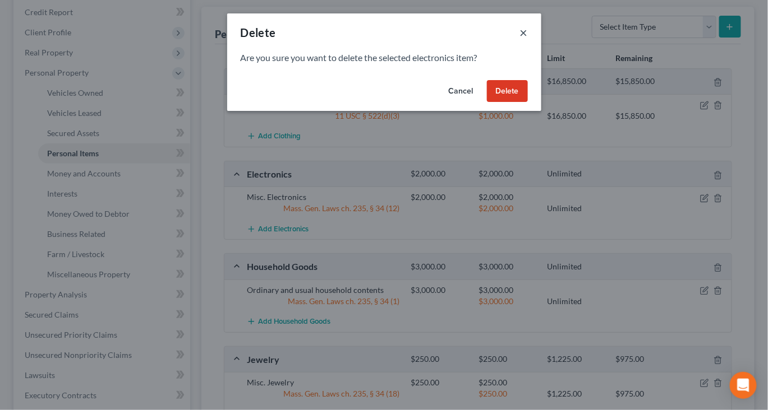
click at [528, 39] on button "×" at bounding box center [524, 32] width 8 height 13
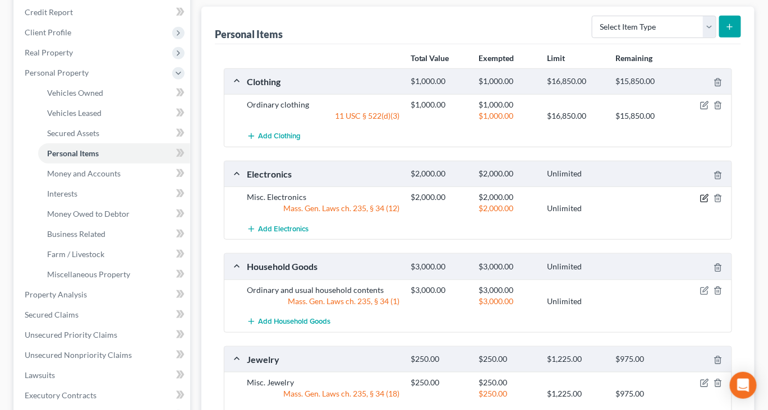
click at [700, 203] on icon "button" at bounding box center [704, 198] width 9 height 9
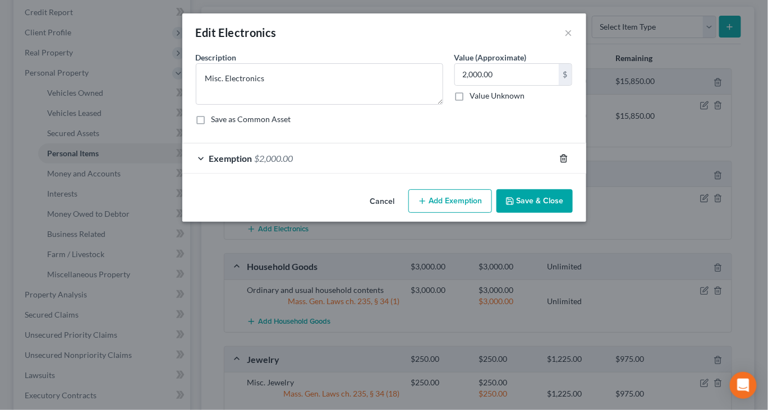
click at [566, 162] on icon "button" at bounding box center [563, 158] width 5 height 7
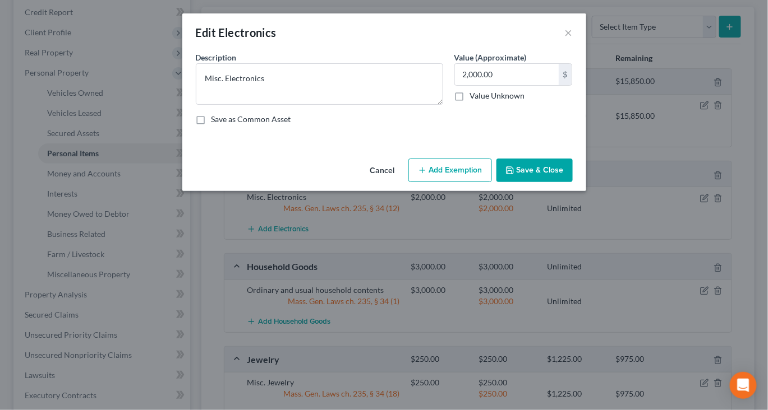
click at [481, 182] on button "Add Exemption" at bounding box center [450, 171] width 84 height 24
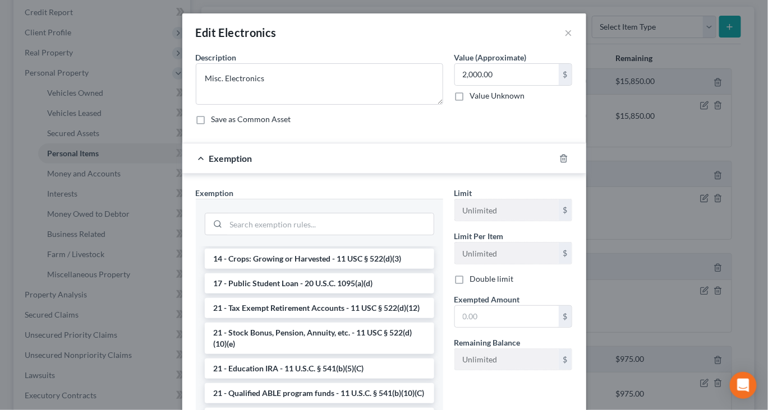
scroll to position [286, 0]
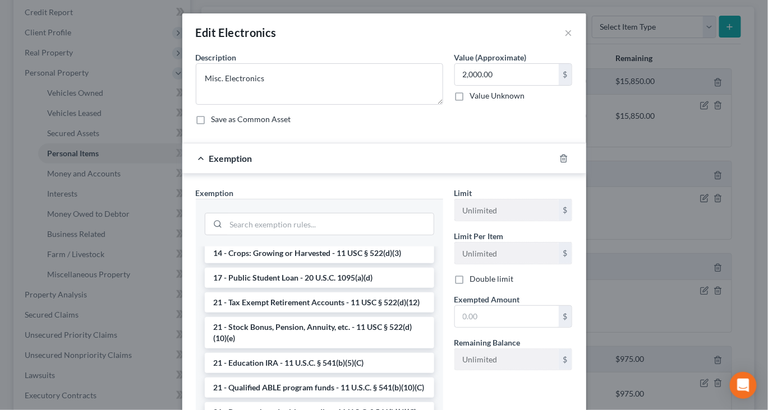
click at [338, 239] on li "14 - Wildcard Exemption (unused homestead) - 11 U.S.C. § 522 (d)(5)" at bounding box center [319, 222] width 229 height 31
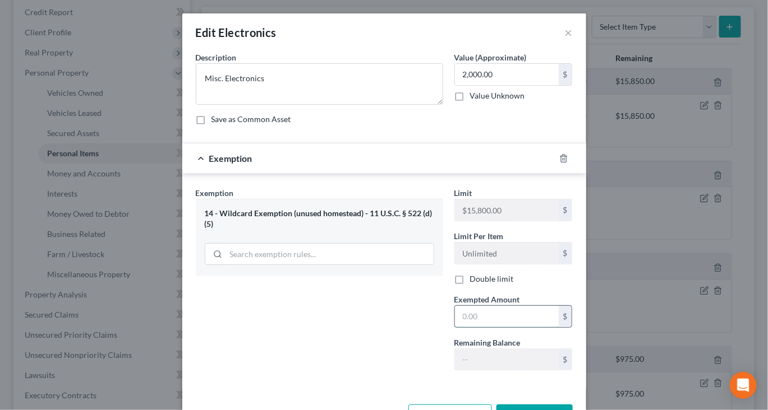
click at [493, 327] on input "text" at bounding box center [507, 316] width 104 height 21
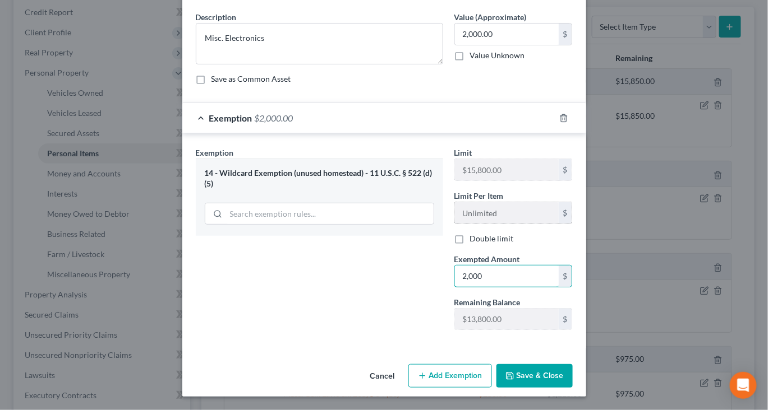
scroll to position [149, 0]
type input "2,000"
click at [572, 371] on button "Save & Close" at bounding box center [534, 376] width 76 height 24
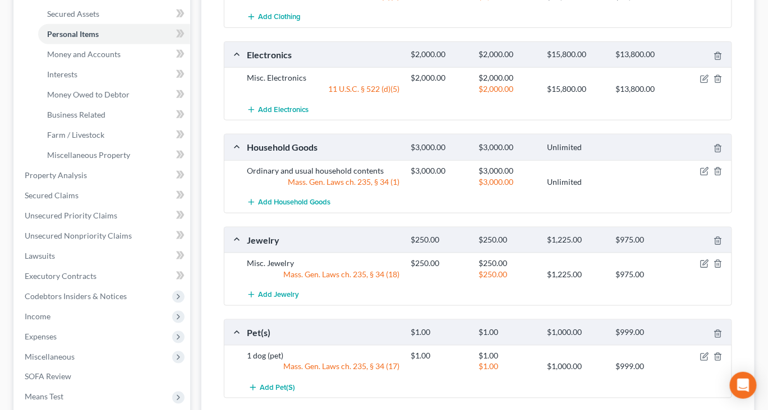
scroll to position [277, 0]
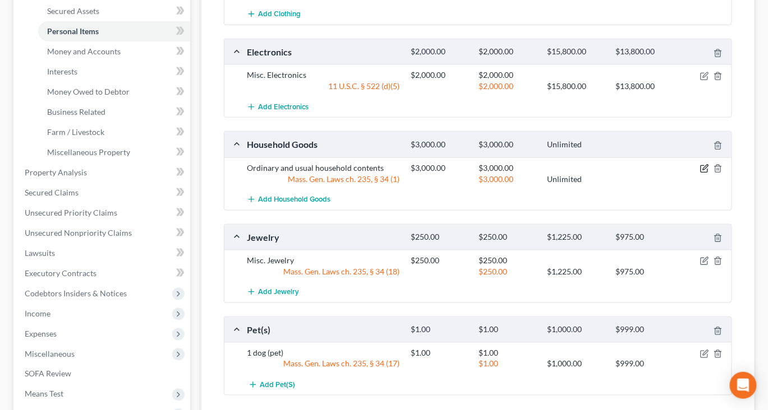
click at [700, 173] on icon "button" at bounding box center [704, 168] width 9 height 9
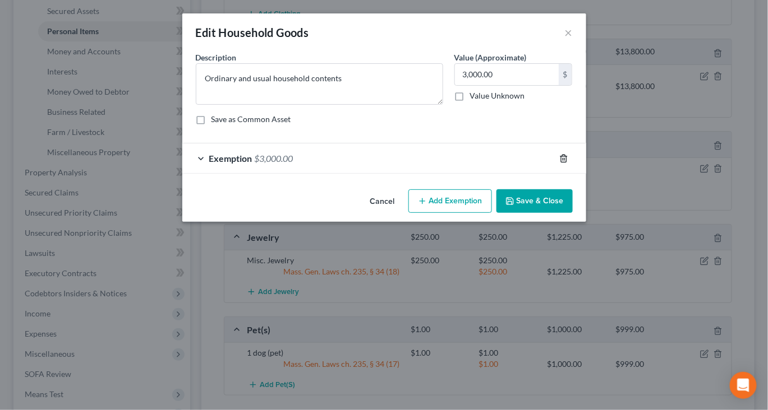
click at [568, 163] on icon "button" at bounding box center [563, 158] width 9 height 9
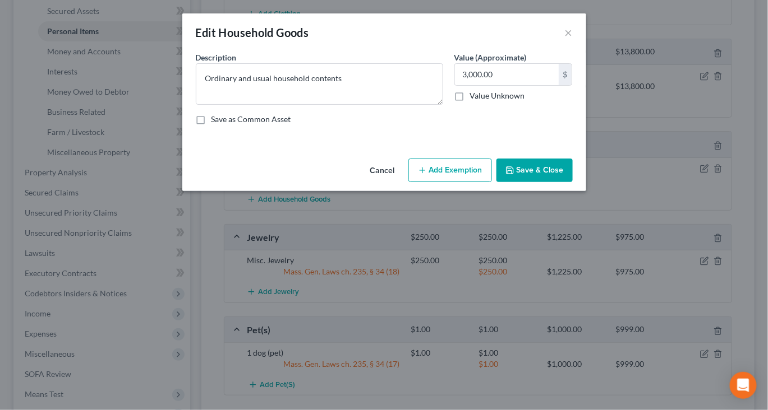
click at [489, 182] on button "Add Exemption" at bounding box center [450, 171] width 84 height 24
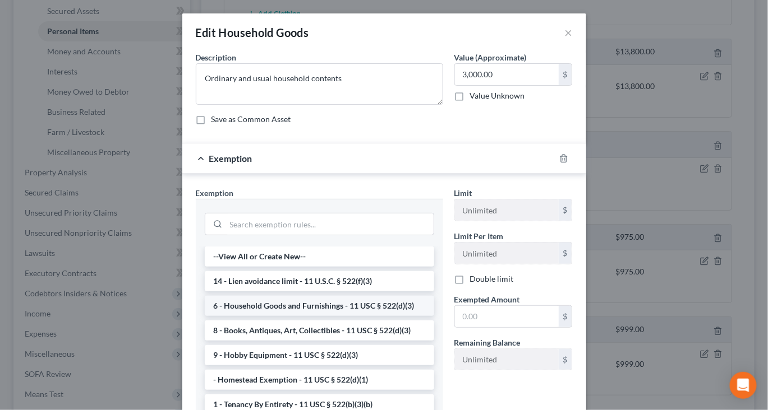
click at [335, 316] on li "6 - Household Goods and Furnishings - 11 USC § 522(d)(3)" at bounding box center [319, 306] width 229 height 20
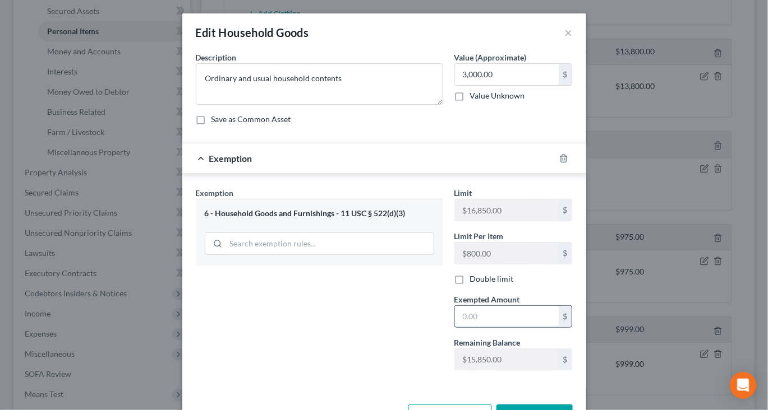
click at [480, 327] on input "text" at bounding box center [507, 316] width 104 height 21
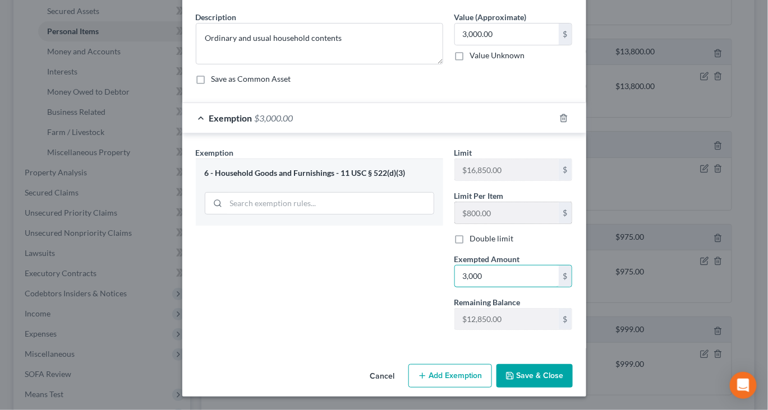
scroll to position [149, 0]
type input "3,000"
click at [572, 376] on button "Save & Close" at bounding box center [534, 376] width 76 height 24
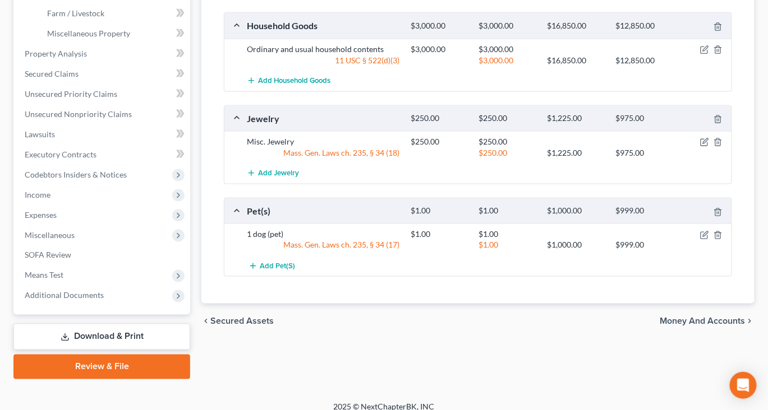
scroll to position [410, 0]
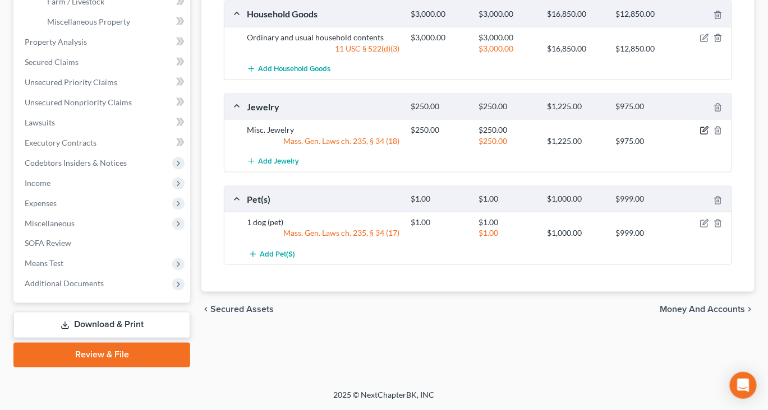
click at [703, 132] on icon "button" at bounding box center [705, 129] width 5 height 5
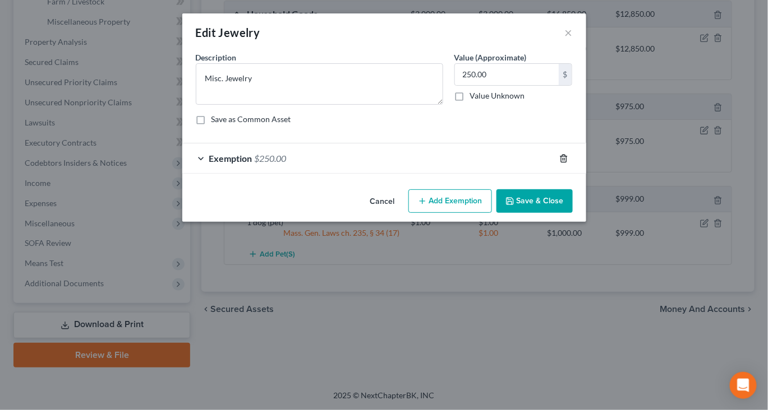
click at [568, 163] on icon "button" at bounding box center [563, 158] width 9 height 9
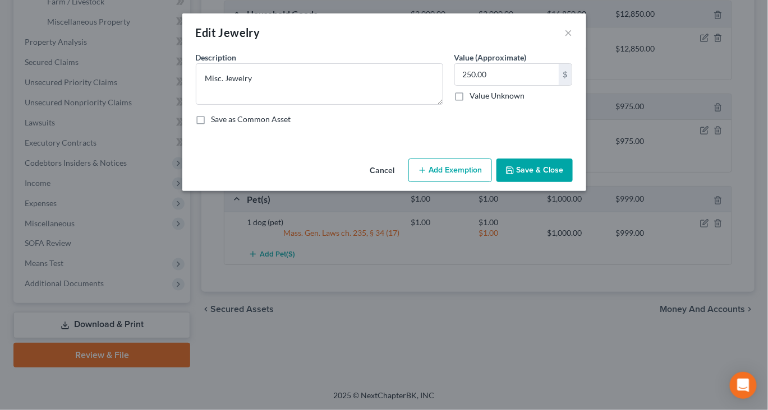
click at [480, 182] on button "Add Exemption" at bounding box center [450, 171] width 84 height 24
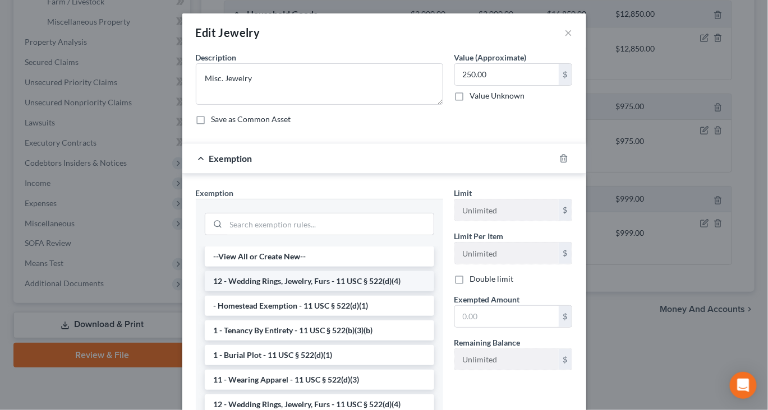
click at [310, 292] on li "12 - Wedding Rings, Jewelry, Furs - 11 USC § 522(d)(4)" at bounding box center [319, 281] width 229 height 20
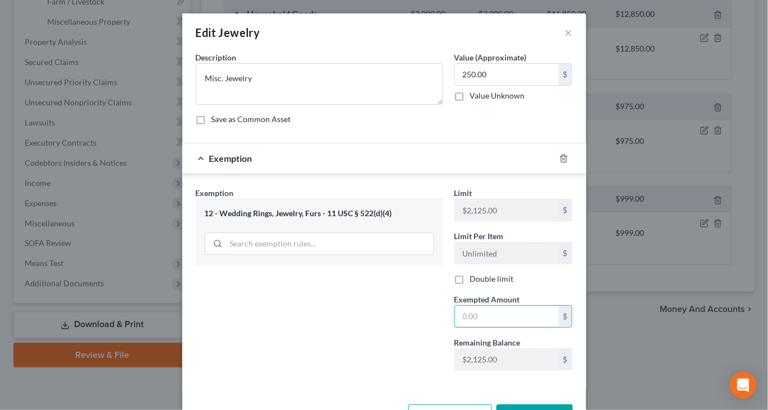
drag, startPoint x: 490, startPoint y: 392, endPoint x: 487, endPoint y: 352, distance: 40.5
click at [490, 327] on input "text" at bounding box center [507, 316] width 104 height 21
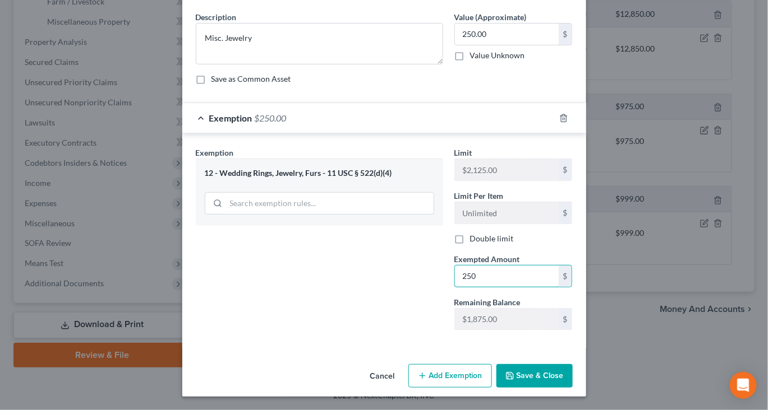
scroll to position [143, 0]
type input "250"
click at [572, 381] on button "Save & Close" at bounding box center [534, 376] width 76 height 24
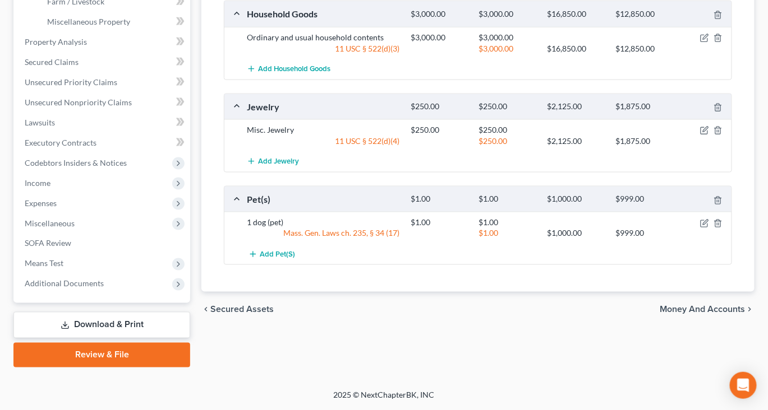
scroll to position [538, 0]
click at [700, 228] on icon "button" at bounding box center [704, 223] width 9 height 9
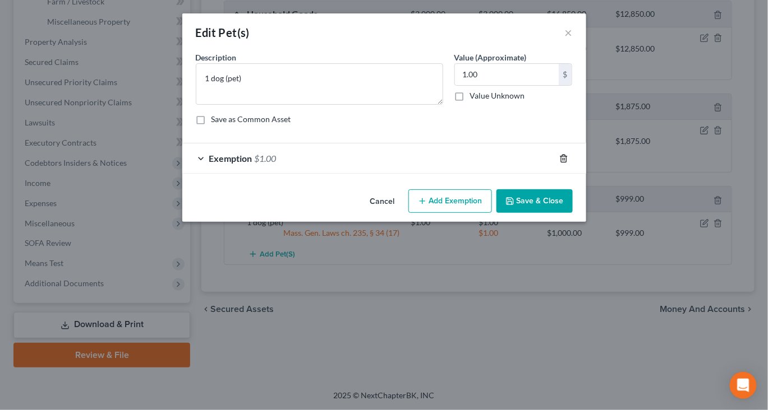
click at [566, 162] on icon "button" at bounding box center [563, 158] width 5 height 7
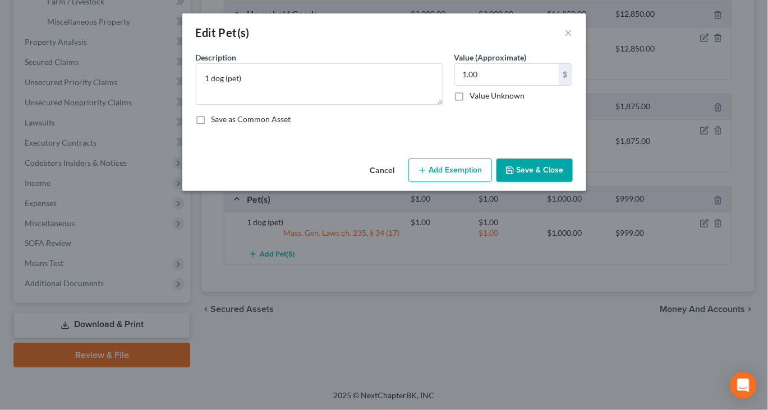
click at [481, 182] on button "Add Exemption" at bounding box center [450, 171] width 84 height 24
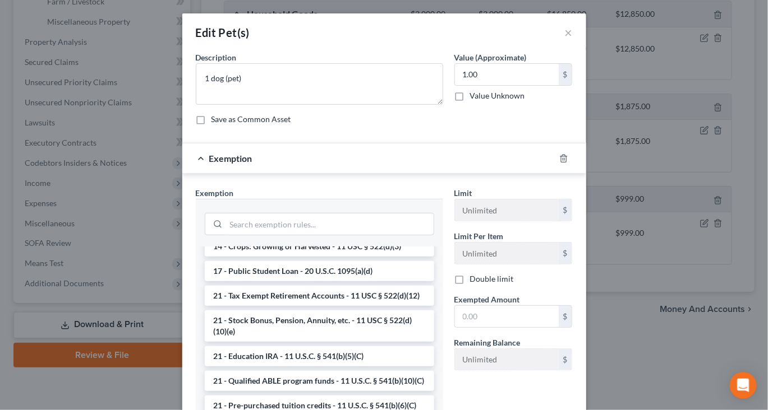
scroll to position [320, 0]
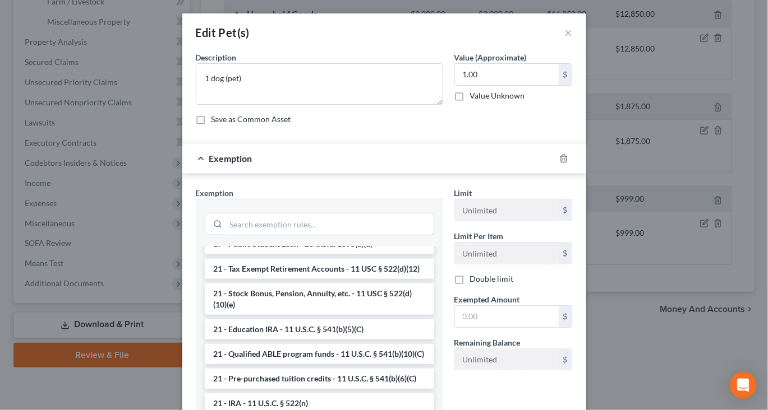
click at [359, 205] on li "14 - Wildcard Exemption (unused homestead) - 11 U.S.C. § 522 (d)(5)" at bounding box center [319, 189] width 229 height 31
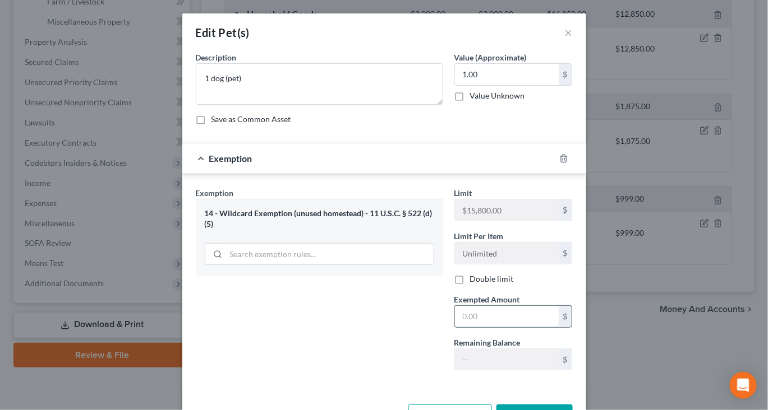
click at [513, 327] on input "text" at bounding box center [507, 316] width 104 height 21
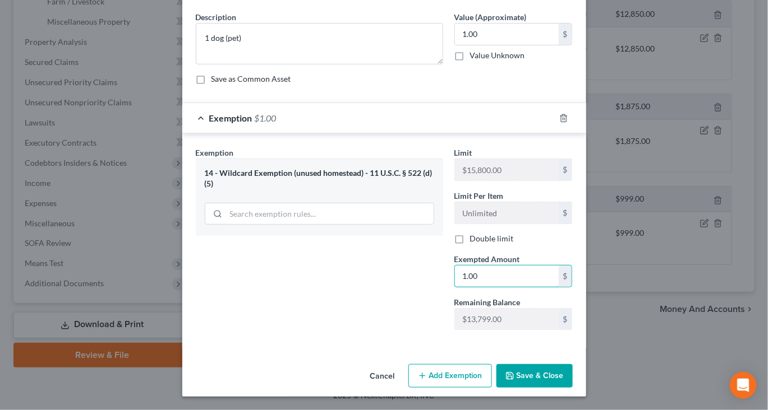
scroll to position [149, 0]
type input "1.00"
click at [572, 369] on button "Save & Close" at bounding box center [534, 376] width 76 height 24
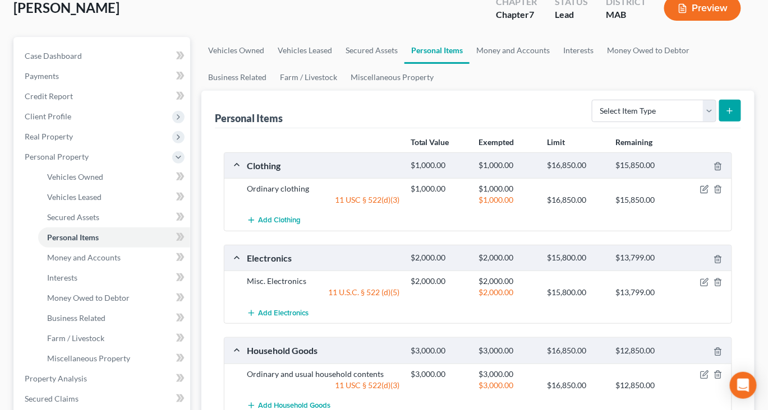
scroll to position [69, 0]
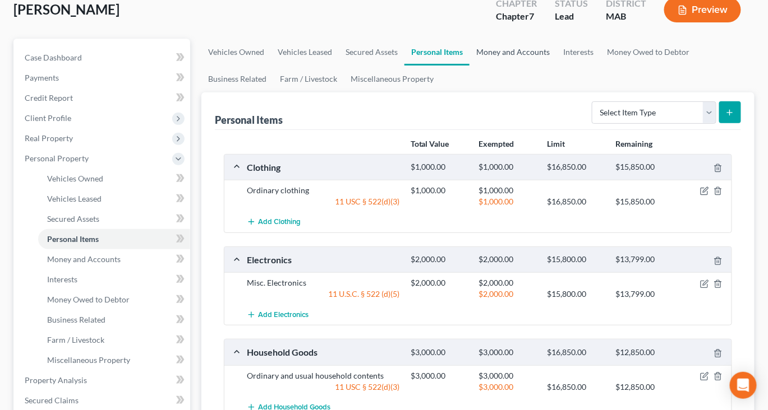
click at [556, 66] on link "Money and Accounts" at bounding box center [512, 52] width 87 height 27
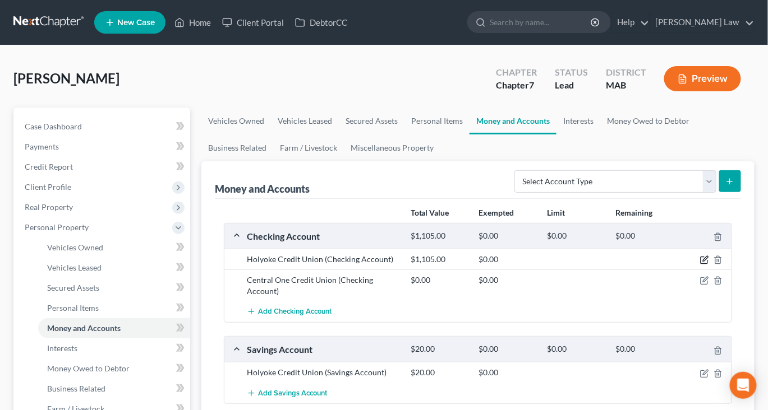
click at [700, 264] on icon "button" at bounding box center [703, 260] width 7 height 7
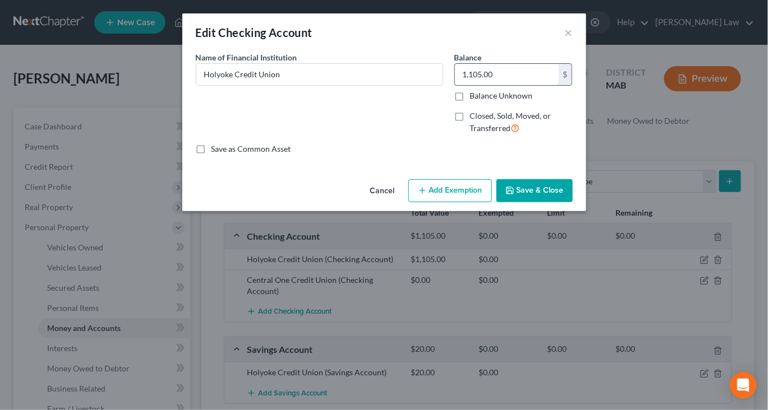
click at [526, 85] on input "1,105.00" at bounding box center [507, 74] width 104 height 21
type input "2,205"
click at [467, 203] on button "Add Exemption" at bounding box center [450, 191] width 84 height 24
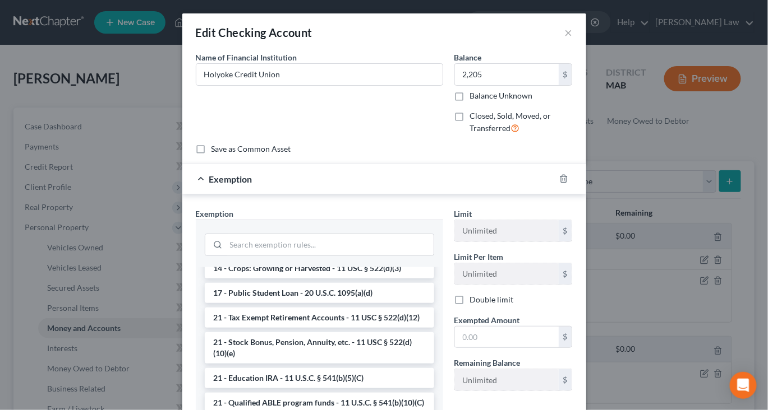
scroll to position [320, 0]
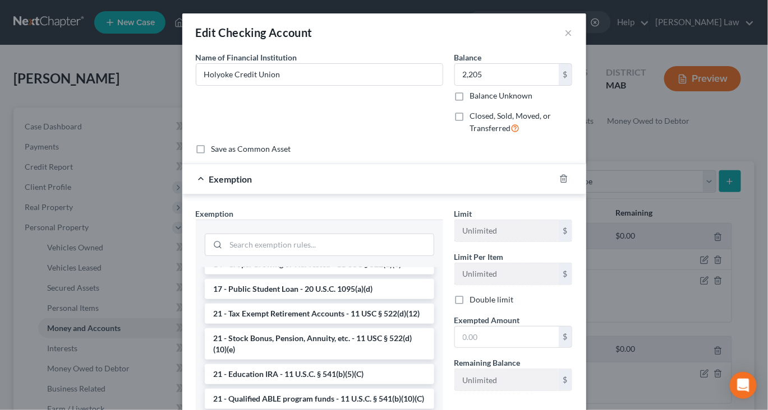
click at [306, 250] on li "14 - Wildcard Exemption (unused homestead) - 11 U.S.C. § 522 (d)(5)" at bounding box center [319, 234] width 229 height 31
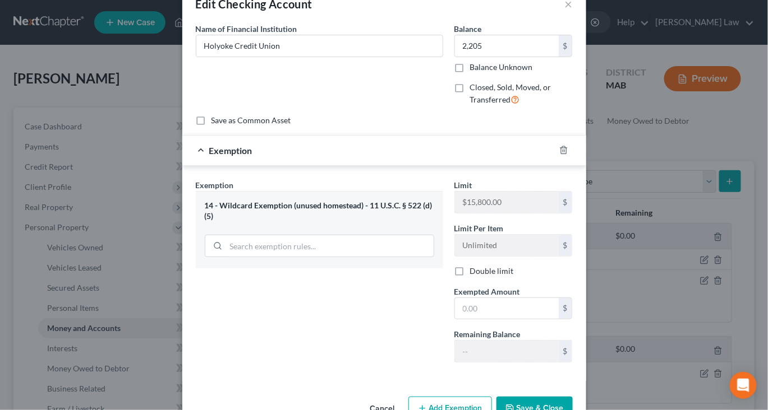
scroll to position [47, 0]
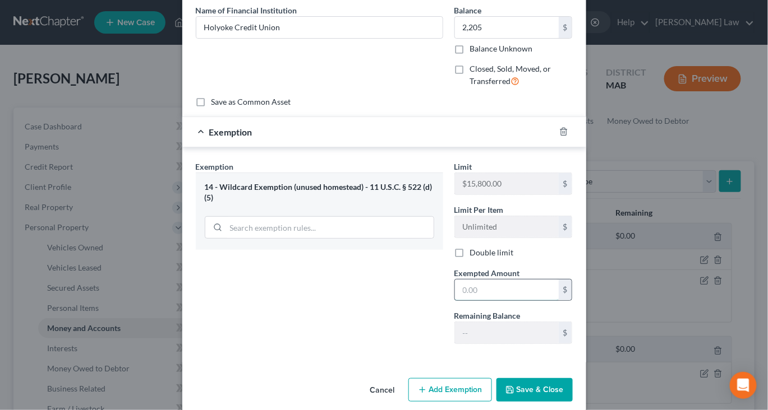
click at [496, 301] on input "text" at bounding box center [507, 290] width 104 height 21
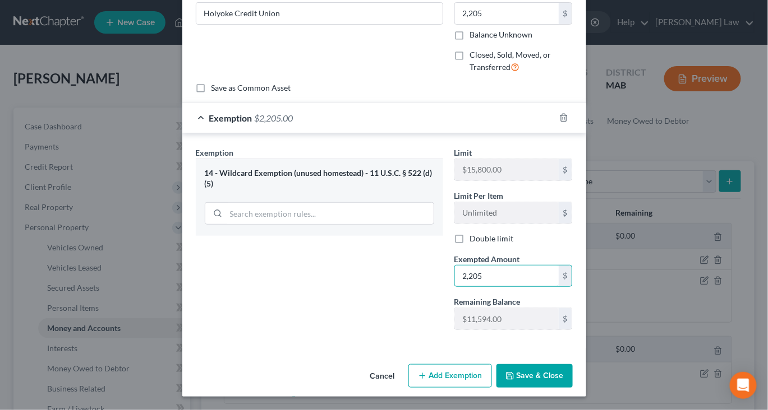
scroll to position [174, 0]
type input "2,205"
click at [569, 370] on button "Save & Close" at bounding box center [534, 376] width 76 height 24
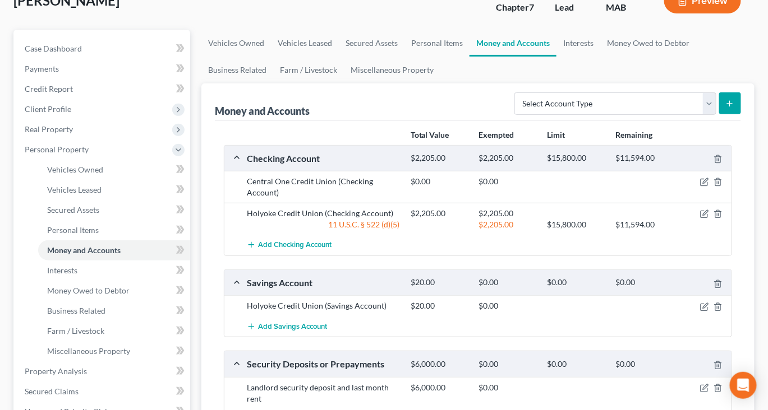
scroll to position [81, 0]
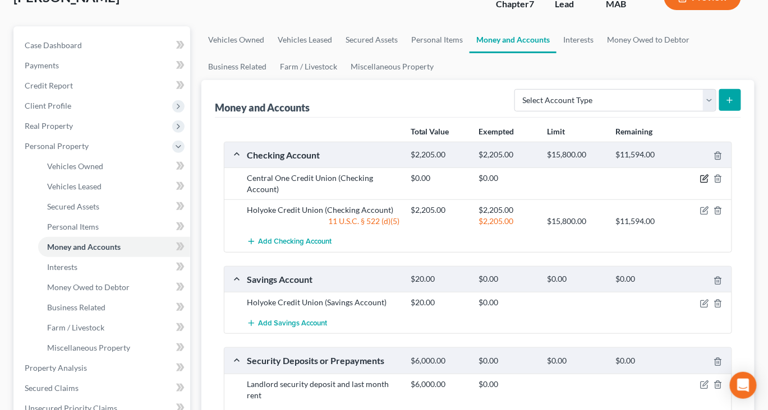
click at [700, 183] on icon "button" at bounding box center [704, 178] width 9 height 9
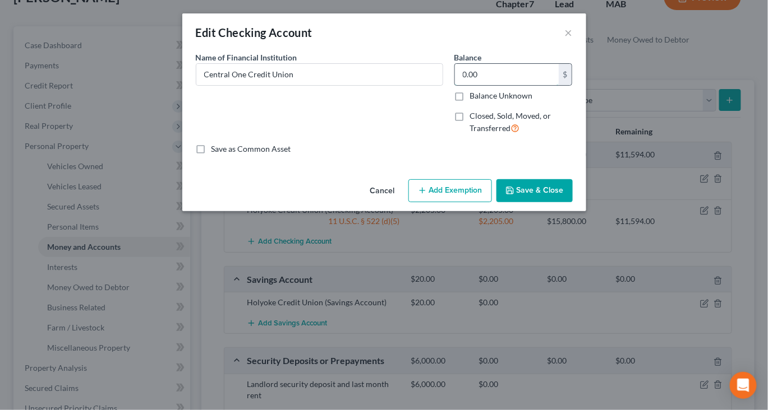
click at [534, 85] on input "0.00" at bounding box center [507, 74] width 104 height 21
type input "5.00"
click at [470, 203] on button "Add Exemption" at bounding box center [450, 191] width 84 height 24
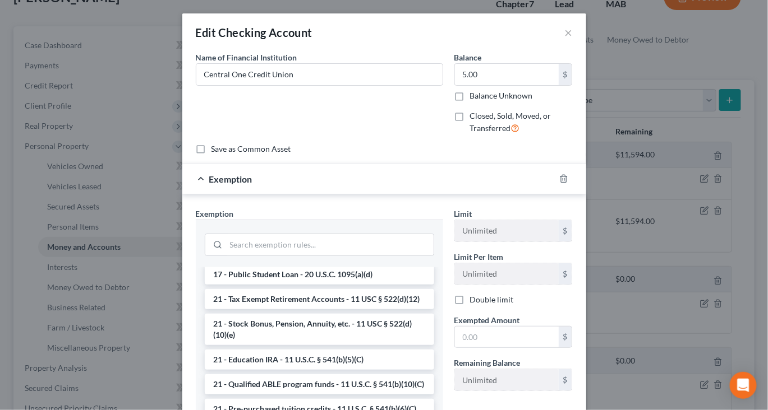
scroll to position [339, 0]
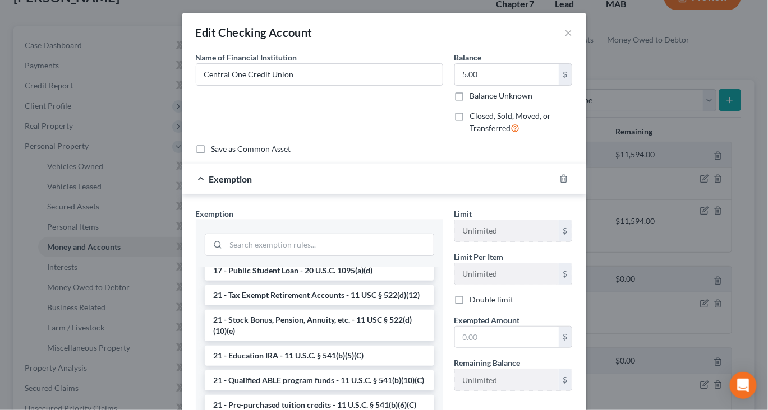
click at [343, 232] on li "14 - Wildcard Exemption (unused homestead) - 11 U.S.C. § 522 (d)(5)" at bounding box center [319, 215] width 229 height 31
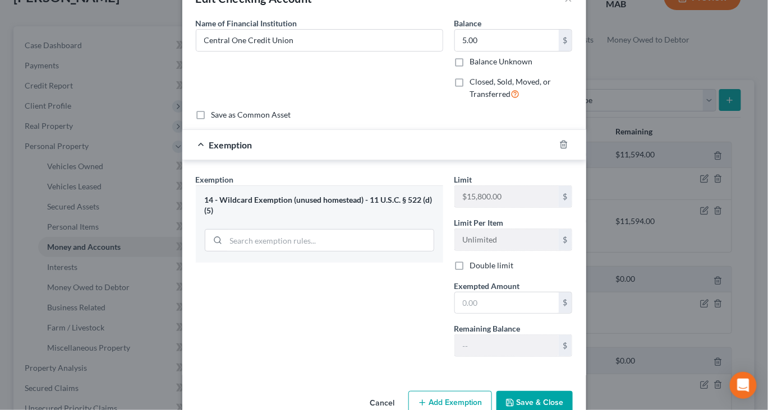
scroll to position [58, 0]
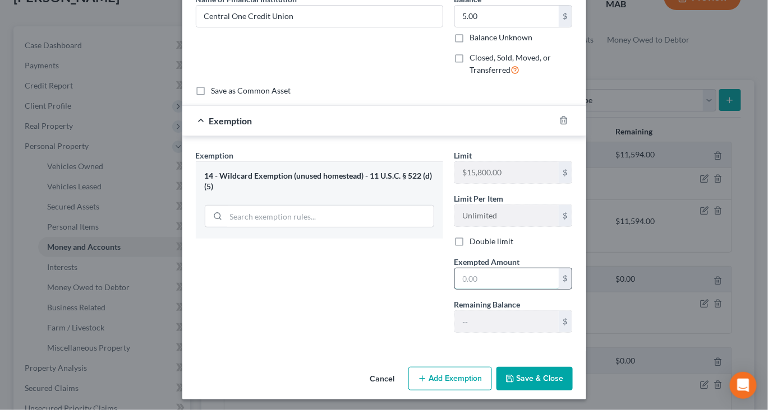
click at [516, 290] on input "text" at bounding box center [507, 279] width 104 height 21
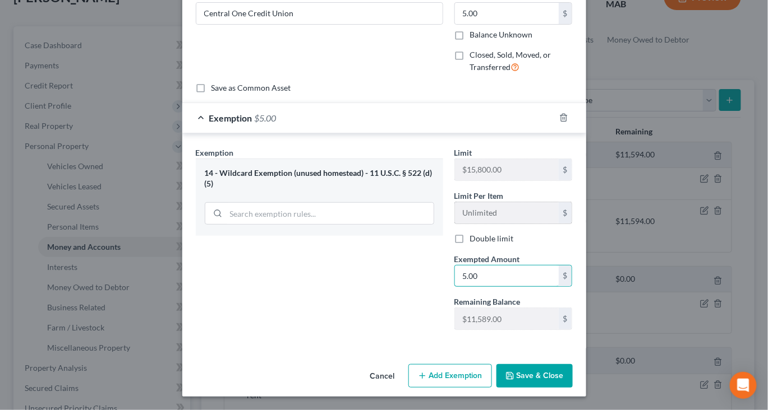
scroll to position [174, 0]
type input "5.00"
click at [572, 368] on button "Save & Close" at bounding box center [534, 376] width 76 height 24
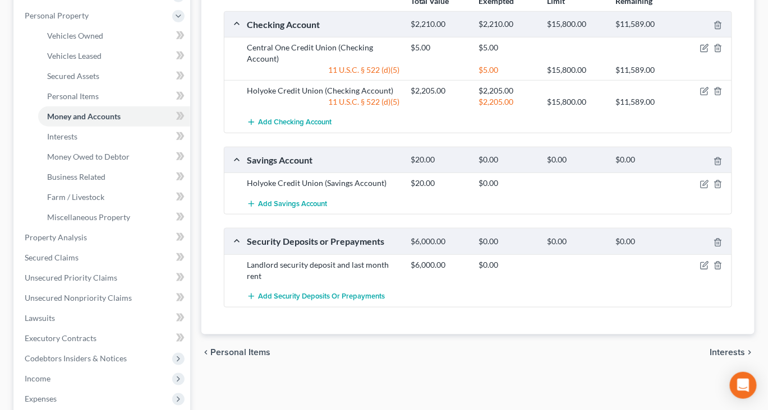
scroll to position [216, 0]
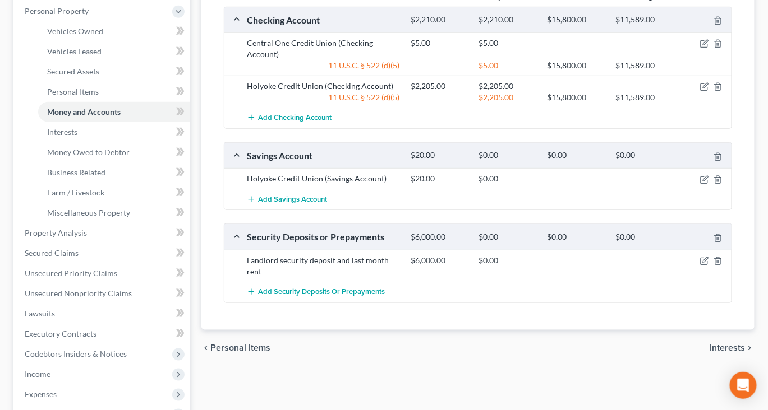
click at [687, 184] on div at bounding box center [705, 178] width 54 height 11
click at [700, 184] on icon "button" at bounding box center [704, 179] width 9 height 9
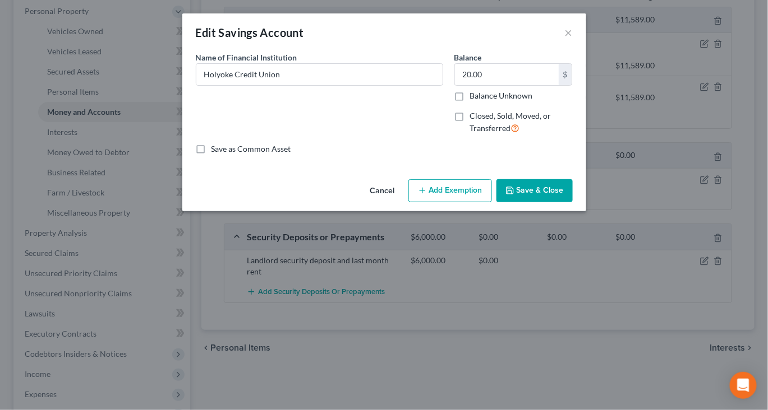
click at [466, 203] on button "Add Exemption" at bounding box center [450, 191] width 84 height 24
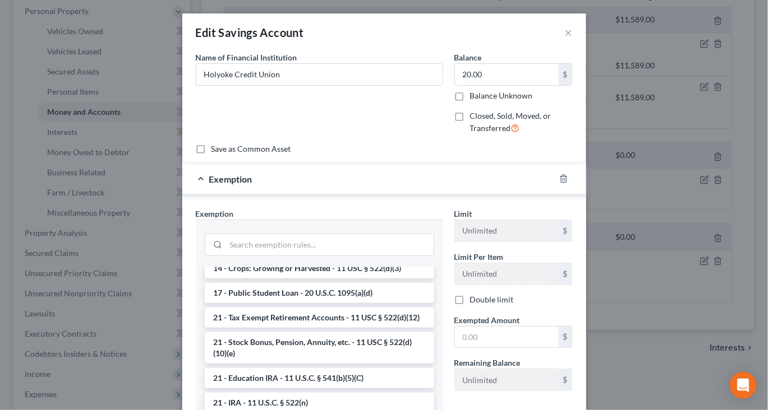
scroll to position [368, 0]
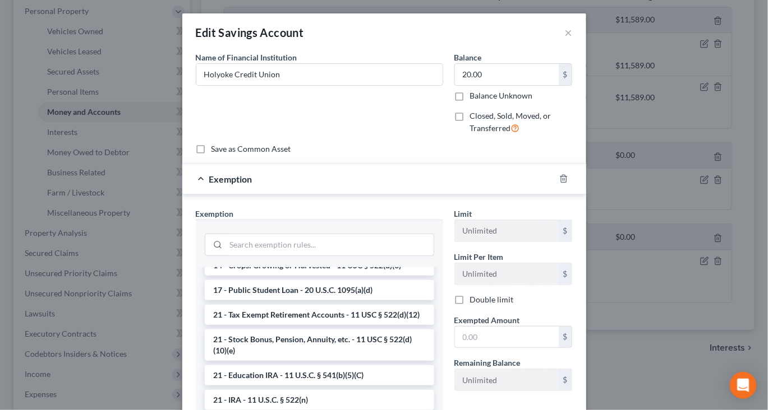
click at [364, 251] on li "14 - Wildcard Exemption (unused homestead) - 11 U.S.C. § 522 (d)(5)" at bounding box center [319, 235] width 229 height 31
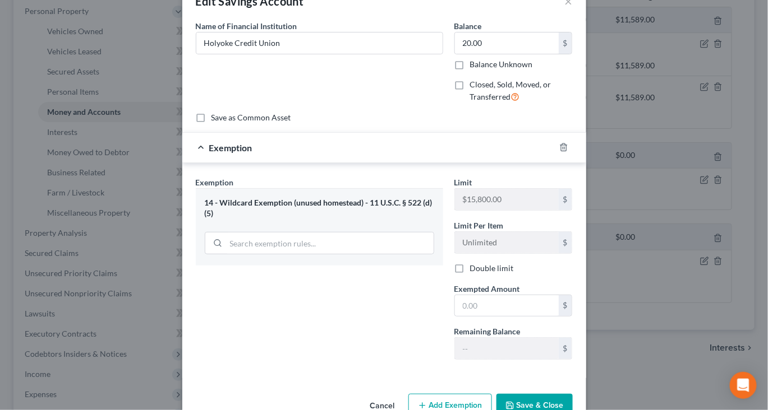
scroll to position [52, 0]
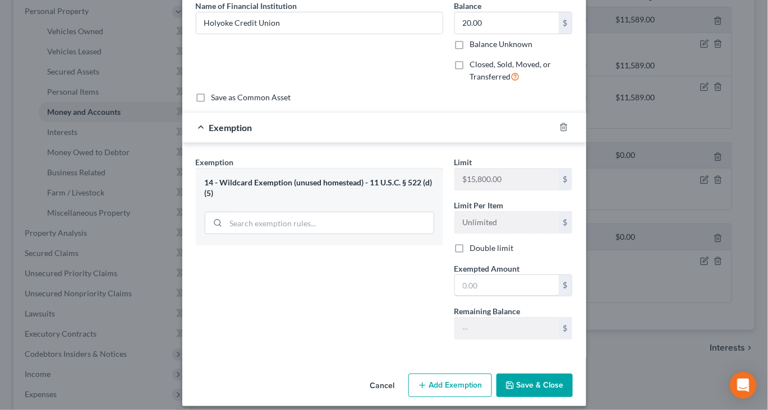
drag, startPoint x: 505, startPoint y: 364, endPoint x: 505, endPoint y: 344, distance: 19.6
click at [505, 297] on input "text" at bounding box center [507, 285] width 104 height 21
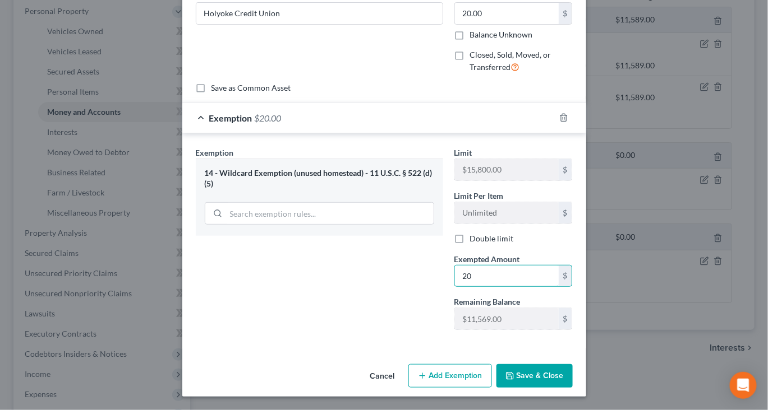
scroll to position [174, 0]
type input "20"
click at [572, 374] on button "Save & Close" at bounding box center [534, 376] width 76 height 24
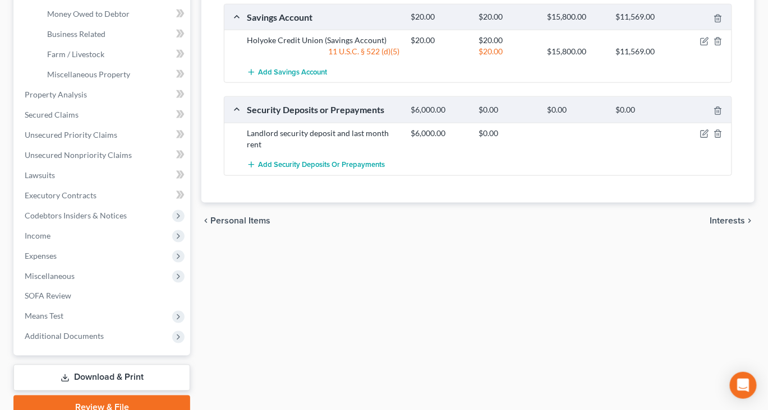
scroll to position [361, 0]
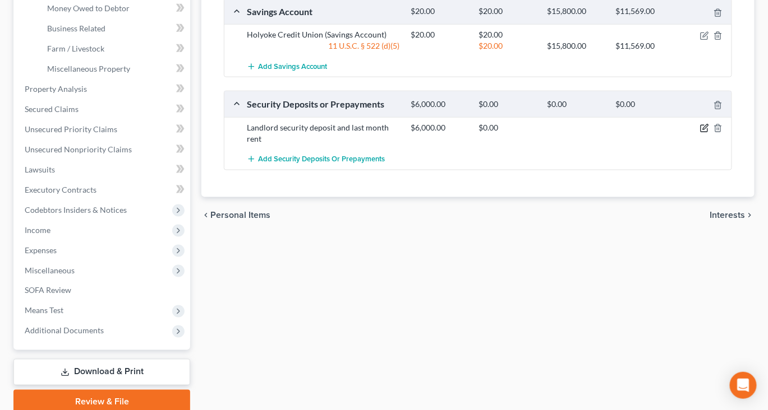
click at [700, 132] on icon "button" at bounding box center [703, 129] width 7 height 7
select select "3"
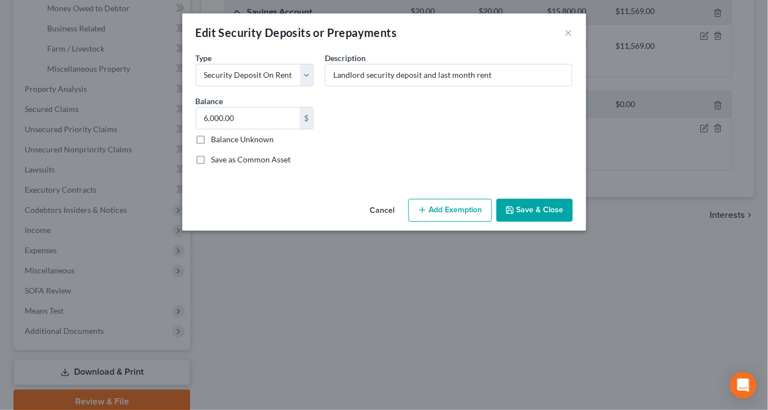
click at [462, 223] on button "Add Exemption" at bounding box center [450, 211] width 84 height 24
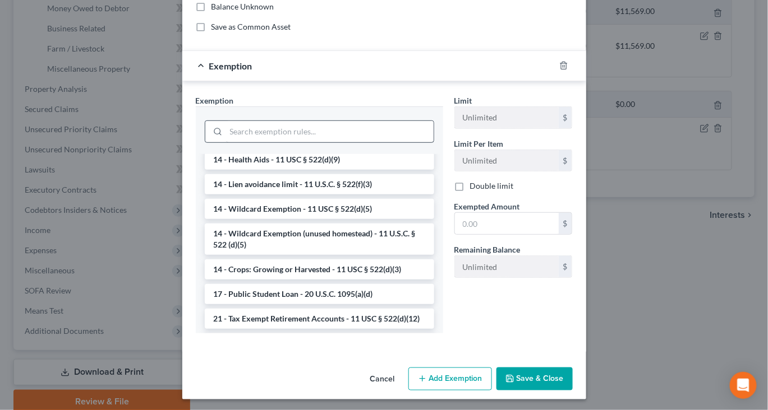
scroll to position [178, 0]
click at [325, 255] on li "14 - Wildcard Exemption (unused homestead) - 11 U.S.C. § 522 (d)(5)" at bounding box center [319, 238] width 229 height 31
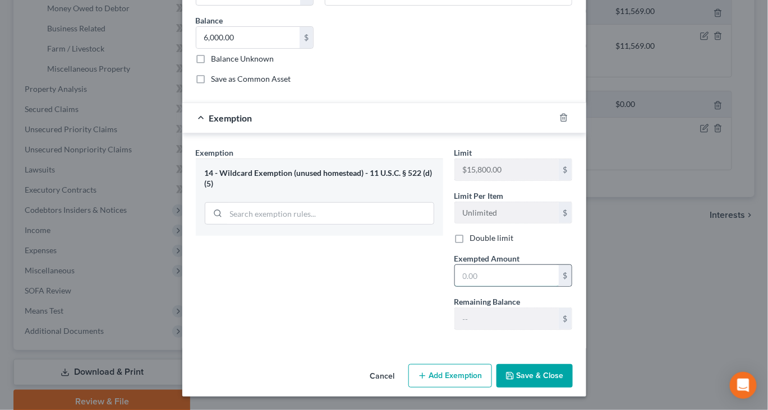
click at [516, 287] on input "text" at bounding box center [507, 275] width 104 height 21
type input "6,000"
click at [572, 371] on button "Save & Close" at bounding box center [534, 376] width 76 height 24
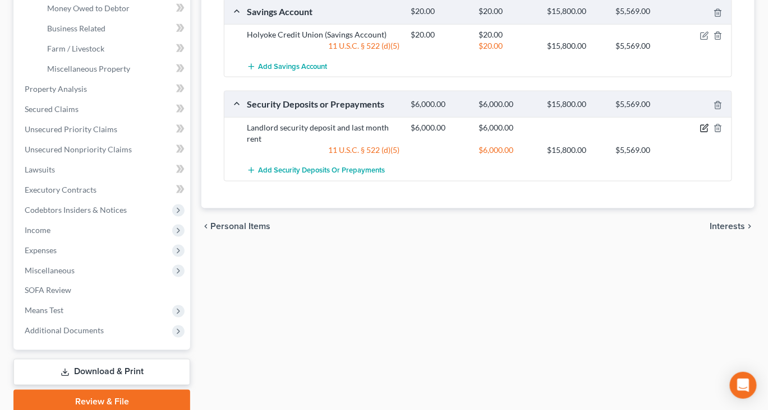
click at [700, 133] on icon "button" at bounding box center [704, 128] width 9 height 9
select select "3"
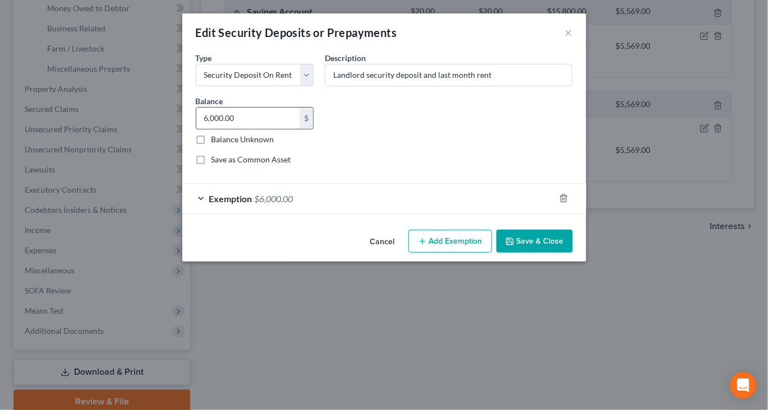
click at [207, 129] on input "6,000.00" at bounding box center [248, 118] width 104 height 21
type input "5,600"
click at [363, 214] on div "Exemption $6,000.00" at bounding box center [368, 199] width 372 height 30
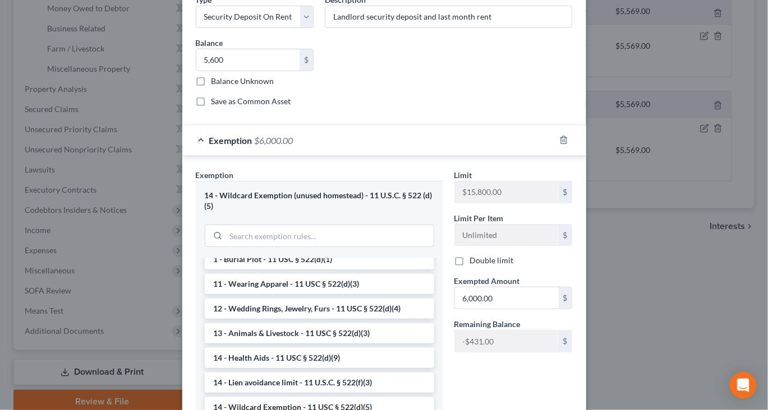
scroll to position [89, 0]
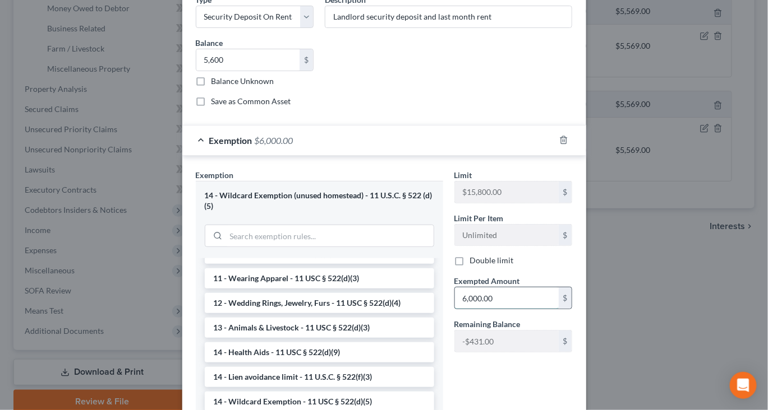
click at [520, 309] on input "6,000.00" at bounding box center [507, 298] width 104 height 21
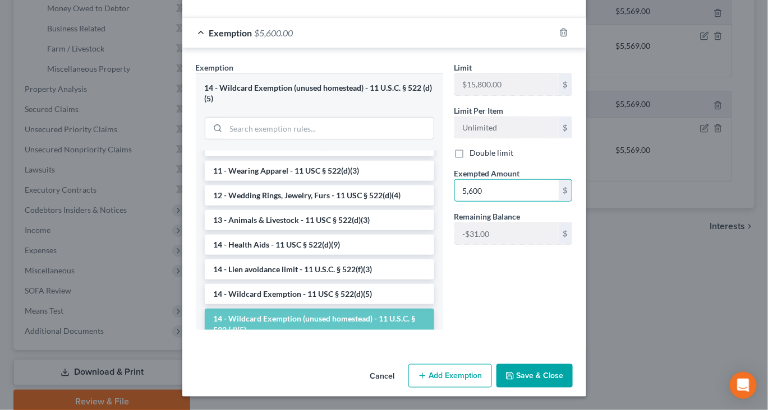
scroll to position [306, 0]
type input "5,600"
click at [572, 368] on button "Save & Close" at bounding box center [534, 376] width 76 height 24
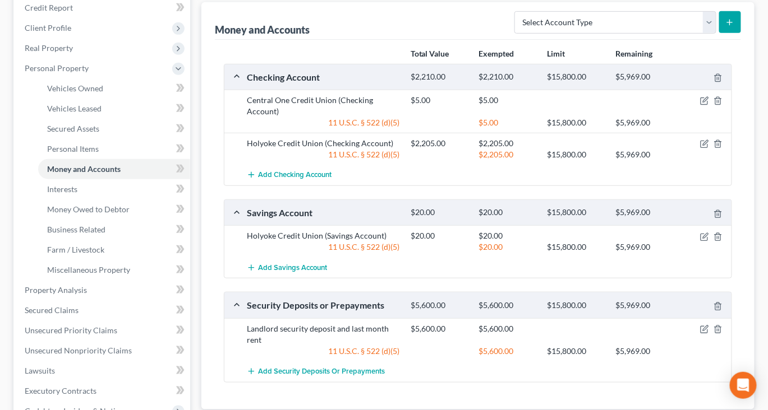
scroll to position [0, 0]
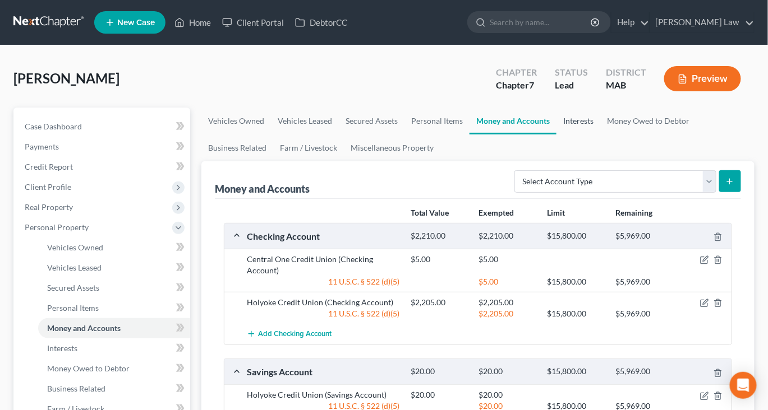
click at [600, 135] on link "Interests" at bounding box center [578, 121] width 44 height 27
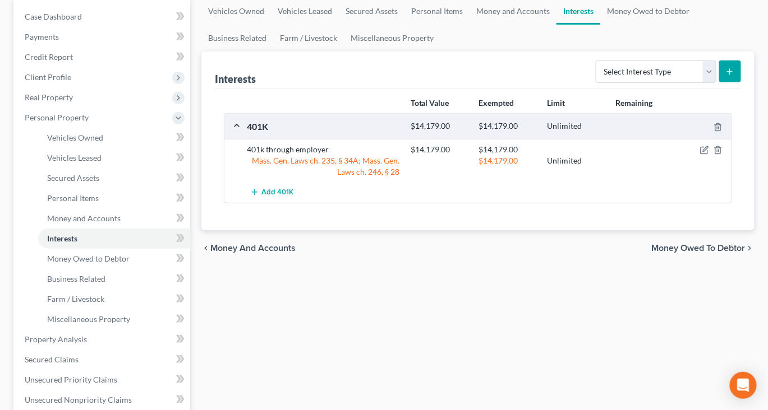
scroll to position [116, 0]
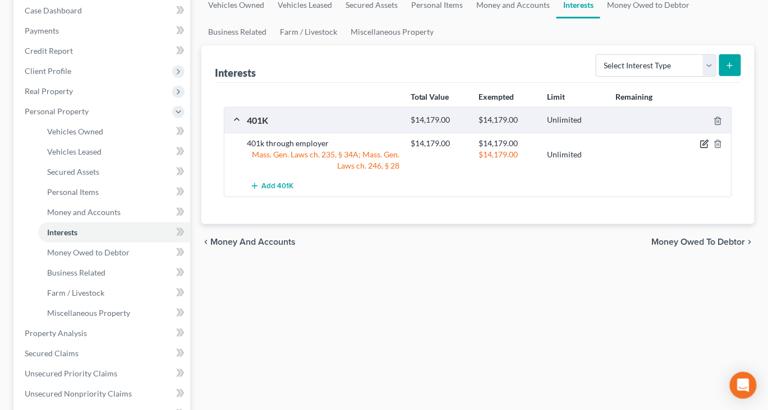
click at [700, 149] on icon "button" at bounding box center [704, 144] width 9 height 9
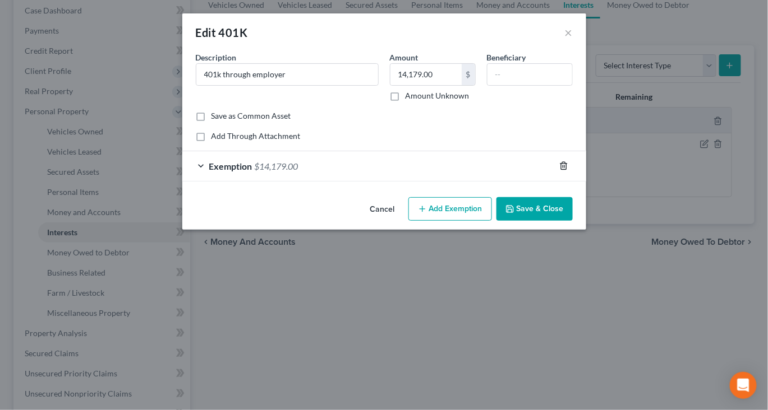
click at [568, 170] on icon "button" at bounding box center [563, 165] width 9 height 9
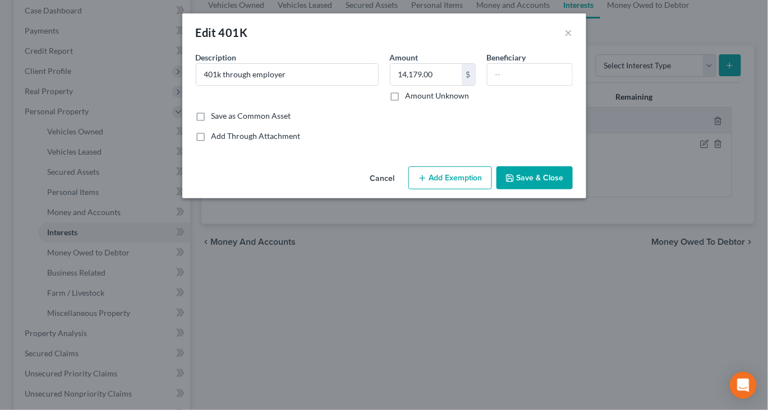
click at [465, 190] on button "Add Exemption" at bounding box center [450, 179] width 84 height 24
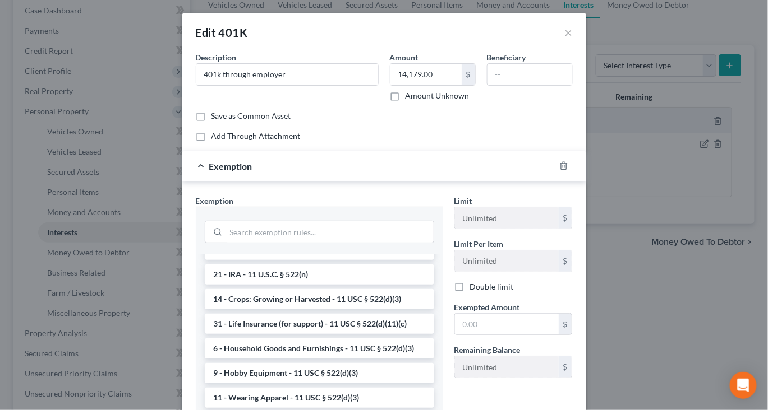
scroll to position [689, 0]
click at [362, 151] on li "21 - Tax Exempt Retirement Accounts - 11 USC § 522(d)(12)" at bounding box center [319, 141] width 229 height 20
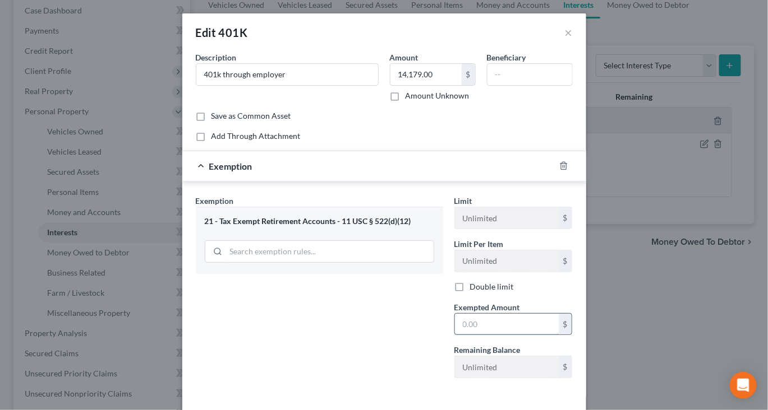
click at [503, 335] on input "text" at bounding box center [507, 324] width 104 height 21
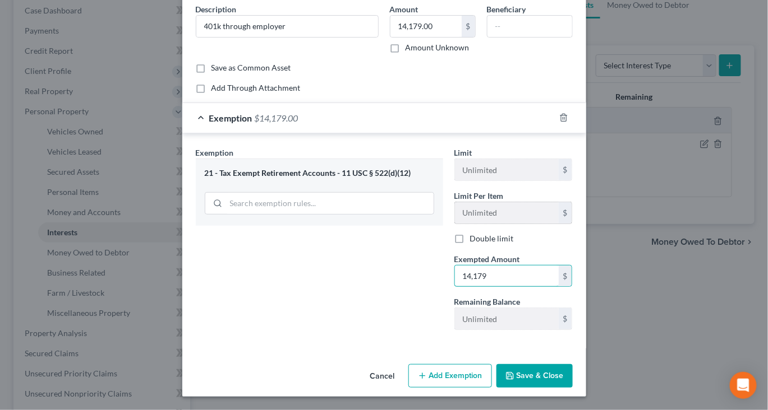
scroll to position [120, 0]
type input "14,179"
click at [572, 388] on button "Save & Close" at bounding box center [534, 376] width 76 height 24
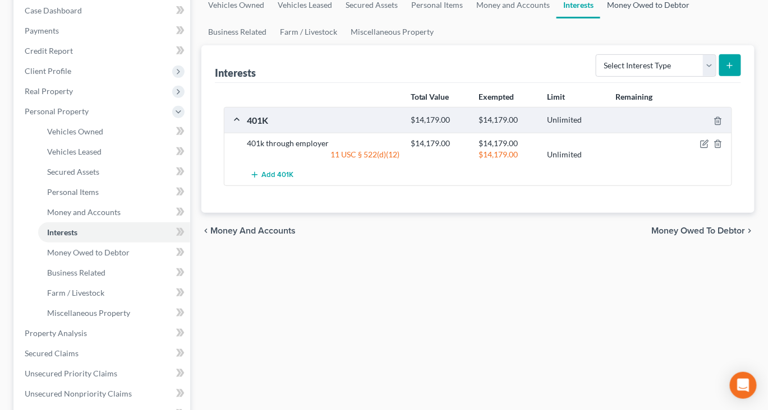
click at [600, 19] on link "Money Owed to Debtor" at bounding box center [648, 5] width 96 height 27
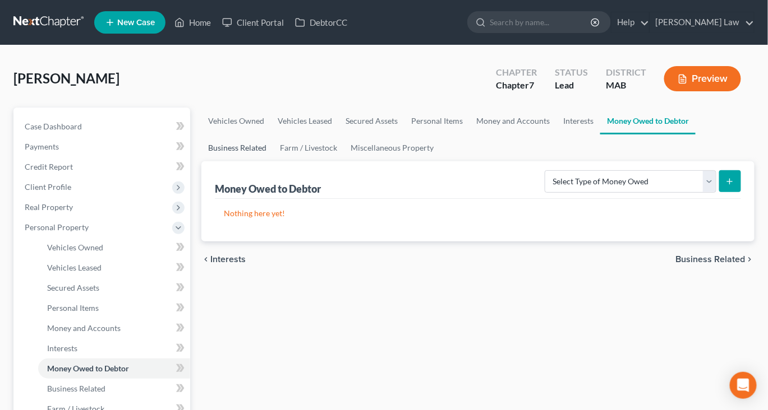
click at [273, 161] on link "Business Related" at bounding box center [237, 148] width 72 height 27
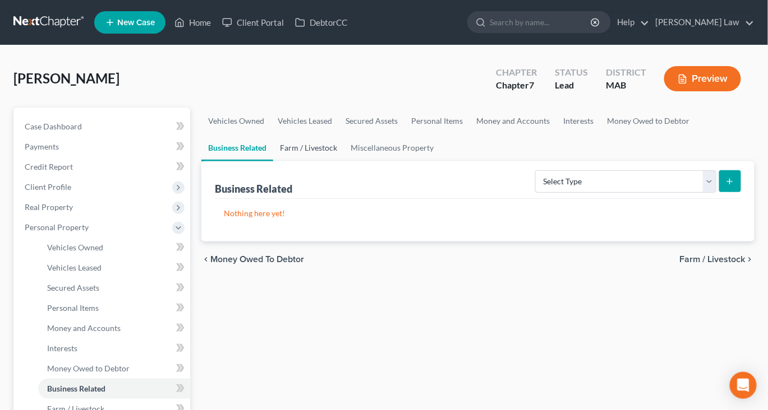
click at [344, 161] on link "Farm / Livestock" at bounding box center [308, 148] width 71 height 27
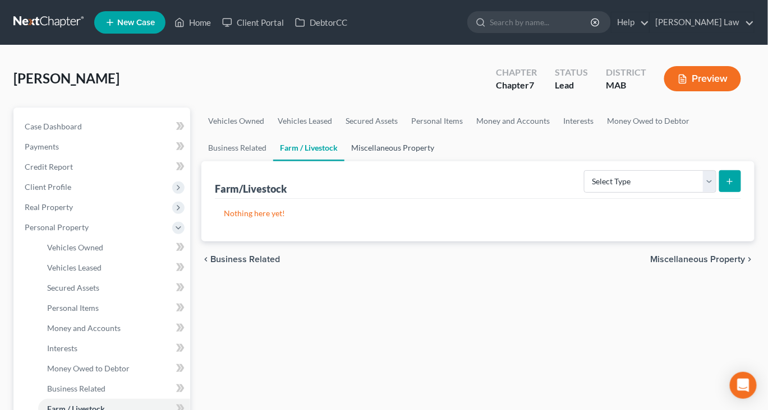
click at [441, 161] on link "Miscellaneous Property" at bounding box center [392, 148] width 96 height 27
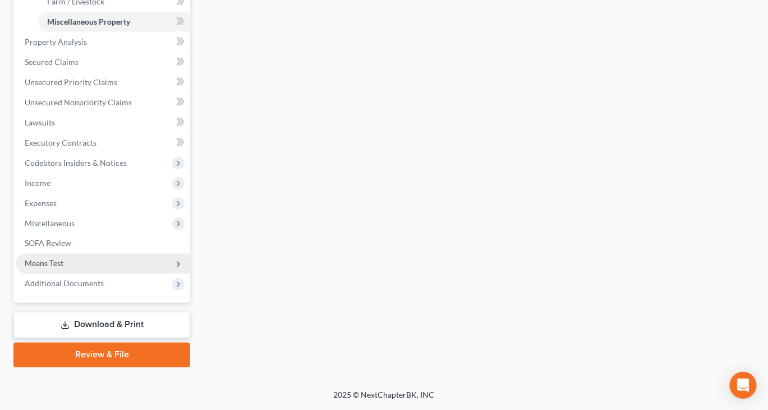
scroll to position [563, 0]
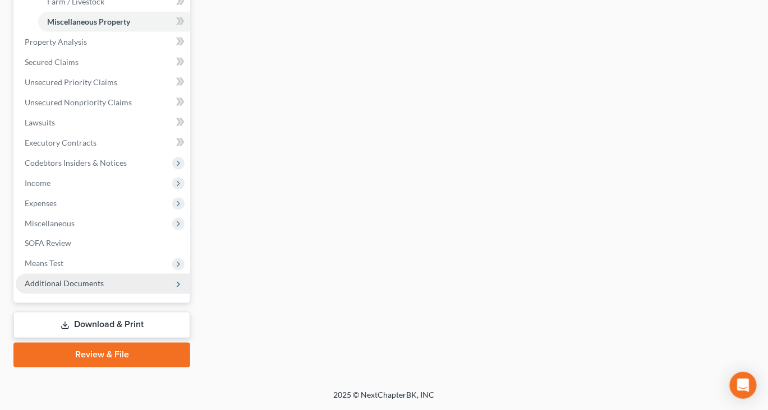
click at [104, 289] on span "Additional Documents" at bounding box center [64, 284] width 79 height 10
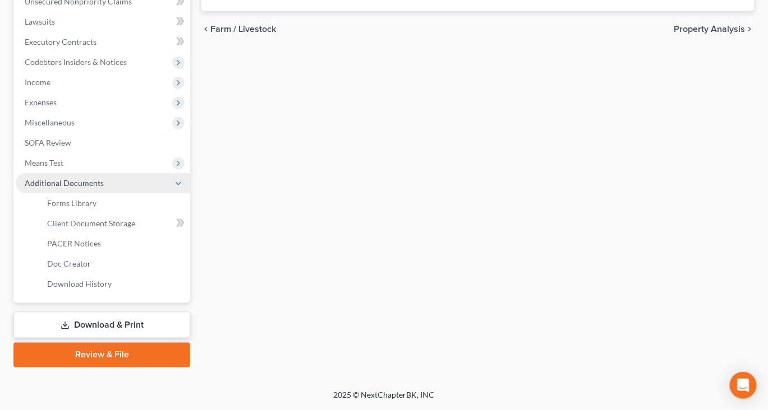
scroll to position [311, 0]
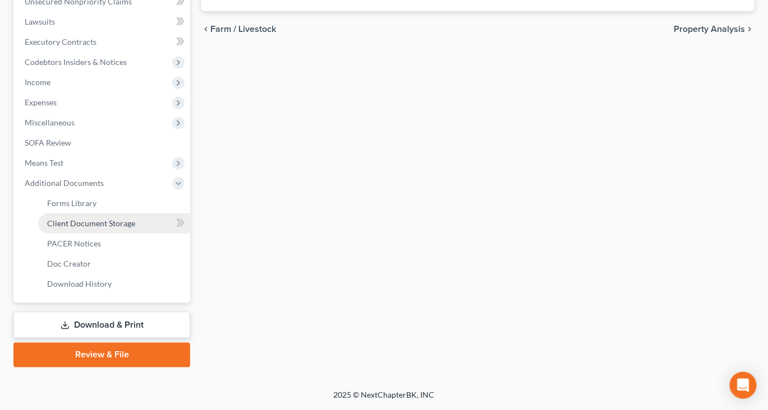
click at [133, 228] on span "Client Document Storage" at bounding box center [91, 224] width 88 height 10
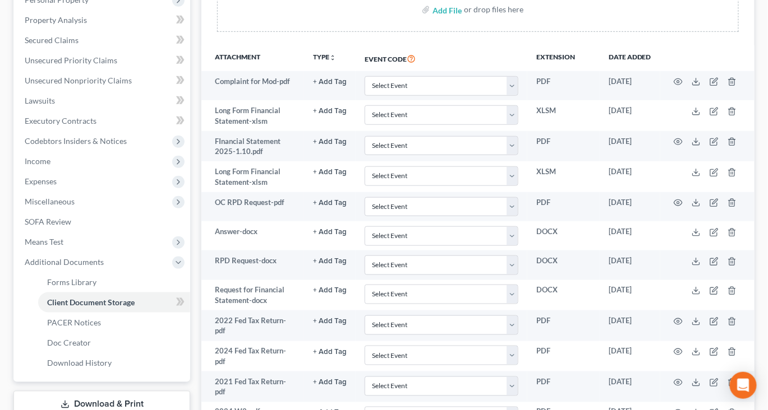
scroll to position [226, 0]
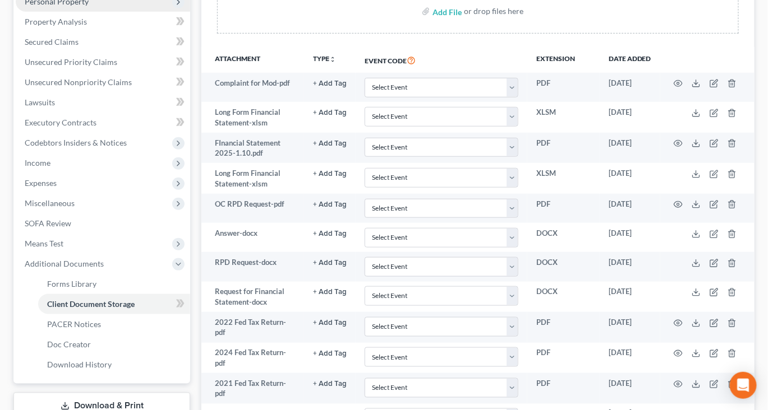
click at [90, 12] on span "Personal Property" at bounding box center [103, 2] width 174 height 20
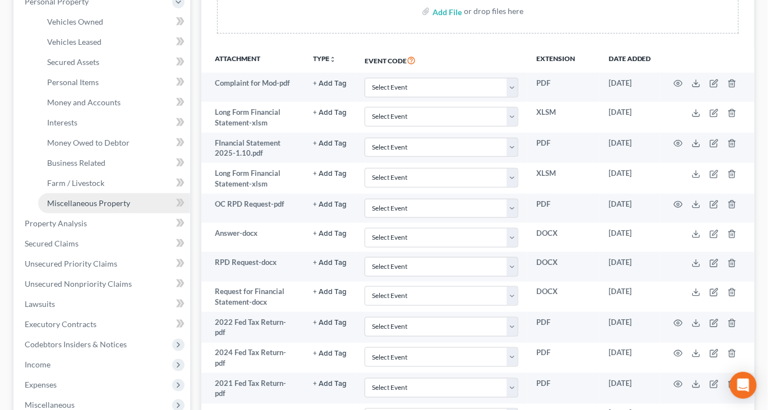
click at [113, 208] on span "Miscellaneous Property" at bounding box center [88, 203] width 83 height 10
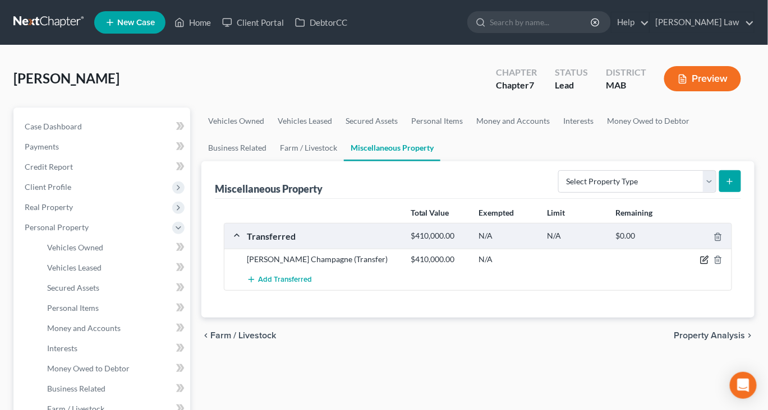
click at [700, 265] on icon "button" at bounding box center [704, 260] width 9 height 9
select select "Ordinary ([DATE])"
select select "22"
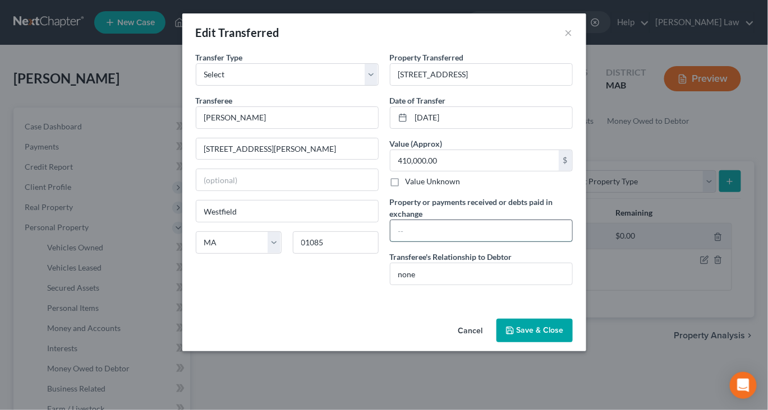
click at [455, 242] on input "text" at bounding box center [481, 230] width 182 height 21
type input "/"
type input "Debtor received $91.136.00 after paying off closing costs"
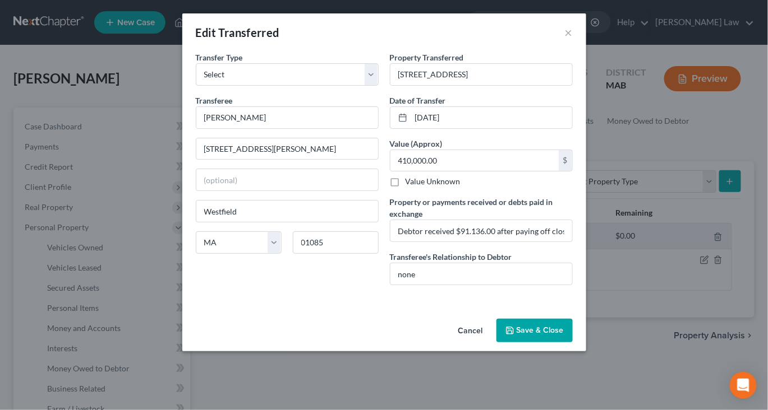
click at [570, 343] on button "Save & Close" at bounding box center [534, 331] width 76 height 24
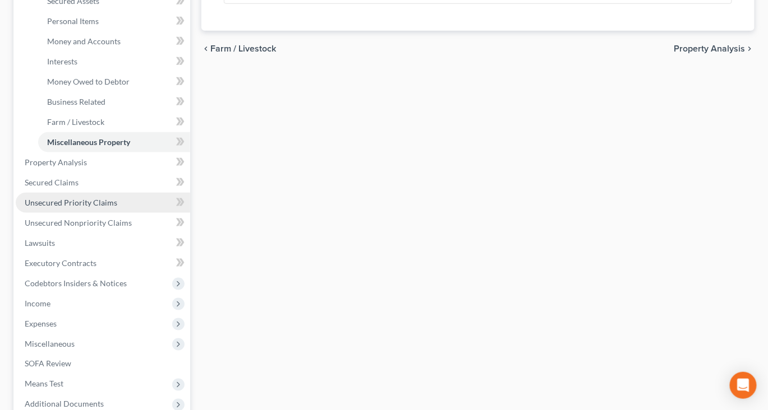
scroll to position [292, 0]
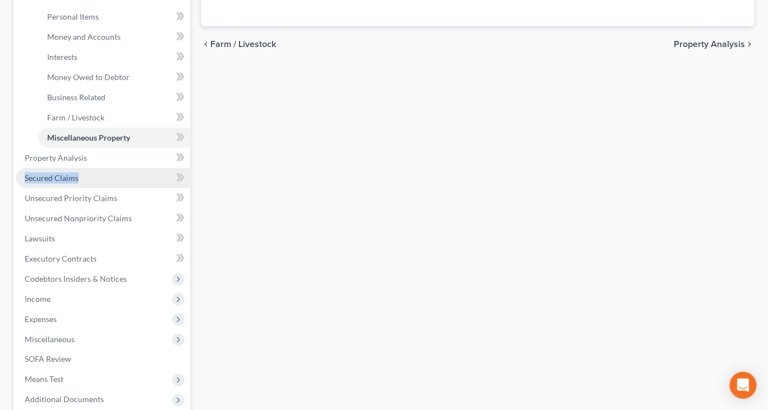
click at [61, 183] on span "Secured Claims" at bounding box center [52, 178] width 54 height 10
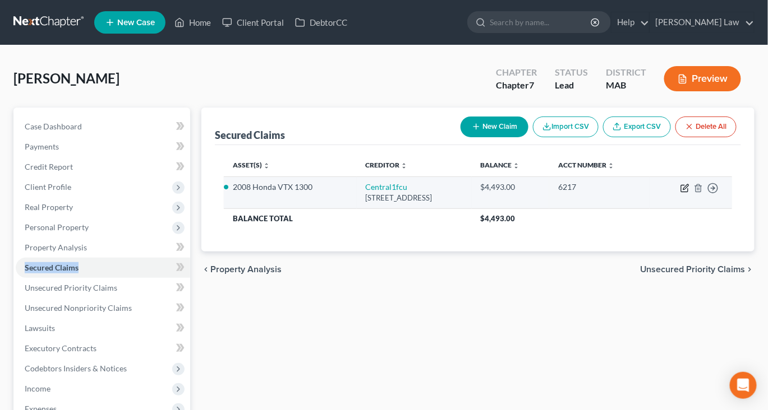
click at [681, 192] on icon "button" at bounding box center [684, 189] width 7 height 7
select select "22"
select select "0"
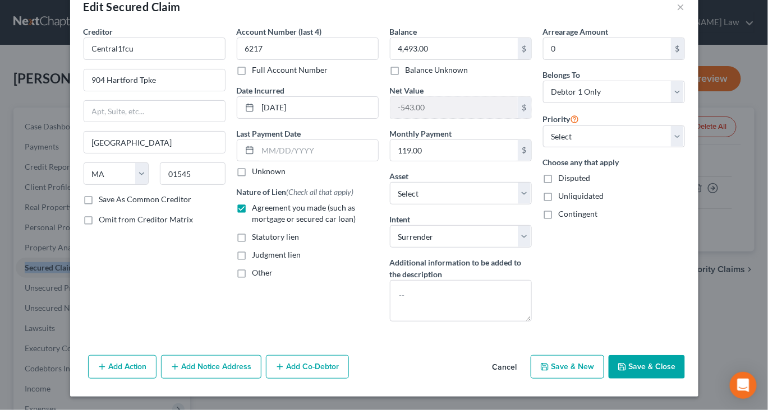
scroll to position [131, 0]
click at [685, 355] on button "Save & Close" at bounding box center [646, 367] width 76 height 24
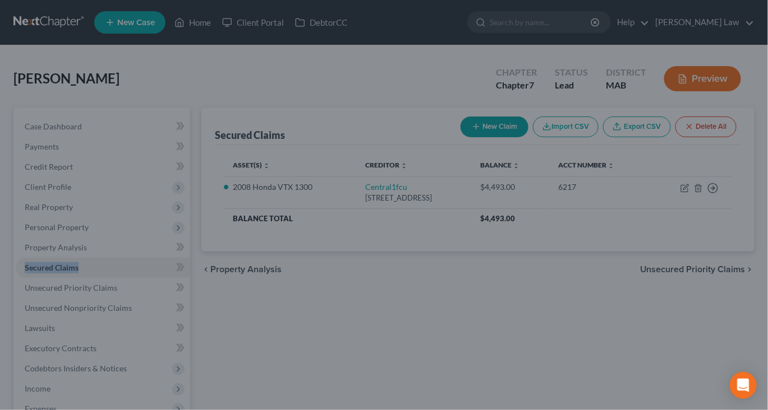
select select "8"
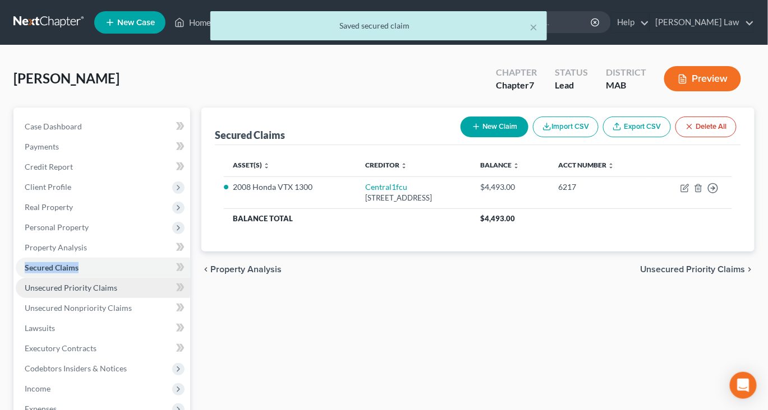
click at [101, 293] on span "Unsecured Priority Claims" at bounding box center [71, 288] width 93 height 10
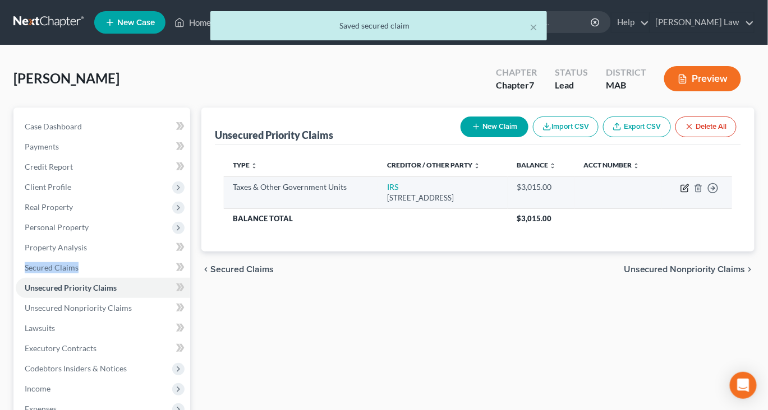
click at [680, 193] on icon "button" at bounding box center [684, 188] width 9 height 9
select select "0"
select select "39"
select select "0"
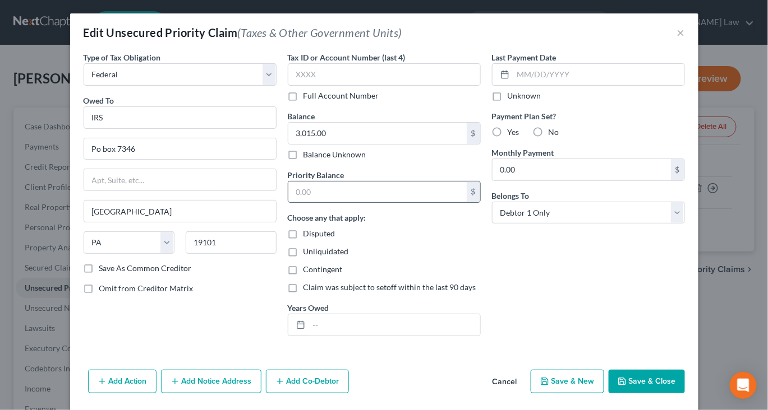
click at [320, 203] on input "text" at bounding box center [377, 192] width 178 height 21
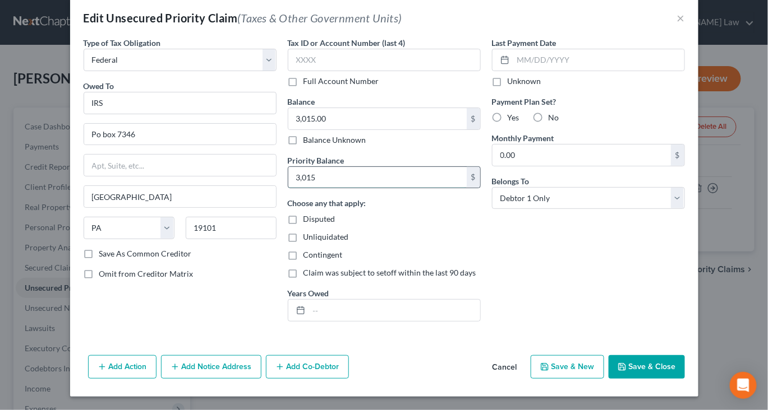
scroll to position [131, 0]
click at [677, 357] on button "Save & Close" at bounding box center [646, 367] width 76 height 24
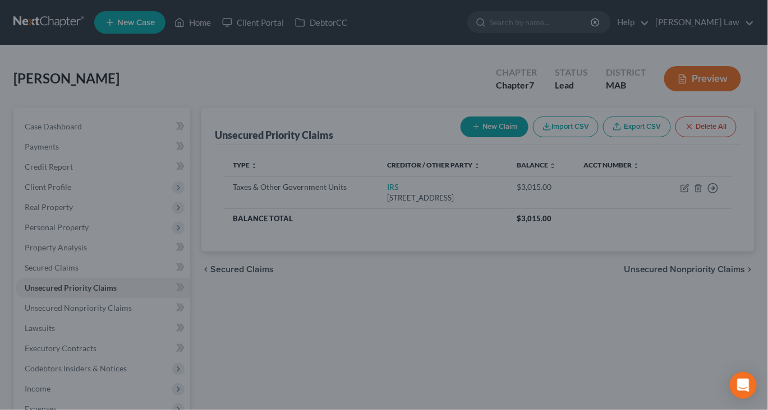
type input "3,015.00"
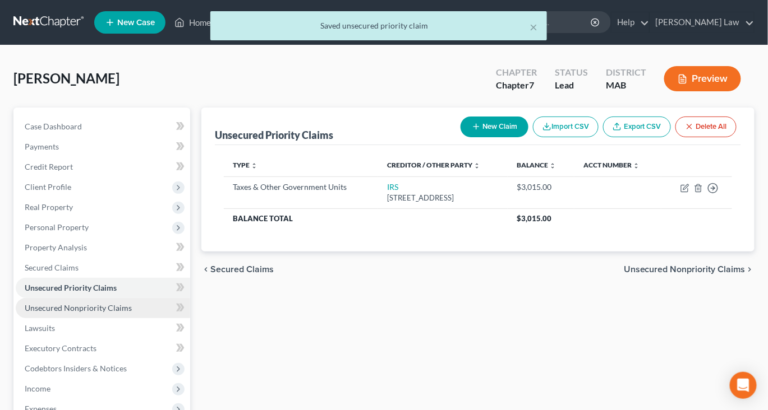
click at [117, 313] on span "Unsecured Nonpriority Claims" at bounding box center [78, 308] width 107 height 10
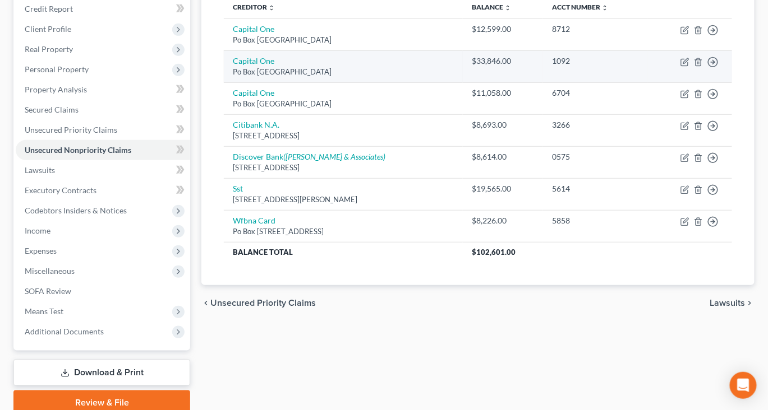
scroll to position [160, 0]
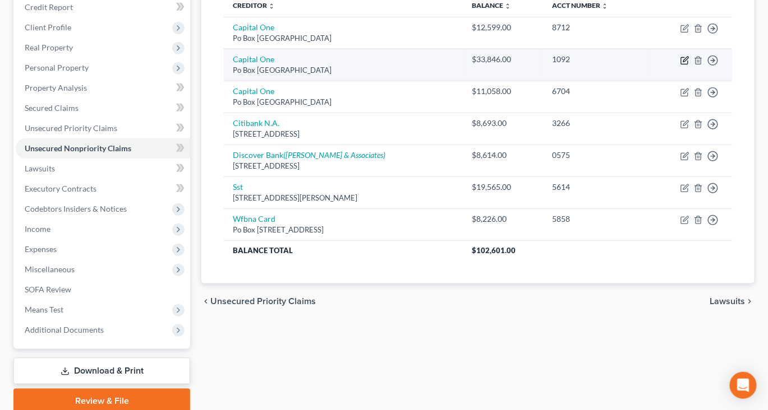
click at [680, 65] on icon "button" at bounding box center [684, 60] width 9 height 9
select select "48"
select select "2"
select select "0"
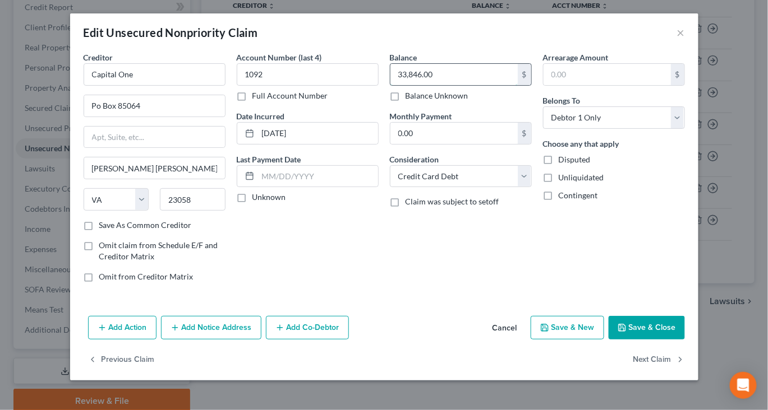
click at [461, 85] on input "33,846.00" at bounding box center [453, 74] width 127 height 21
type input "23,846"
click at [678, 338] on button "Save & Close" at bounding box center [646, 328] width 76 height 24
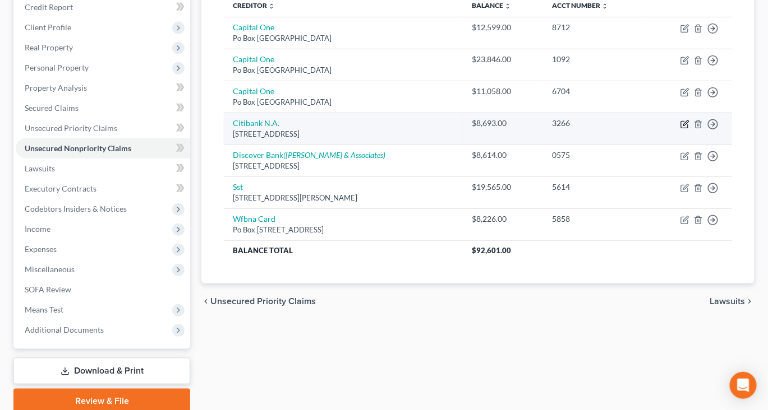
click at [680, 129] on icon "button" at bounding box center [684, 124] width 9 height 9
select select "48"
select select "0"
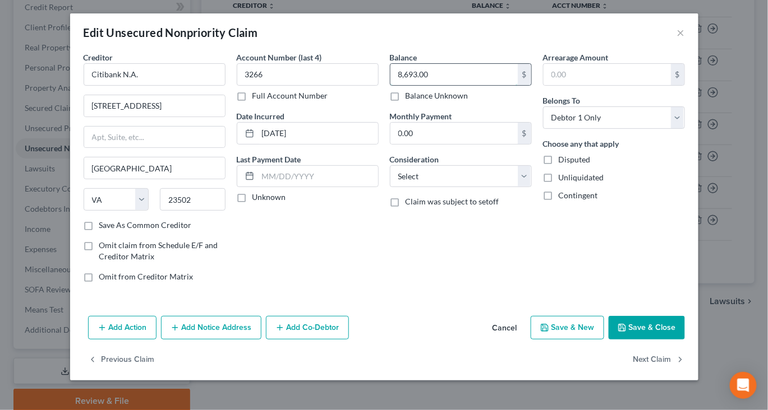
click at [447, 85] on input "8,693.00" at bounding box center [453, 74] width 127 height 21
type input "4,693"
click at [671, 325] on button "Save & Close" at bounding box center [646, 328] width 76 height 24
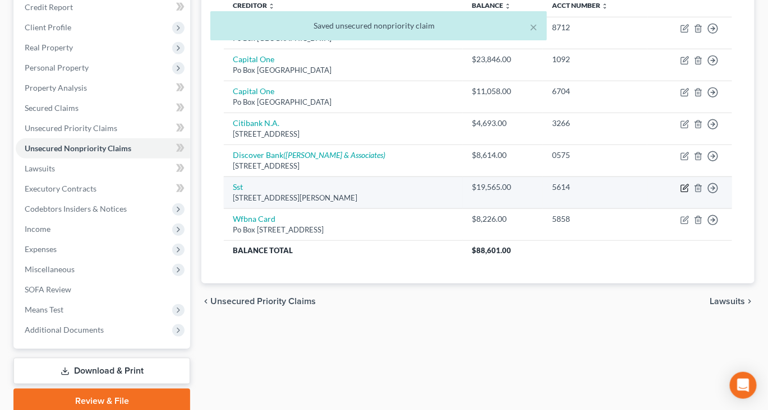
click at [683, 190] on icon "button" at bounding box center [685, 186] width 5 height 5
select select "26"
select select "0"
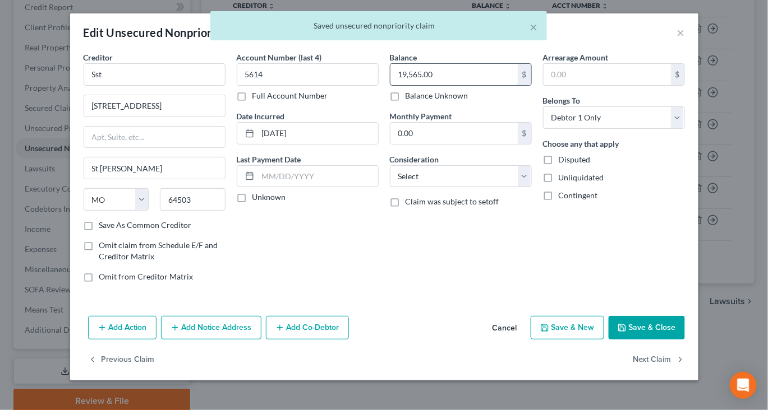
click at [460, 85] on input "19,565.00" at bounding box center [453, 74] width 127 height 21
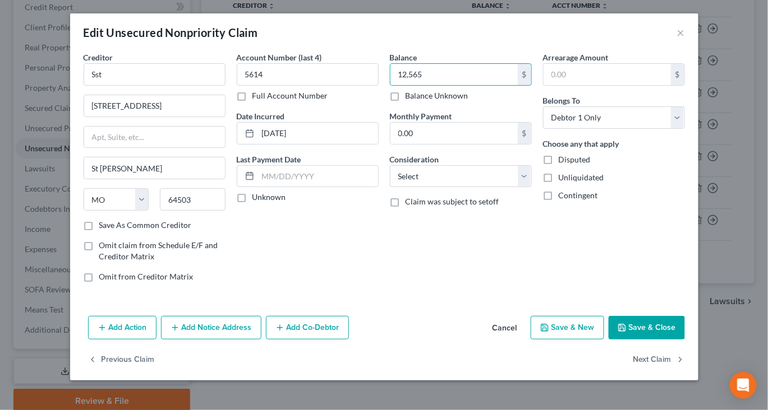
click at [672, 325] on button "Save & Close" at bounding box center [646, 328] width 76 height 24
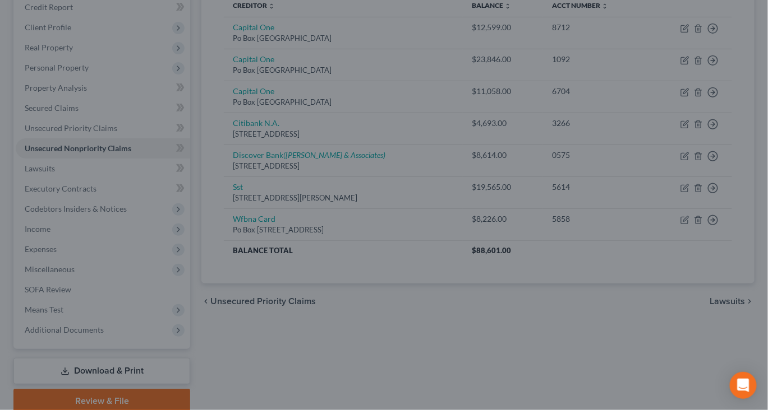
type input "12,565.00"
type input "0"
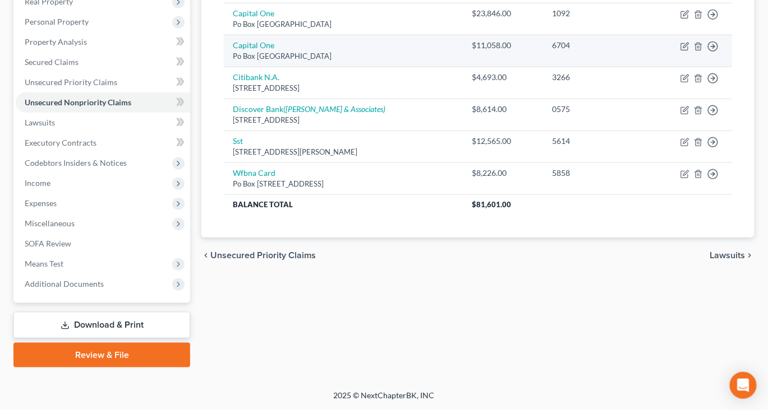
scroll to position [316, 0]
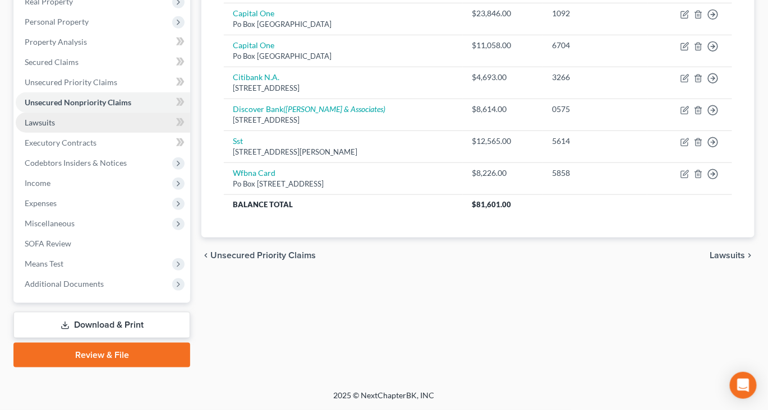
click at [55, 118] on span "Lawsuits" at bounding box center [40, 123] width 30 height 10
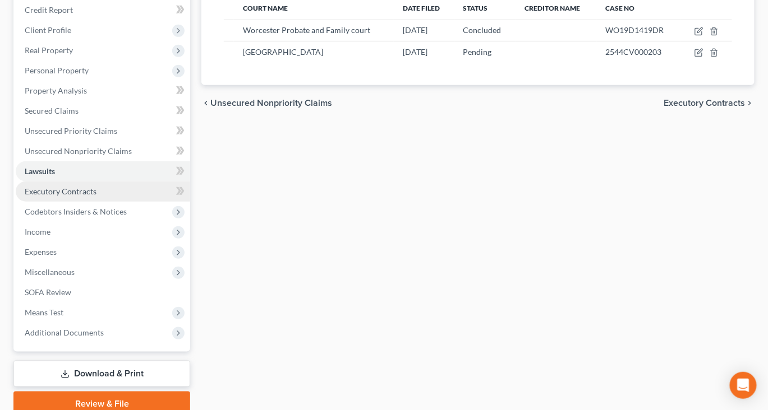
click at [80, 196] on span "Executory Contracts" at bounding box center [61, 192] width 72 height 10
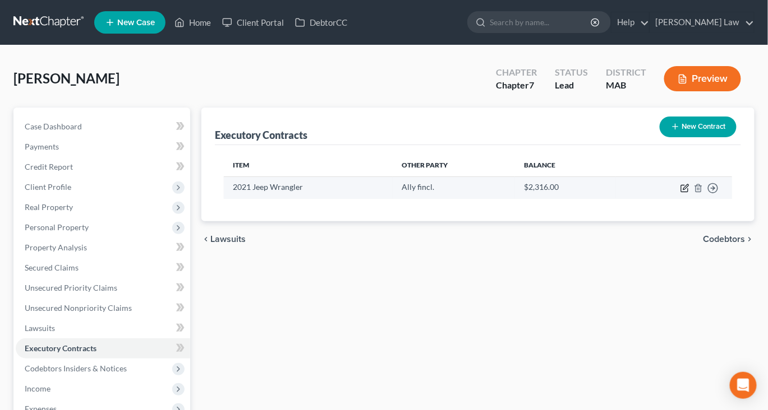
click at [683, 190] on icon "button" at bounding box center [685, 186] width 5 height 5
select select "3"
select select "24"
select select "0"
select select "1"
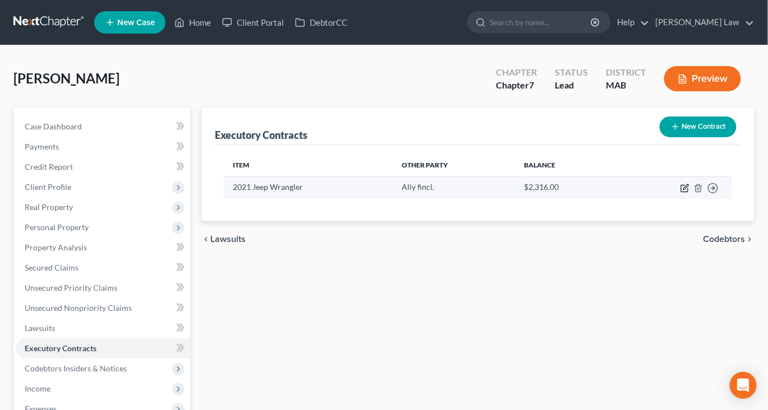
select select "0"
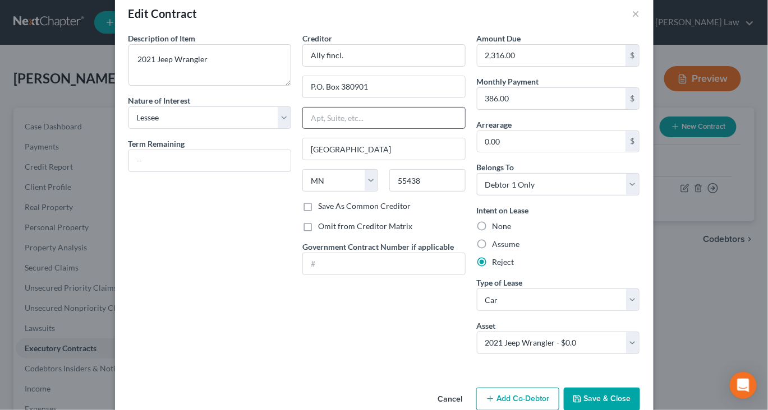
scroll to position [20, 0]
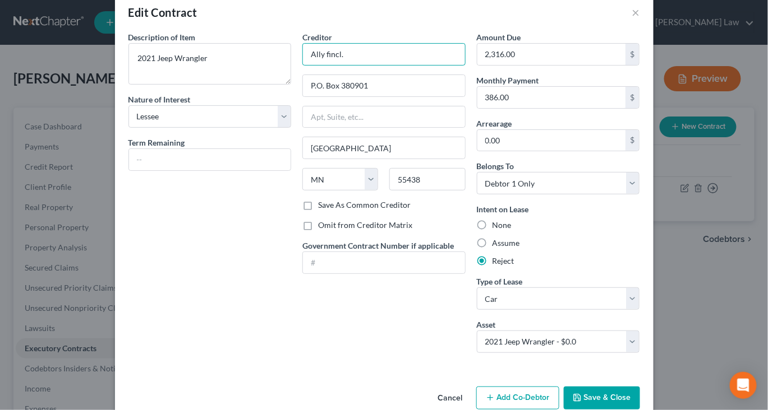
click at [346, 66] on input "Ally fincl." at bounding box center [383, 54] width 163 height 22
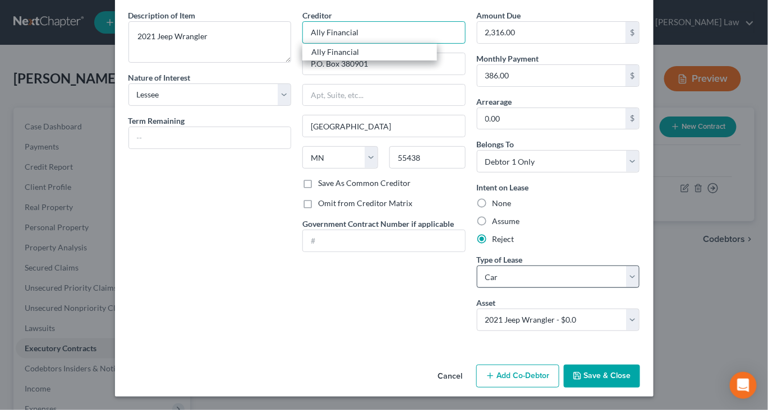
scroll to position [151, 0]
click at [640, 368] on button "Save & Close" at bounding box center [601, 377] width 76 height 24
type input "Ally Financial"
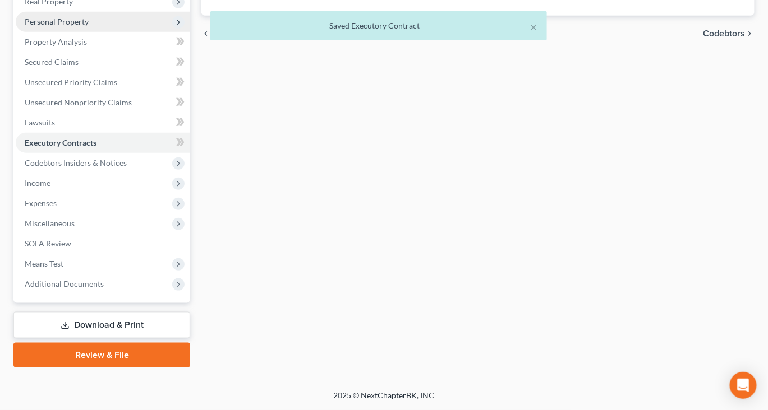
scroll to position [228, 0]
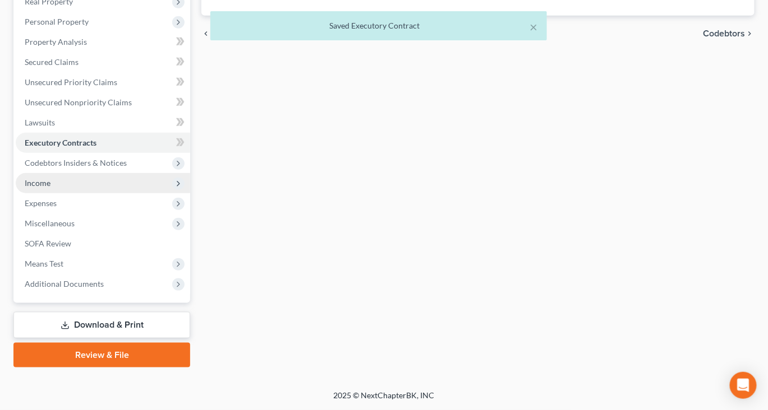
click at [49, 188] on span "Income" at bounding box center [38, 183] width 26 height 10
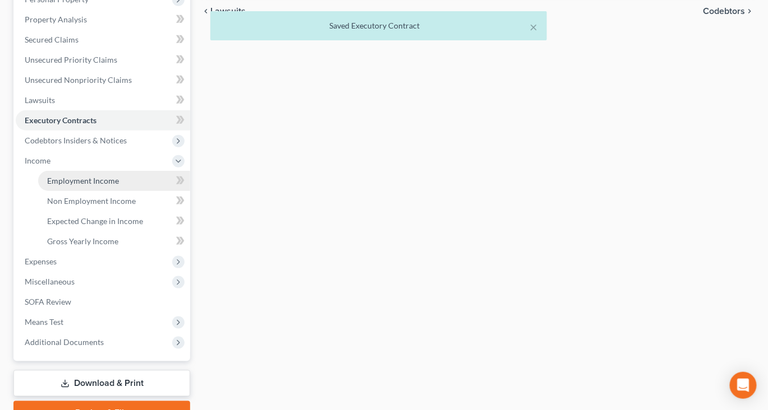
click at [100, 186] on span "Employment Income" at bounding box center [83, 181] width 72 height 10
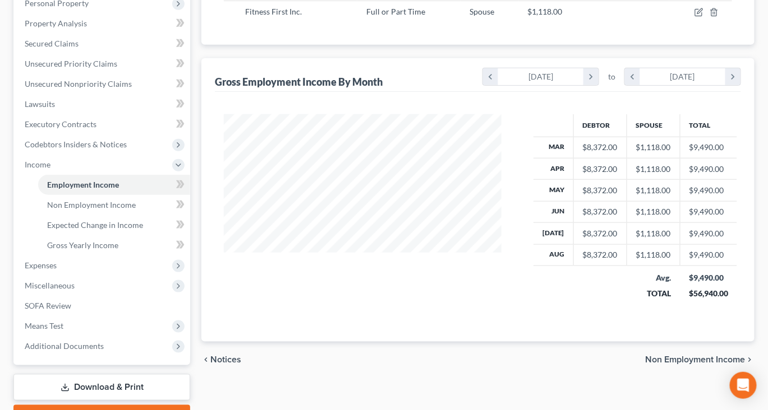
scroll to position [228, 0]
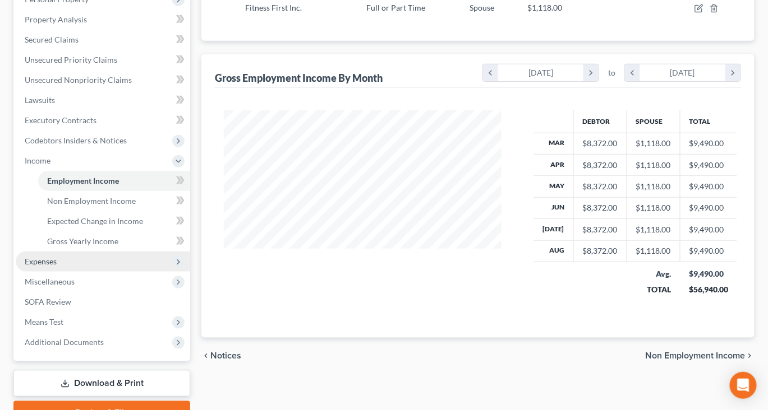
click at [57, 266] on span "Expenses" at bounding box center [41, 262] width 32 height 10
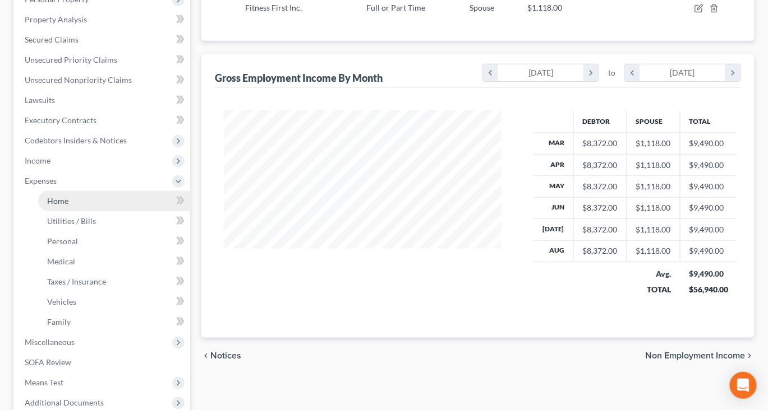
click at [66, 206] on span "Home" at bounding box center [57, 201] width 21 height 10
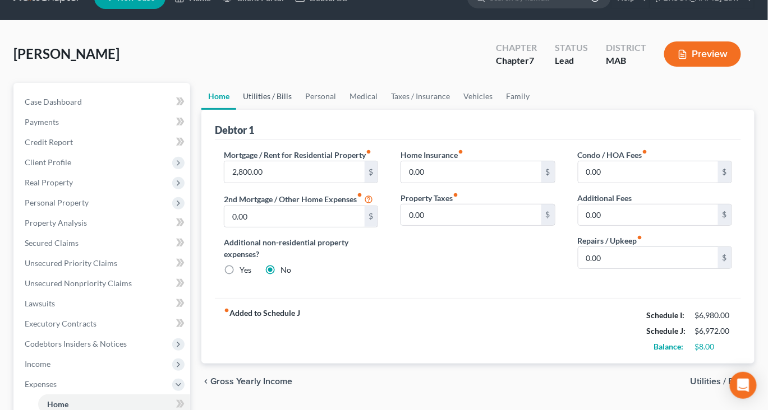
click at [280, 110] on link "Utilities / Bills" at bounding box center [267, 96] width 62 height 27
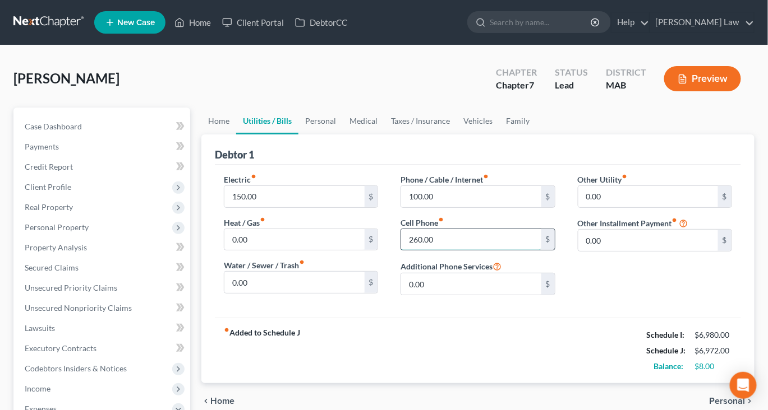
click at [449, 251] on input "260.00" at bounding box center [471, 239] width 140 height 21
type input "325"
click at [343, 135] on link "Personal" at bounding box center [320, 121] width 44 height 27
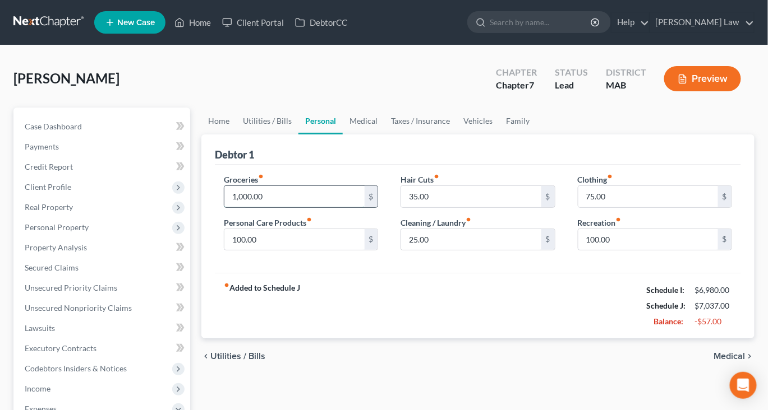
click at [287, 207] on input "1,000.00" at bounding box center [294, 196] width 140 height 21
type input "1"
type input "1,300"
click at [289, 251] on input "100.00" at bounding box center [294, 239] width 140 height 21
type input "150"
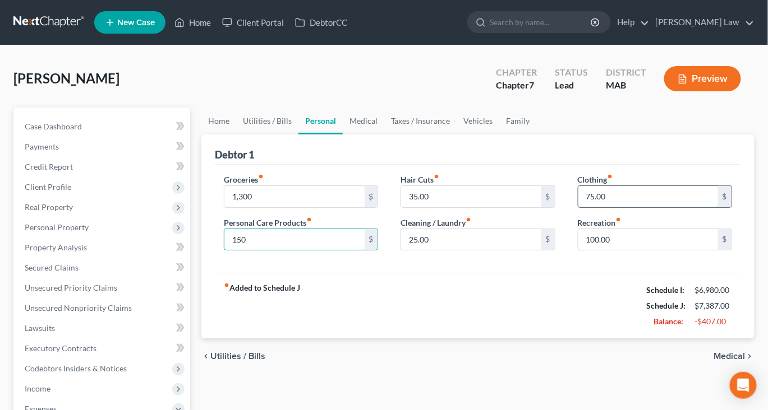
click at [625, 207] on input "75.00" at bounding box center [648, 196] width 140 height 21
type input "200"
click at [614, 251] on input "100.00" at bounding box center [648, 239] width 140 height 21
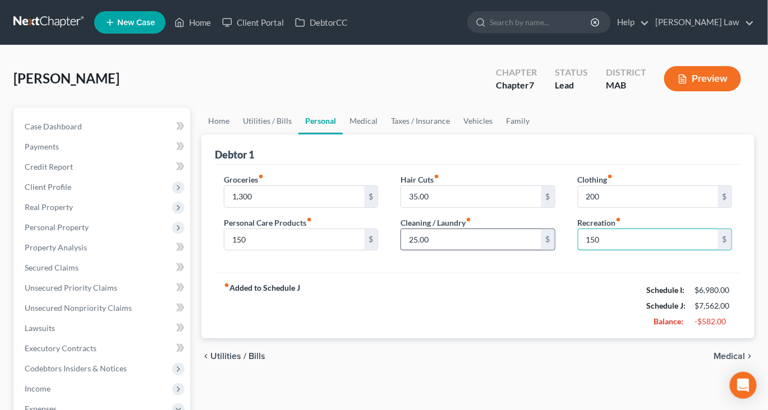
type input "150"
click at [470, 251] on input "25.00" at bounding box center [471, 239] width 140 height 21
type input "95"
click at [384, 135] on link "Medical" at bounding box center [363, 121] width 41 height 27
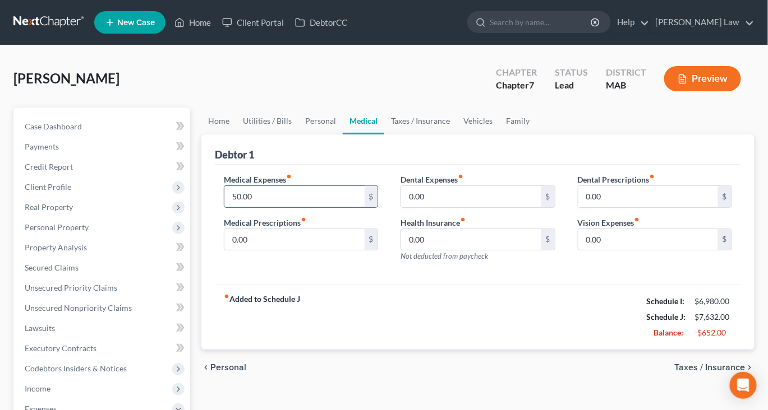
click at [274, 207] on input "50.00" at bounding box center [294, 196] width 140 height 21
type input "125"
click at [456, 135] on link "Taxes / Insurance" at bounding box center [420, 121] width 72 height 27
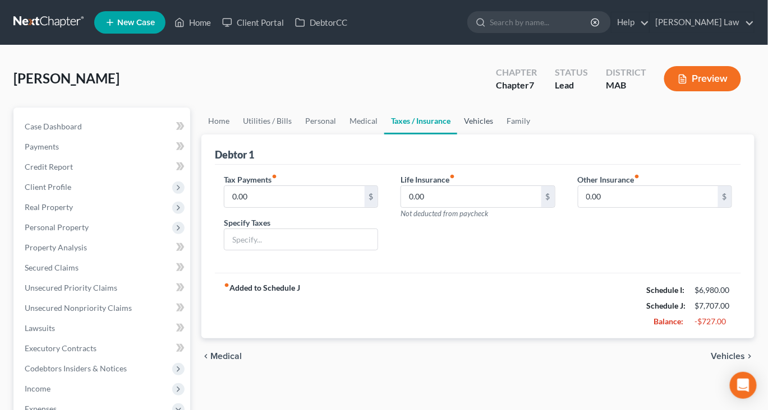
click at [500, 135] on link "Vehicles" at bounding box center [478, 121] width 43 height 27
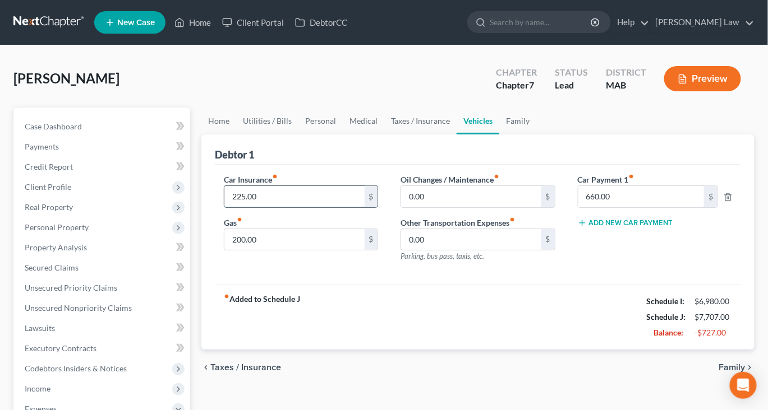
click at [290, 207] on input "225.00" at bounding box center [294, 196] width 140 height 21
click at [632, 207] on input "660.00" at bounding box center [641, 196] width 126 height 21
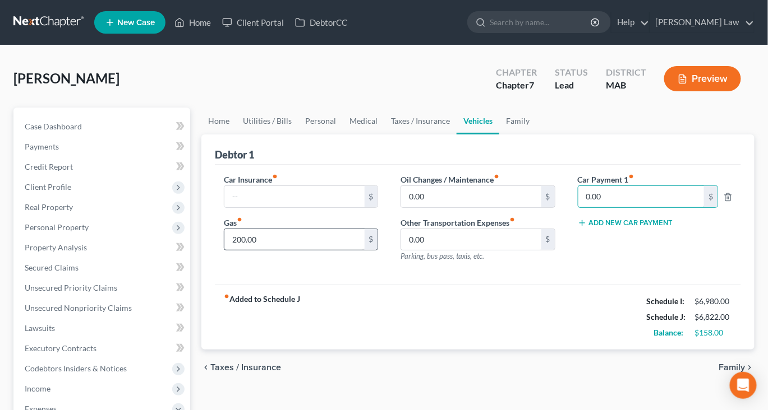
type input "0.00"
click at [271, 251] on input "200.00" at bounding box center [294, 239] width 140 height 21
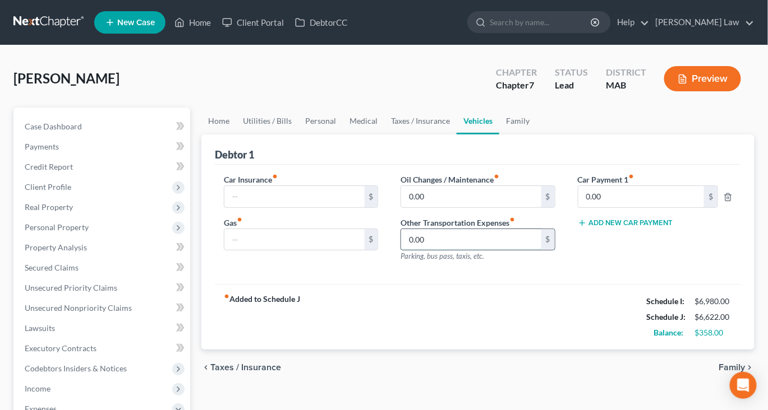
click at [451, 251] on input "0.00" at bounding box center [471, 239] width 140 height 21
type input "300"
click at [384, 135] on link "Medical" at bounding box center [363, 121] width 41 height 27
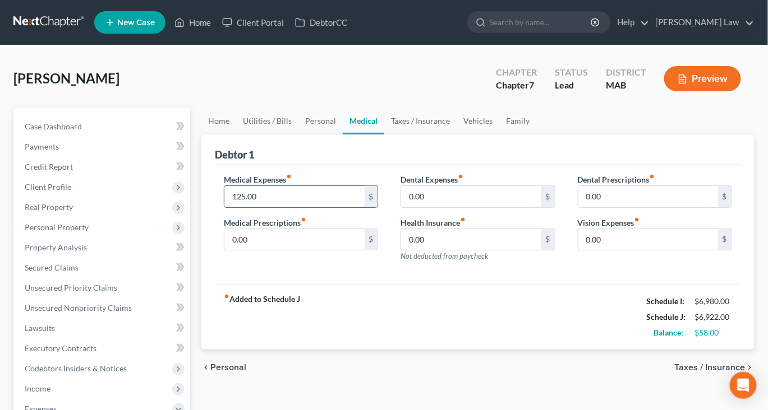
click at [274, 207] on input "125.00" at bounding box center [294, 196] width 140 height 21
type input "150"
click at [456, 135] on link "Taxes / Insurance" at bounding box center [420, 121] width 72 height 27
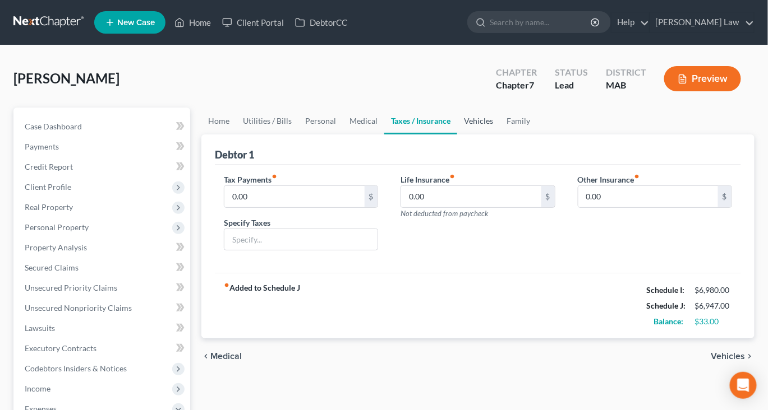
click at [500, 135] on link "Vehicles" at bounding box center [478, 121] width 43 height 27
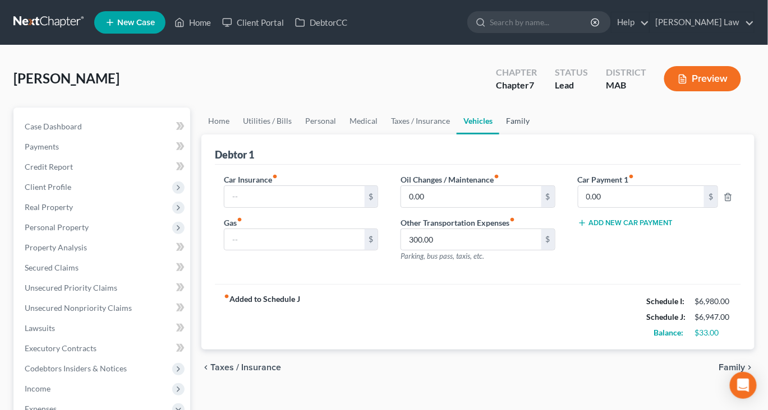
click at [536, 135] on link "Family" at bounding box center [517, 121] width 37 height 27
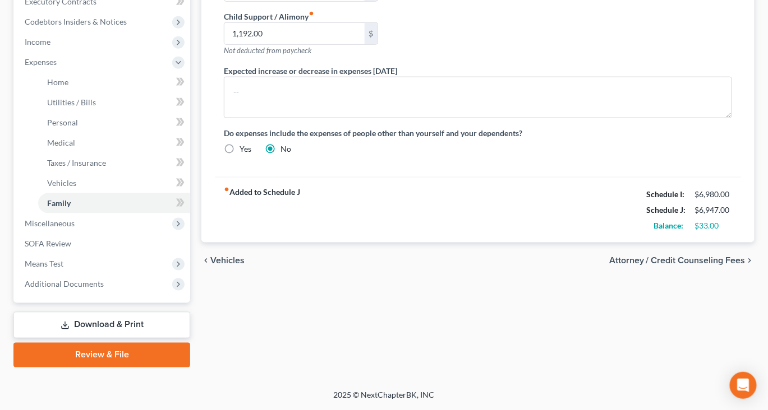
scroll to position [387, 0]
click at [71, 228] on span "Miscellaneous" at bounding box center [50, 224] width 50 height 10
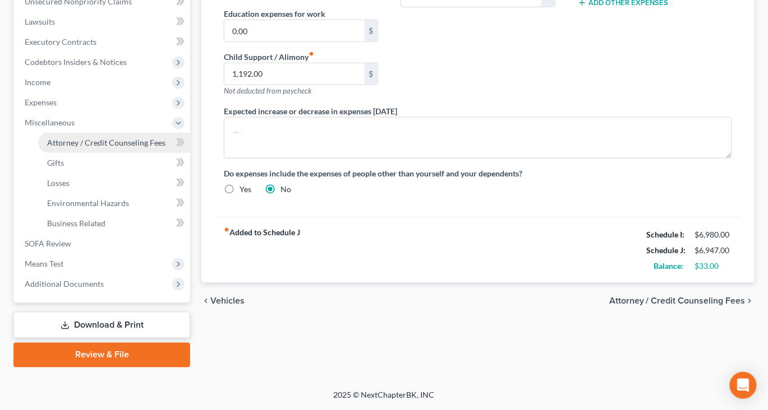
click at [107, 153] on link "Attorney / Credit Counseling Fees" at bounding box center [114, 143] width 152 height 20
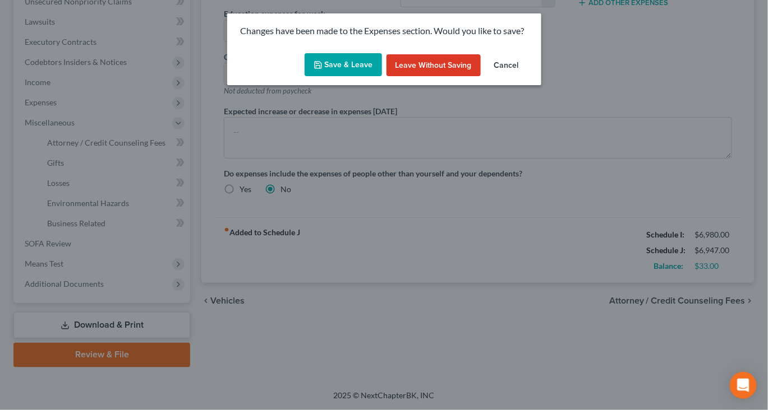
click at [325, 77] on button "Save & Leave" at bounding box center [342, 65] width 77 height 24
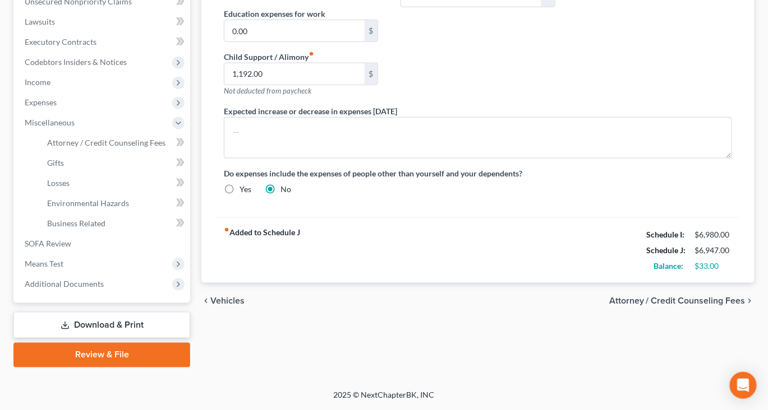
select select "0"
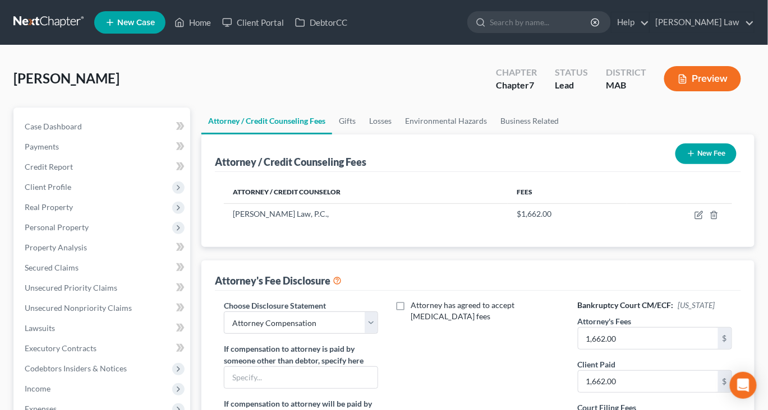
click at [692, 91] on button "Preview" at bounding box center [702, 78] width 77 height 25
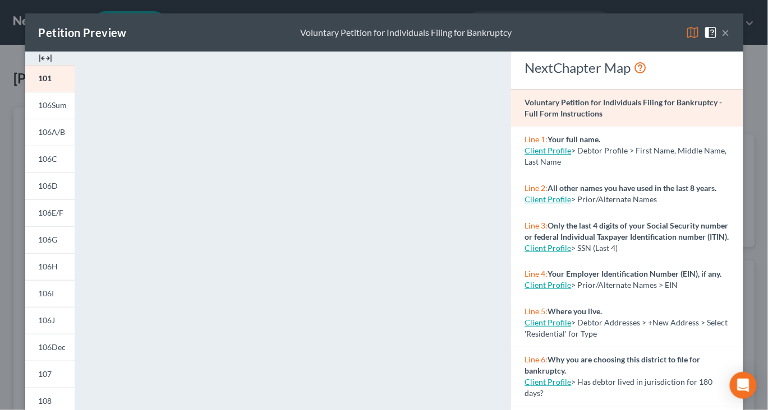
click at [44, 65] on img at bounding box center [45, 58] width 13 height 13
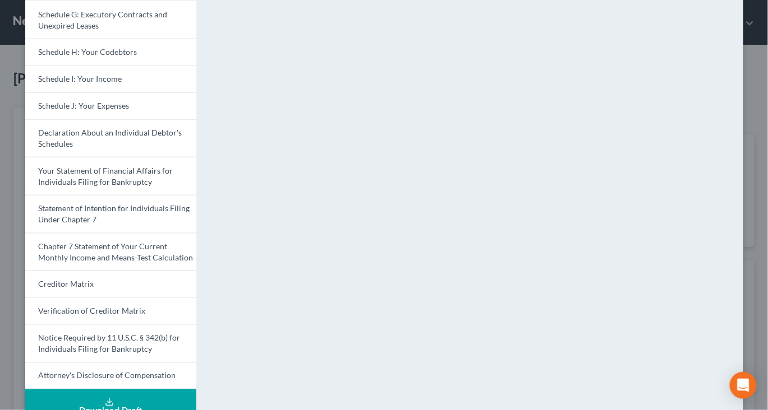
scroll to position [524, 0]
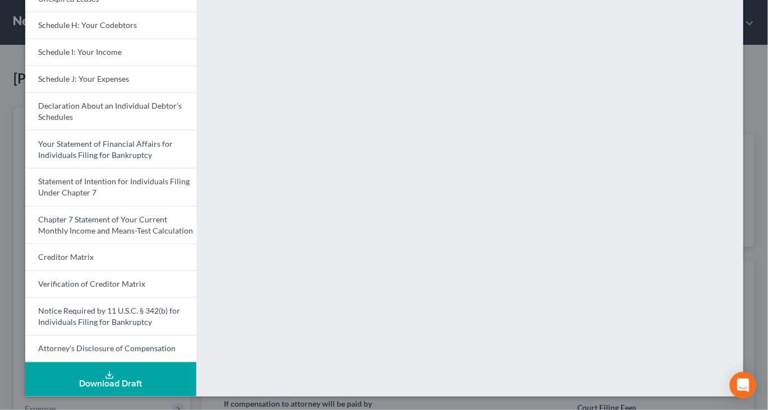
click at [105, 371] on icon at bounding box center [109, 375] width 9 height 9
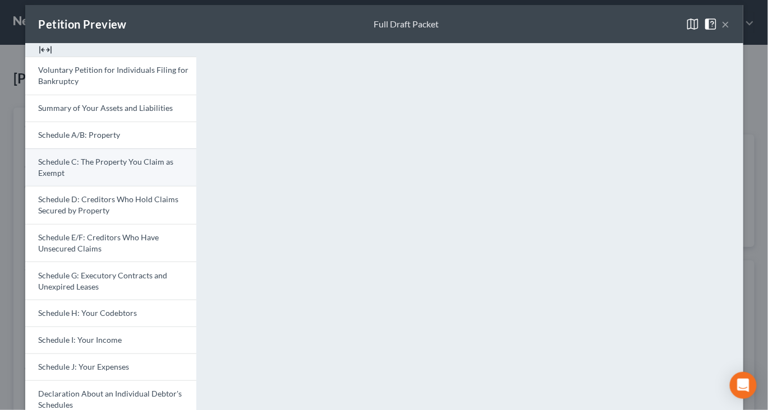
scroll to position [0, 0]
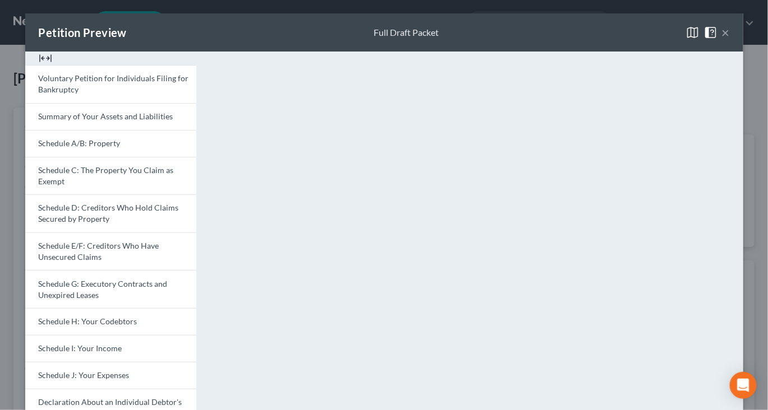
click at [729, 39] on button "×" at bounding box center [726, 32] width 8 height 13
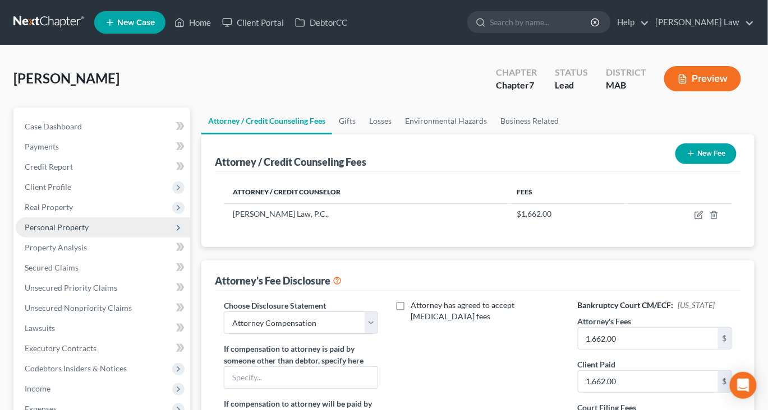
click at [87, 232] on span "Personal Property" at bounding box center [57, 228] width 64 height 10
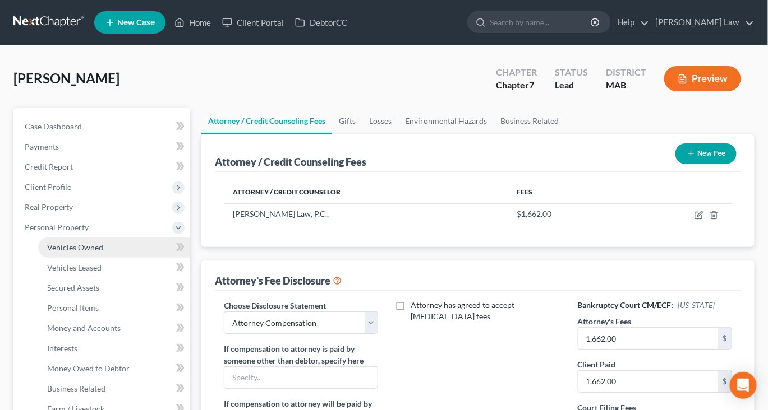
click at [94, 252] on span "Vehicles Owned" at bounding box center [75, 248] width 56 height 10
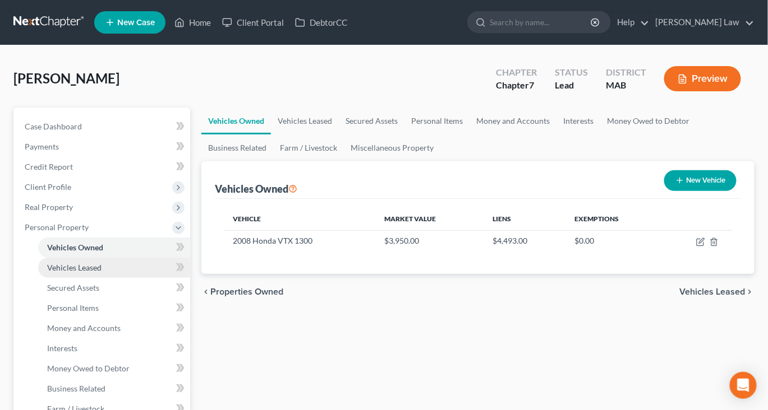
click at [95, 278] on link "Vehicles Leased" at bounding box center [114, 268] width 152 height 20
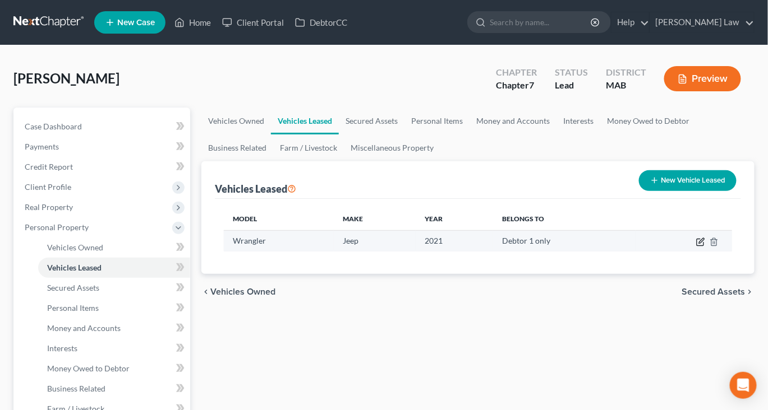
click at [696, 247] on icon "button" at bounding box center [700, 242] width 9 height 9
select select "0"
select select "5"
select select "0"
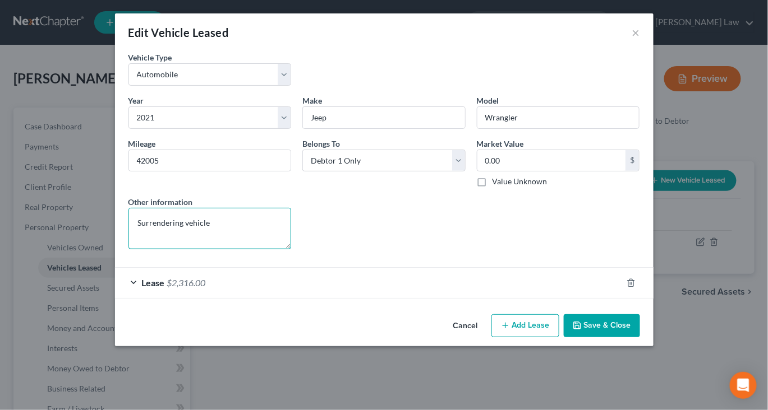
click at [192, 249] on textarea "Surrendering vehicle" at bounding box center [209, 228] width 163 height 41
click at [137, 249] on textarea "Surrendering vehicle" at bounding box center [209, 228] width 163 height 41
click at [128, 249] on textarea "Surrendering vehicle" at bounding box center [209, 228] width 163 height 41
type textarea "Leased vehicle surrendering"
click at [640, 338] on button "Save & Close" at bounding box center [601, 327] width 76 height 24
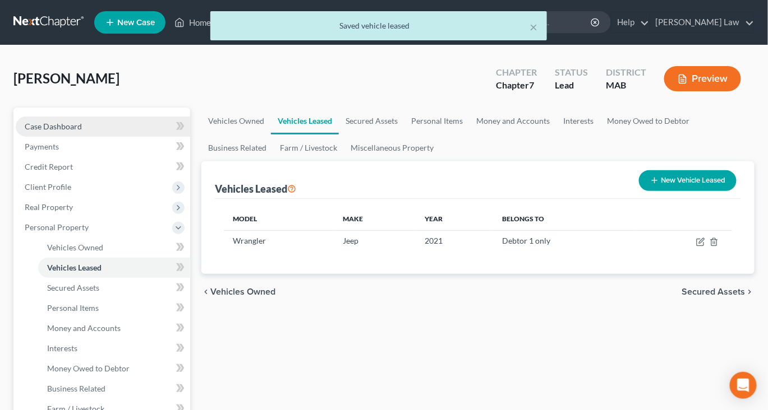
click at [82, 131] on span "Case Dashboard" at bounding box center [53, 127] width 57 height 10
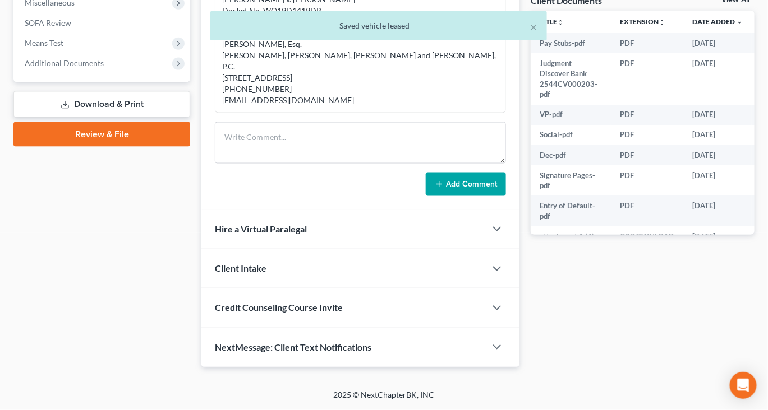
scroll to position [458, 0]
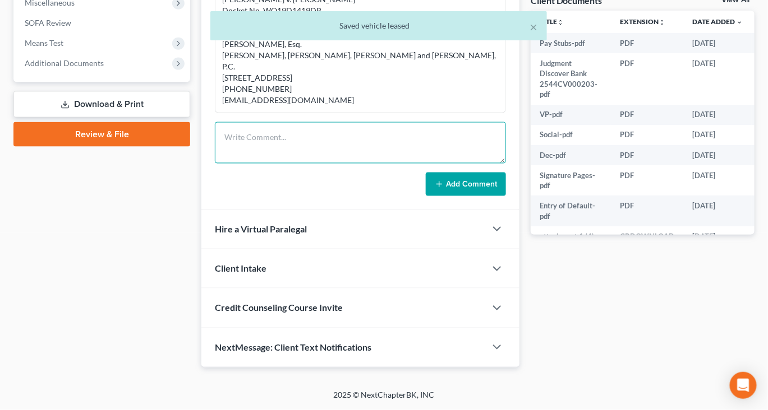
click at [267, 164] on textarea at bounding box center [360, 142] width 291 height 41
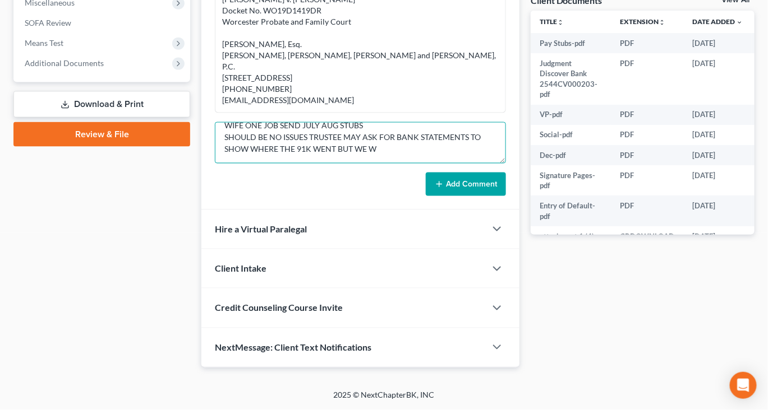
scroll to position [120, 0]
click at [420, 164] on textarea "NOTES FOR HEARING NO HOUSE SOLD IT IN [DATE] SEND CD TO TRUSTEE NO ASSETS TO WO…" at bounding box center [360, 142] width 291 height 41
type textarea "NOTES FOR HEARING NO HOUSE SOLD IT IN [DATE] SEND CD TO TRUSTEE NO ASSETS TO WO…"
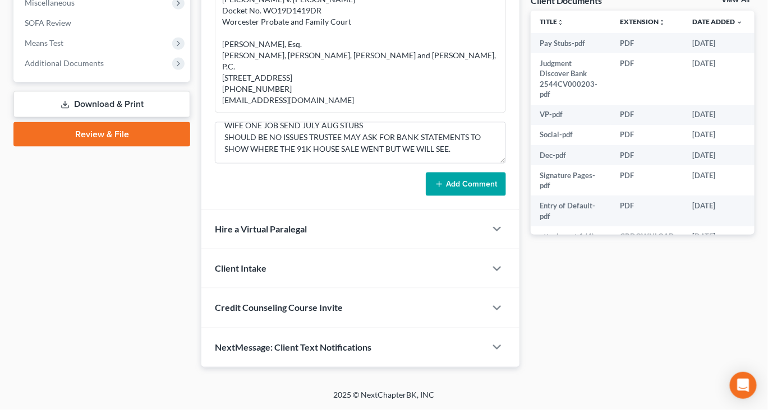
click at [447, 196] on button "Add Comment" at bounding box center [466, 185] width 80 height 24
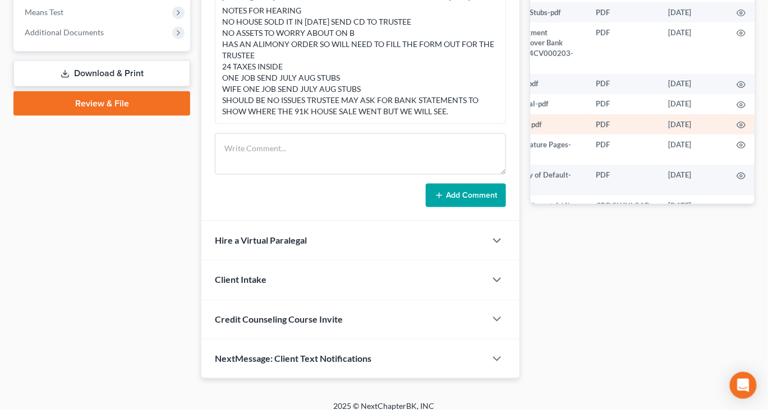
scroll to position [0, 75]
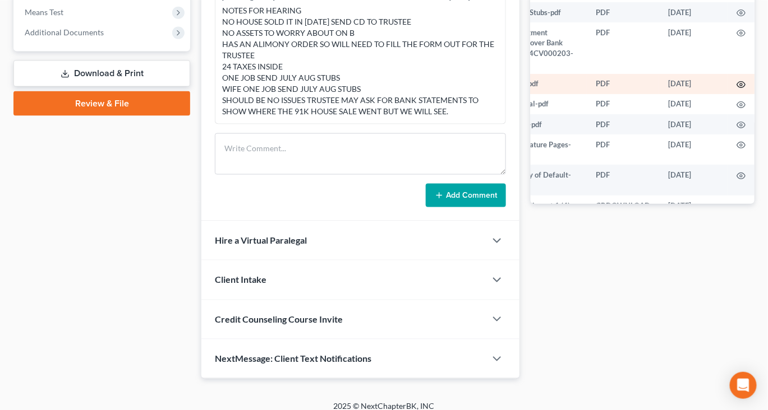
click at [740, 86] on circle "button" at bounding box center [741, 85] width 2 height 2
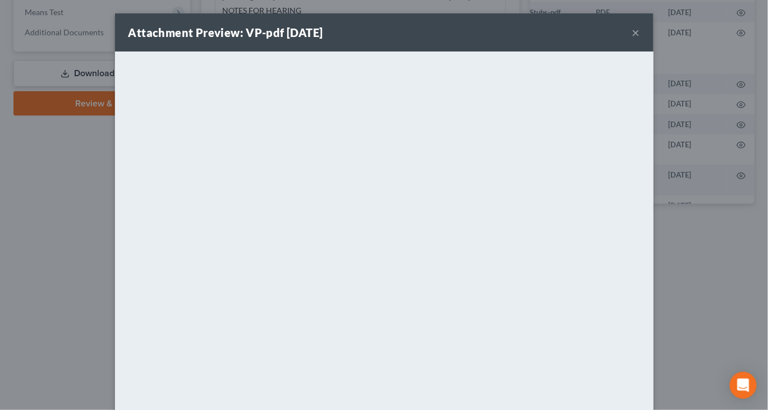
click at [640, 39] on button "×" at bounding box center [636, 32] width 8 height 13
